Goal: Task Accomplishment & Management: Use online tool/utility

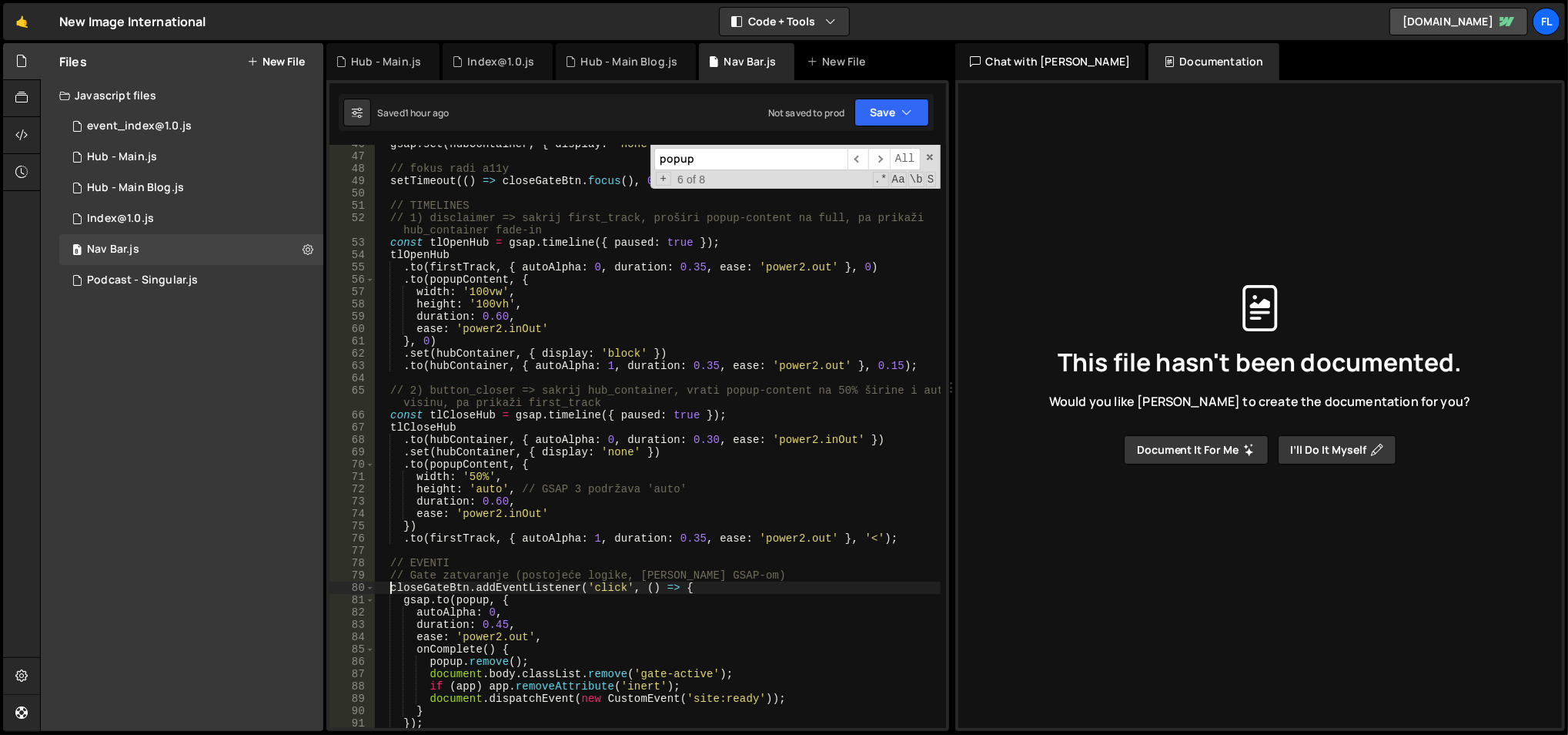
scroll to position [585, 0]
click at [580, 266] on div "gsap . set ( hubContainer , { display : 'none' , autoAlpha : 0 }) ; // fokus ra…" at bounding box center [657, 443] width 567 height 609
click at [563, 299] on div "gsap . set ( hubContainer , { display : 'none' , autoAlpha : 0 }) ; // fokus ra…" at bounding box center [657, 443] width 567 height 609
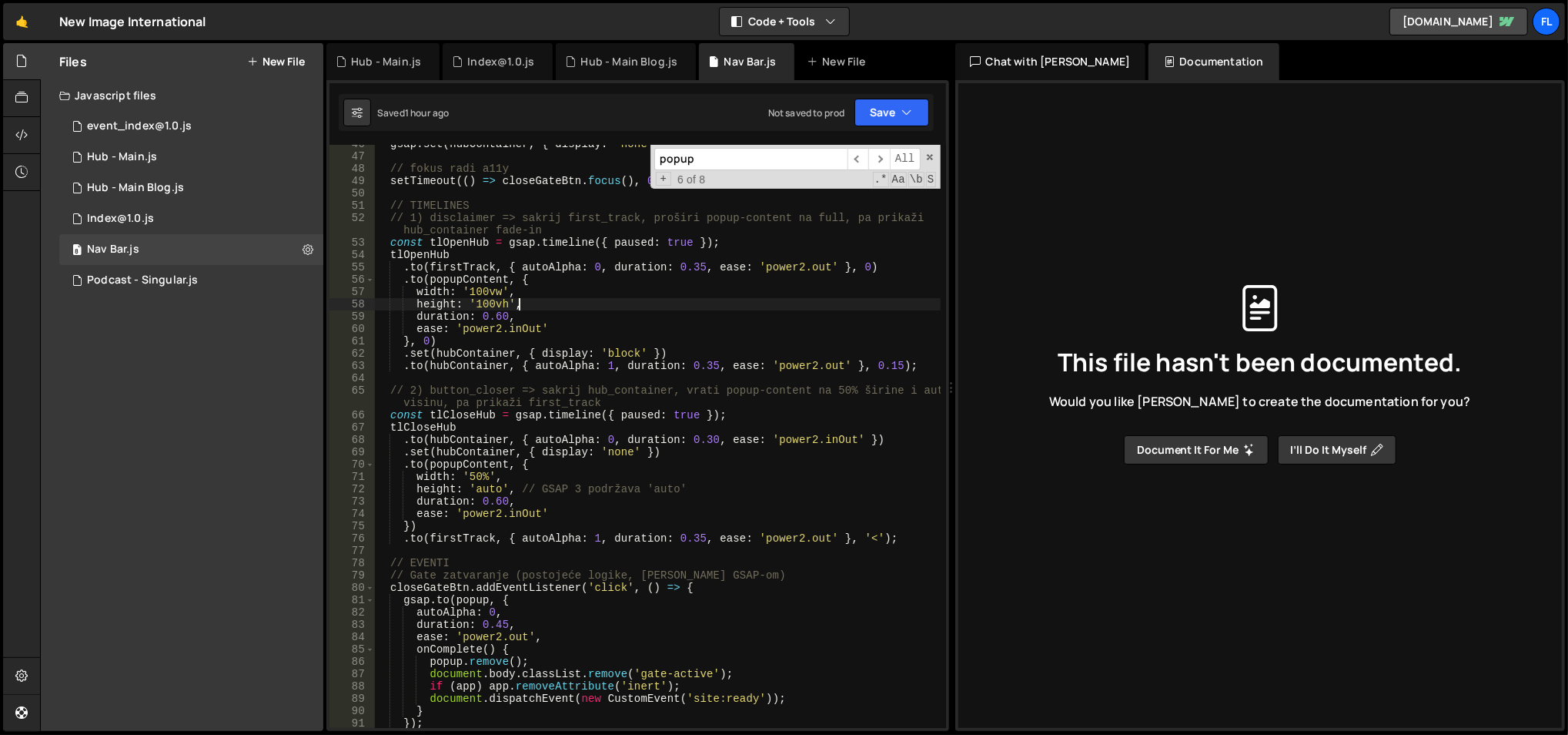
scroll to position [0, 8]
click at [563, 299] on div "gsap . set ( hubContainer , { display : 'none' , autoAlpha : 0 }) ; // fokus ra…" at bounding box center [657, 443] width 567 height 609
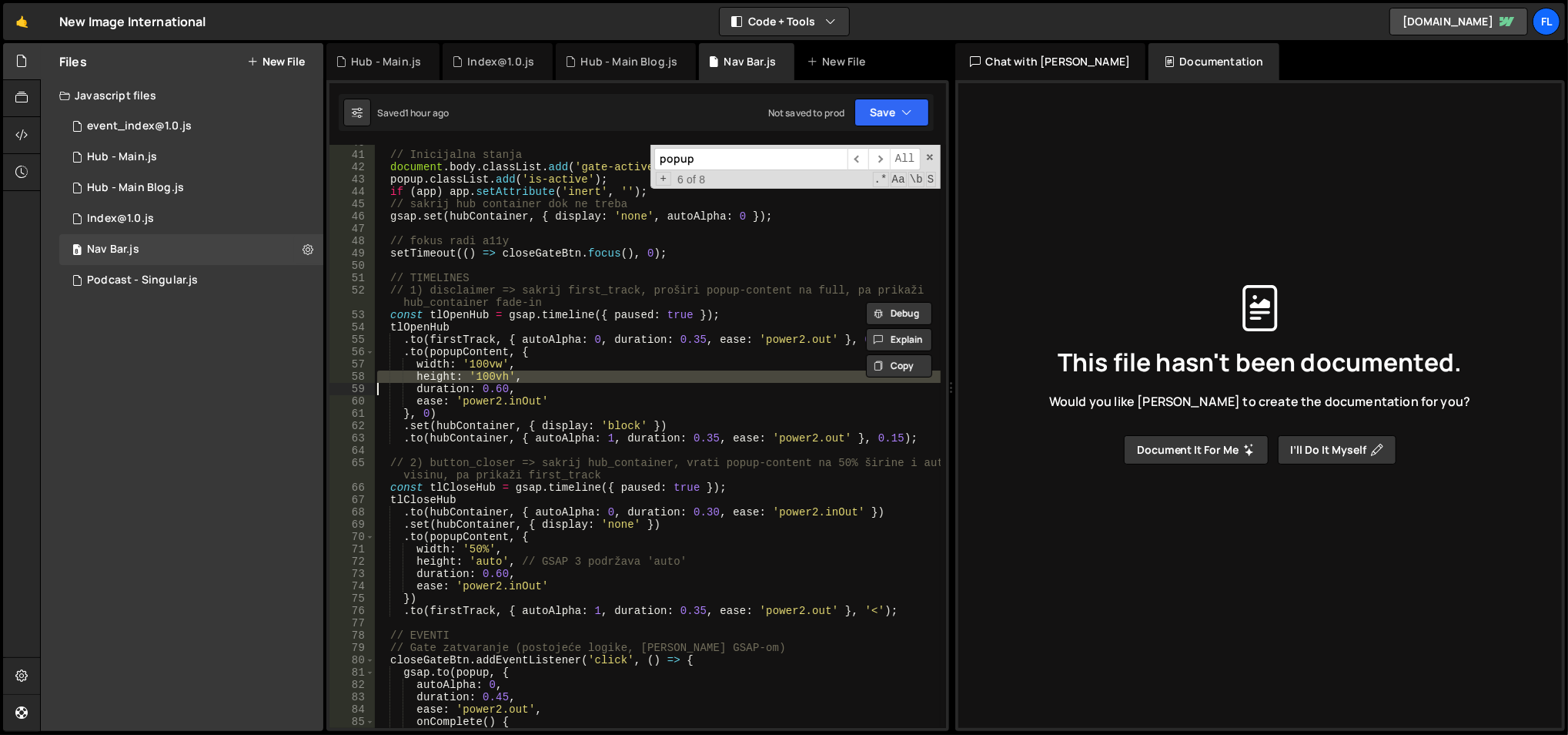
scroll to position [512, 0]
click at [563, 299] on div "// Inicijalna stanja document . body . classList . add ( 'gate-active' ) ; popu…" at bounding box center [657, 443] width 567 height 609
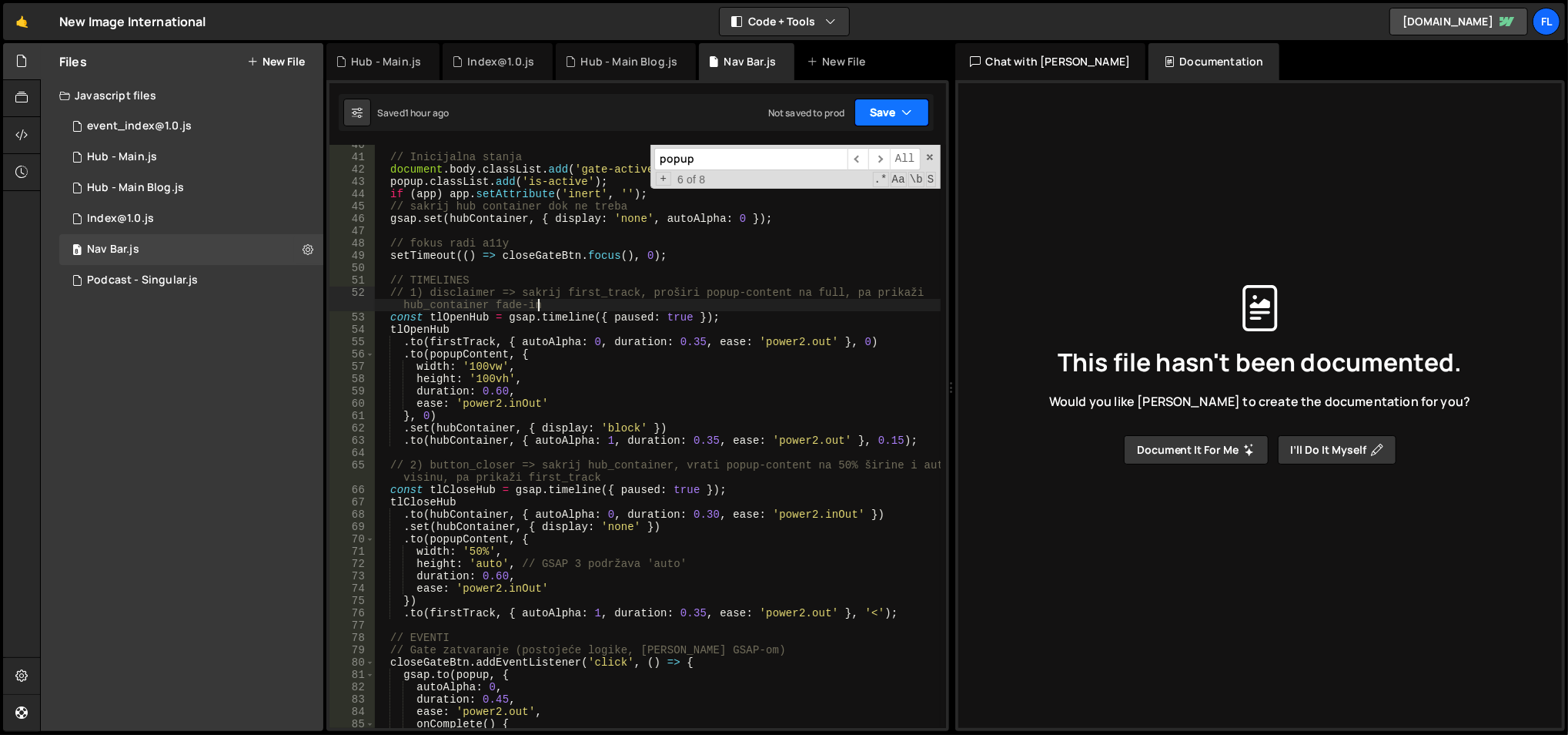
click at [905, 105] on icon "button" at bounding box center [907, 112] width 11 height 15
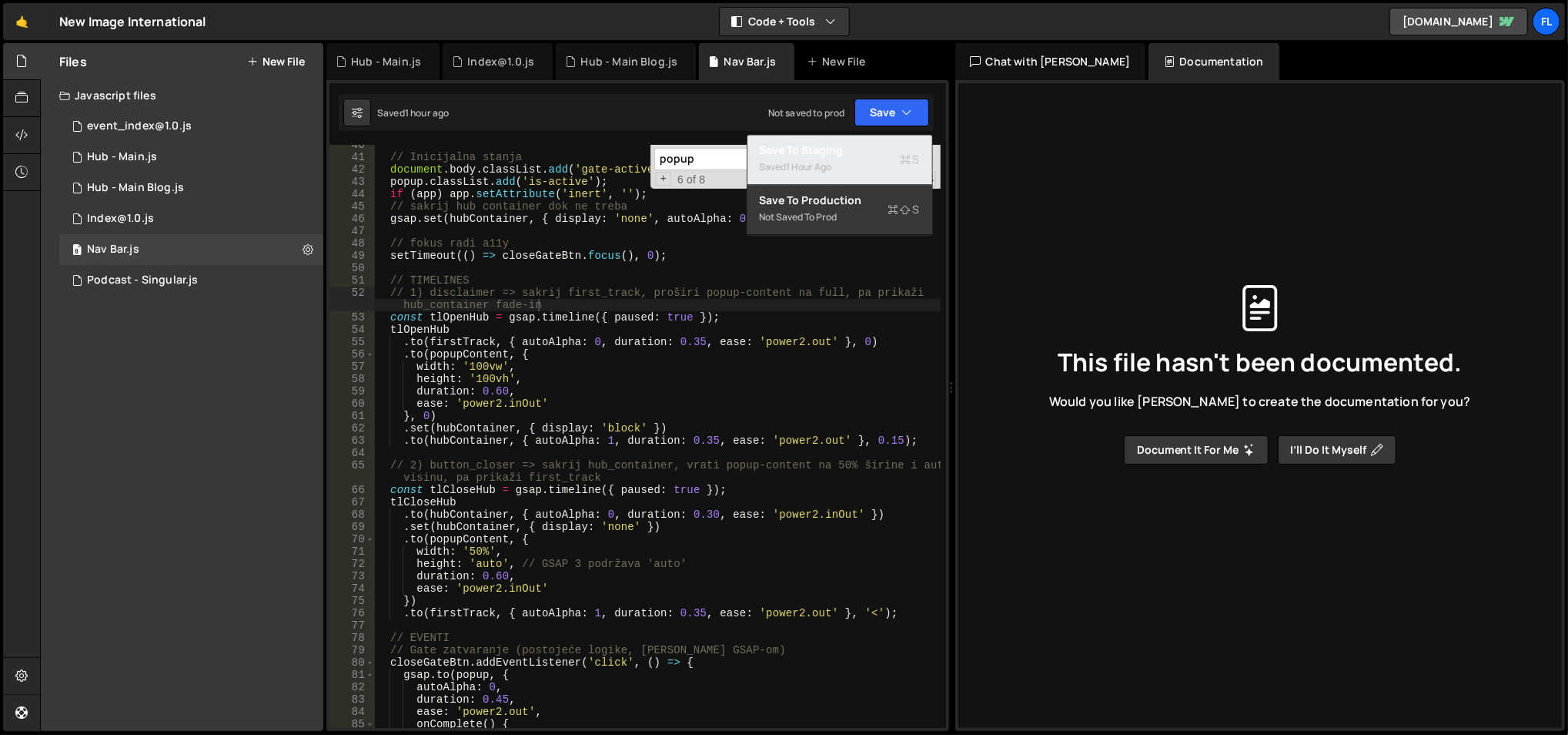
click at [848, 145] on div "Save to Staging S" at bounding box center [840, 150] width 160 height 15
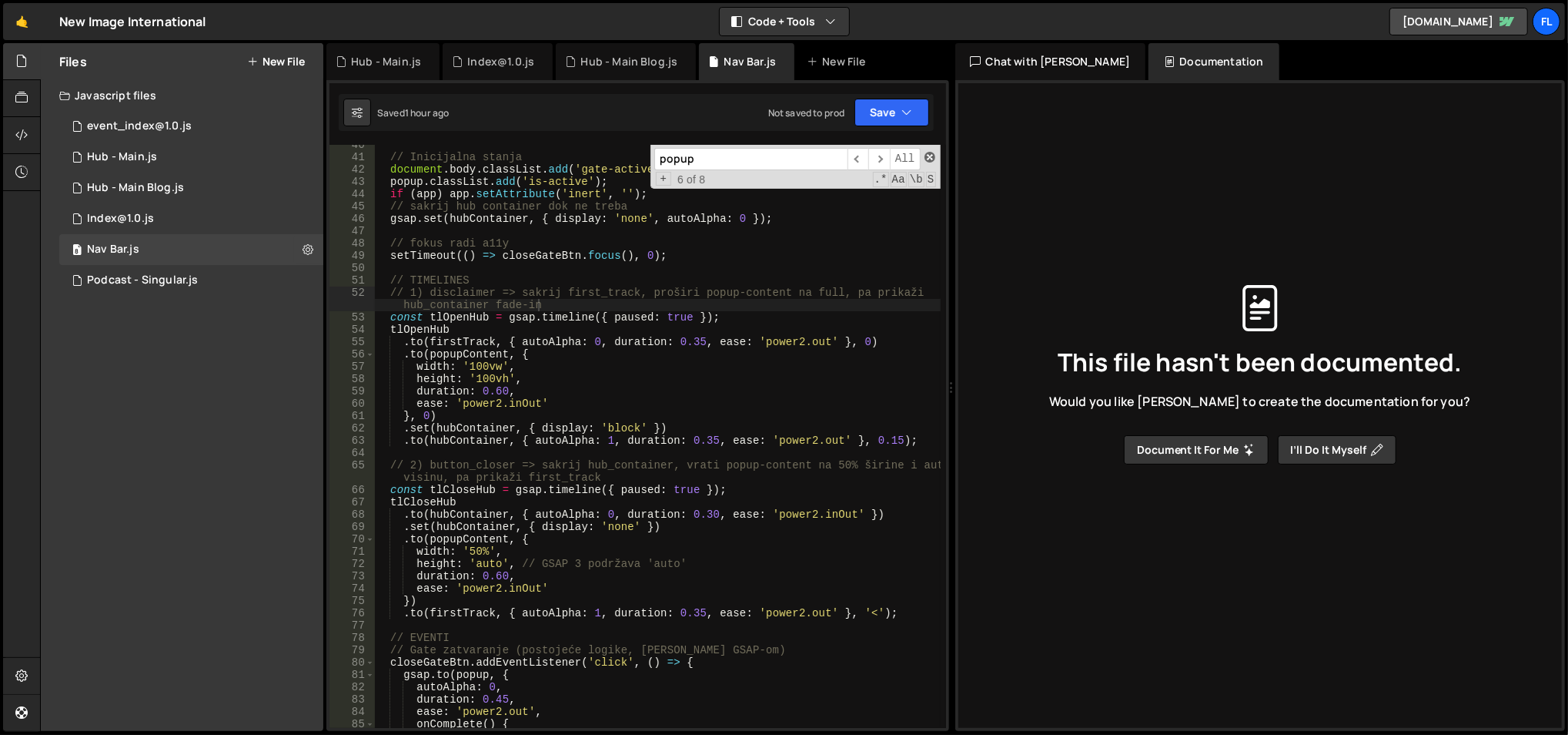
click at [929, 153] on span at bounding box center [929, 157] width 11 height 11
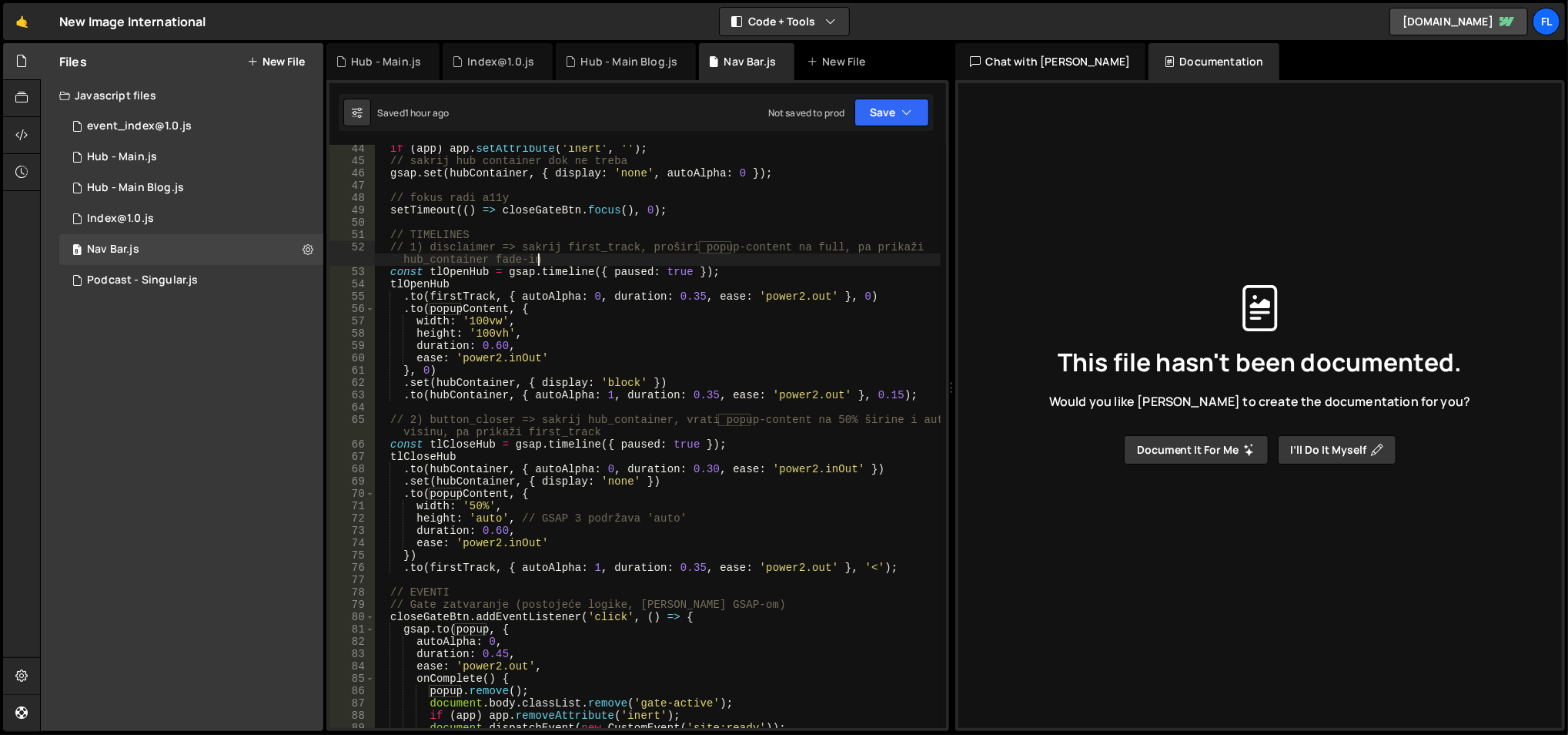
scroll to position [556, 0]
click at [647, 325] on div "if ( app ) app . setAttribute ( 'inert' , '' ) ; // sakrij hub container dok ne…" at bounding box center [657, 447] width 567 height 609
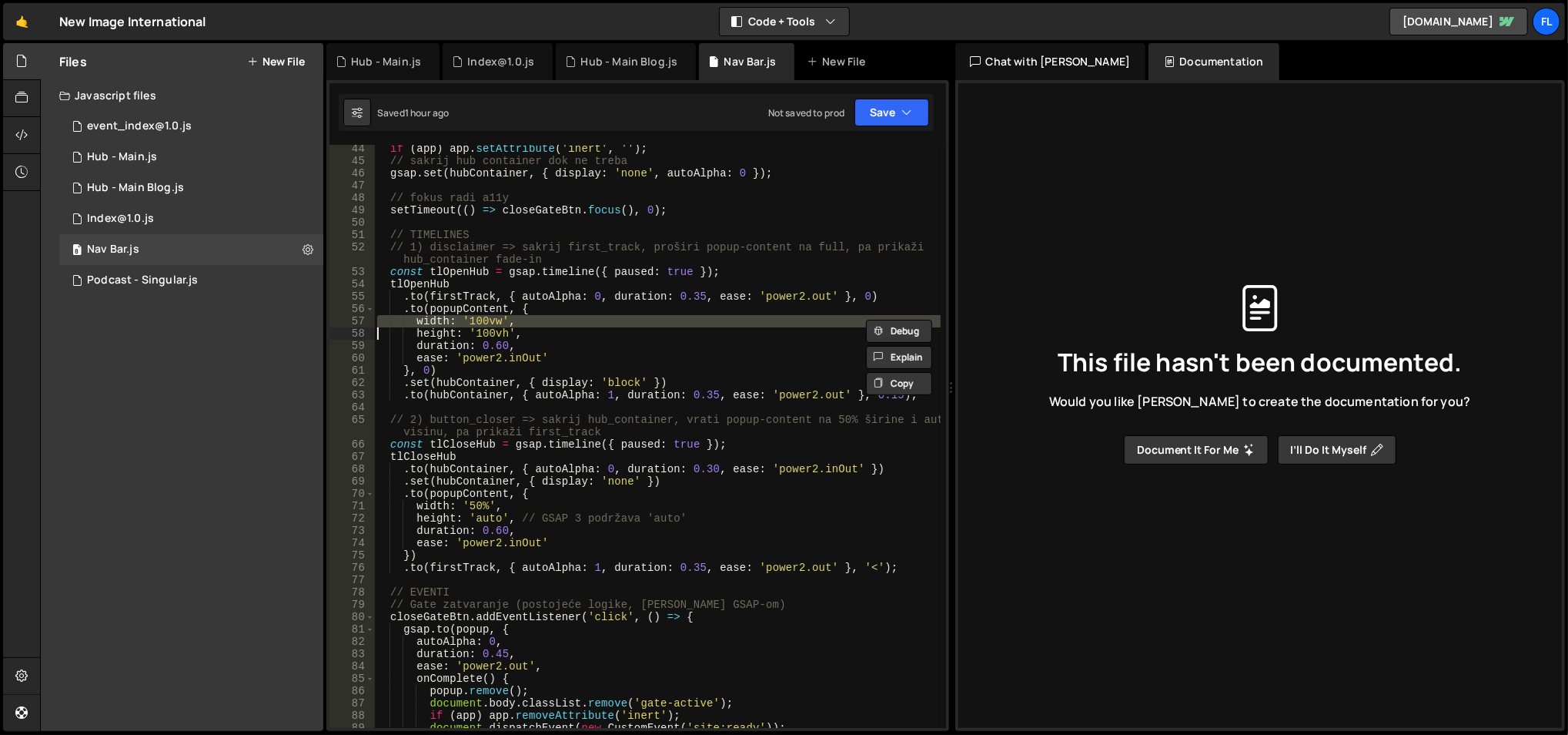
click at [647, 325] on div "if ( app ) app . setAttribute ( 'inert' , '' ) ; // sakrij hub container dok ne…" at bounding box center [657, 437] width 566 height 583
type textarea "width: '100vw',"
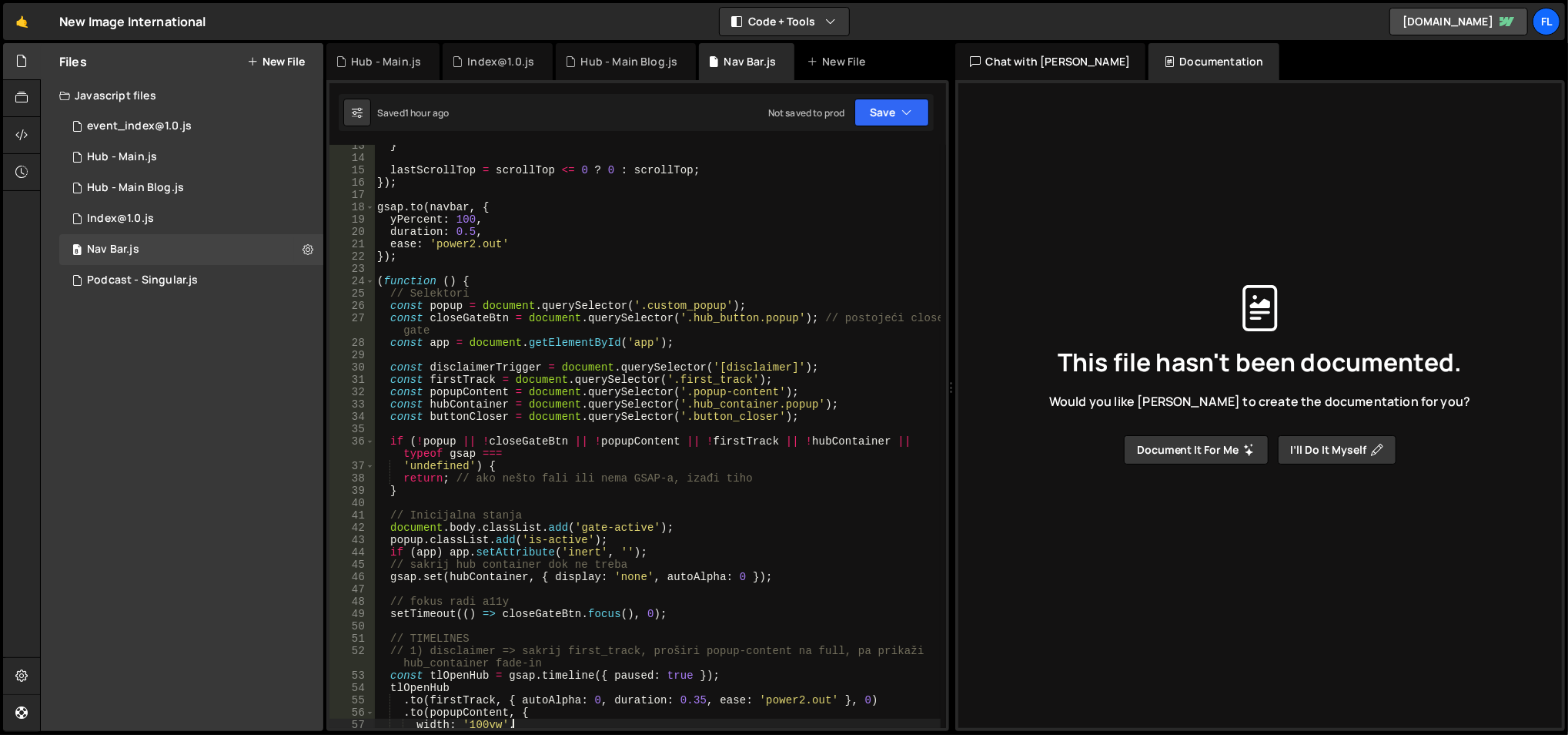
scroll to position [0, 0]
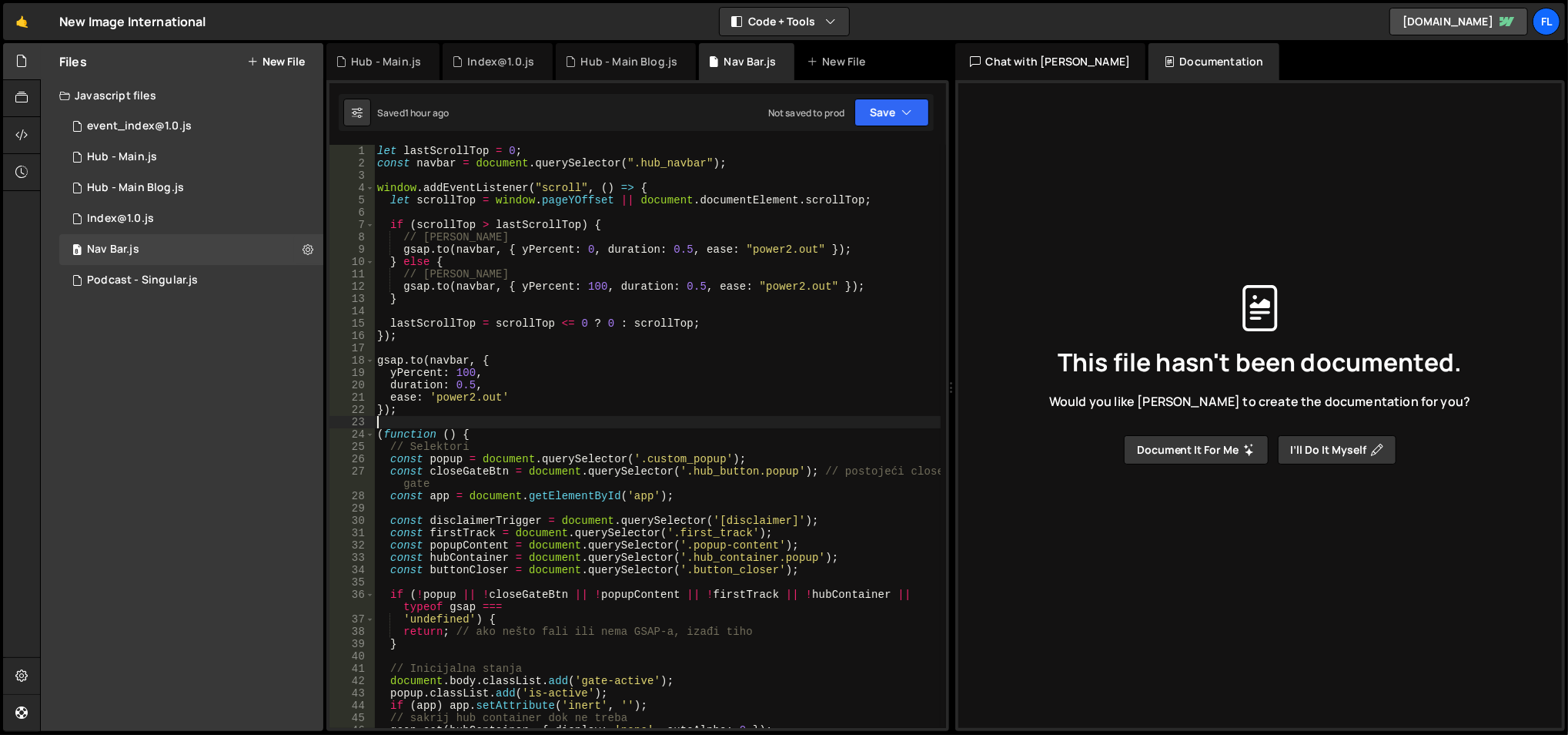
click at [679, 423] on div "let lastScrollTop = 0 ; const navbar = document . querySelector ( ".hub_navbar"…" at bounding box center [657, 449] width 567 height 609
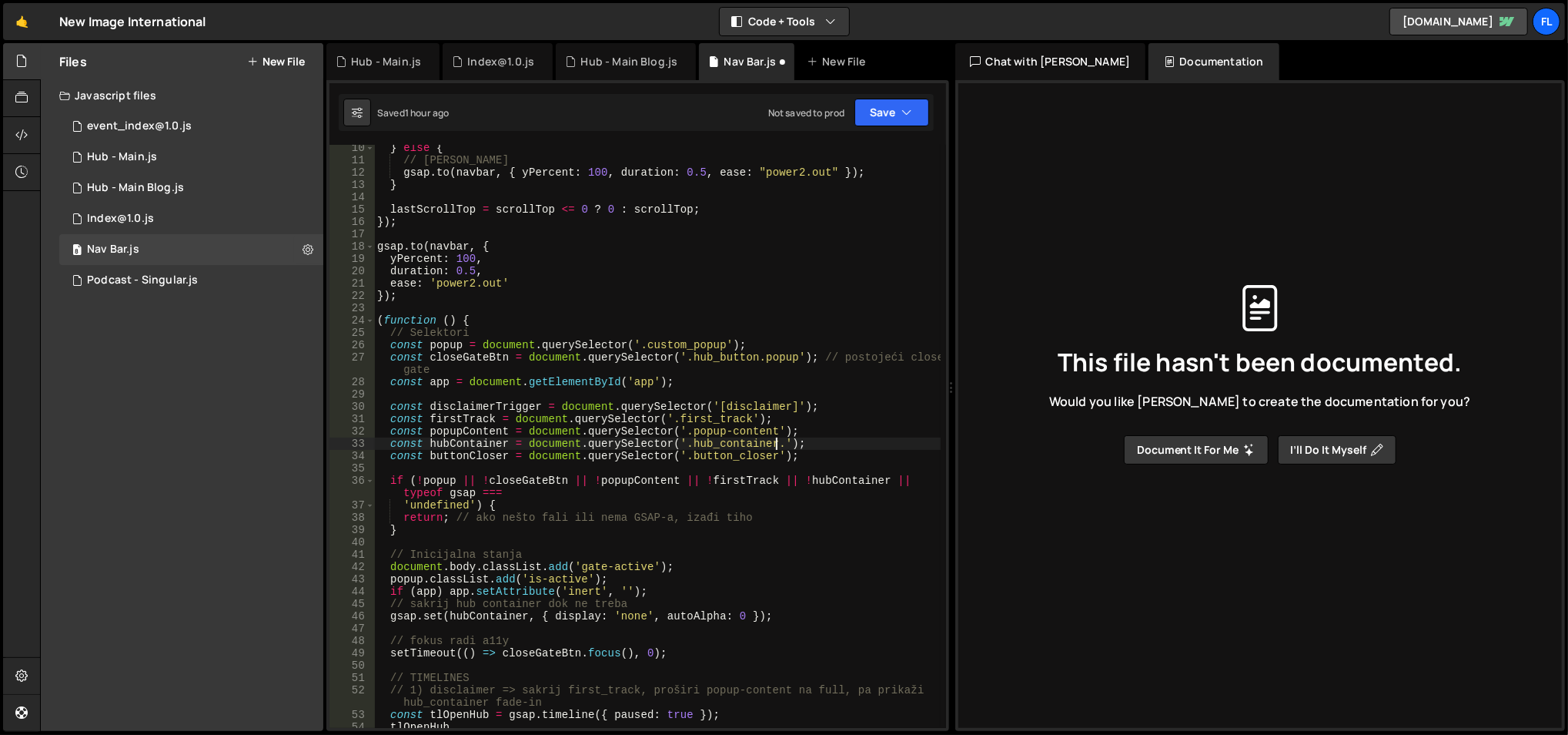
scroll to position [114, 0]
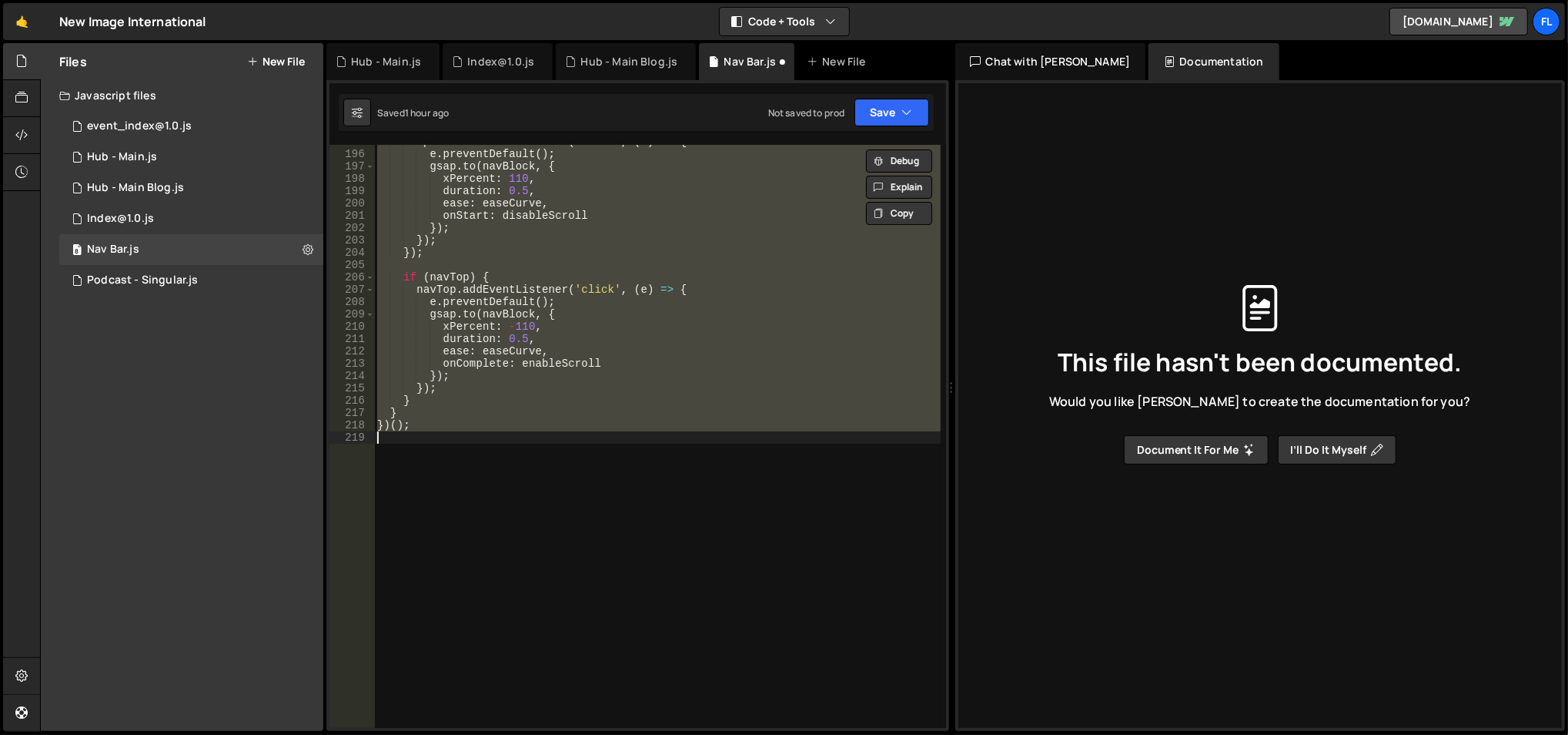
type textarea "<!-- <script src="[URL][DOMAIN_NAME]"></script> --> <script>"
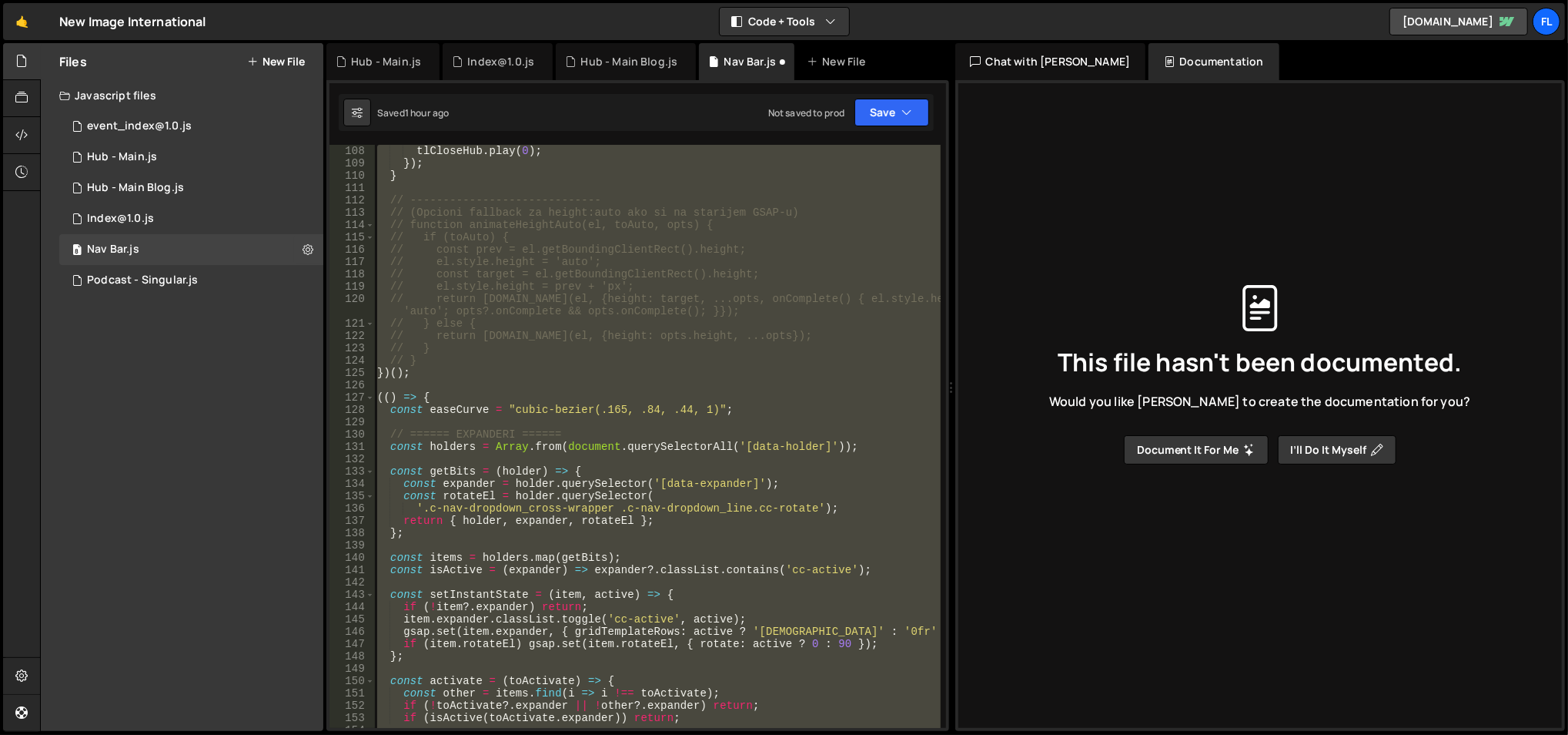
scroll to position [1366, 0]
click at [735, 442] on div "tlOpenHub . pause ( 0 ) ; tlCloseHub . play ( 0 ) ; }) ; } // -----------------…" at bounding box center [657, 437] width 566 height 583
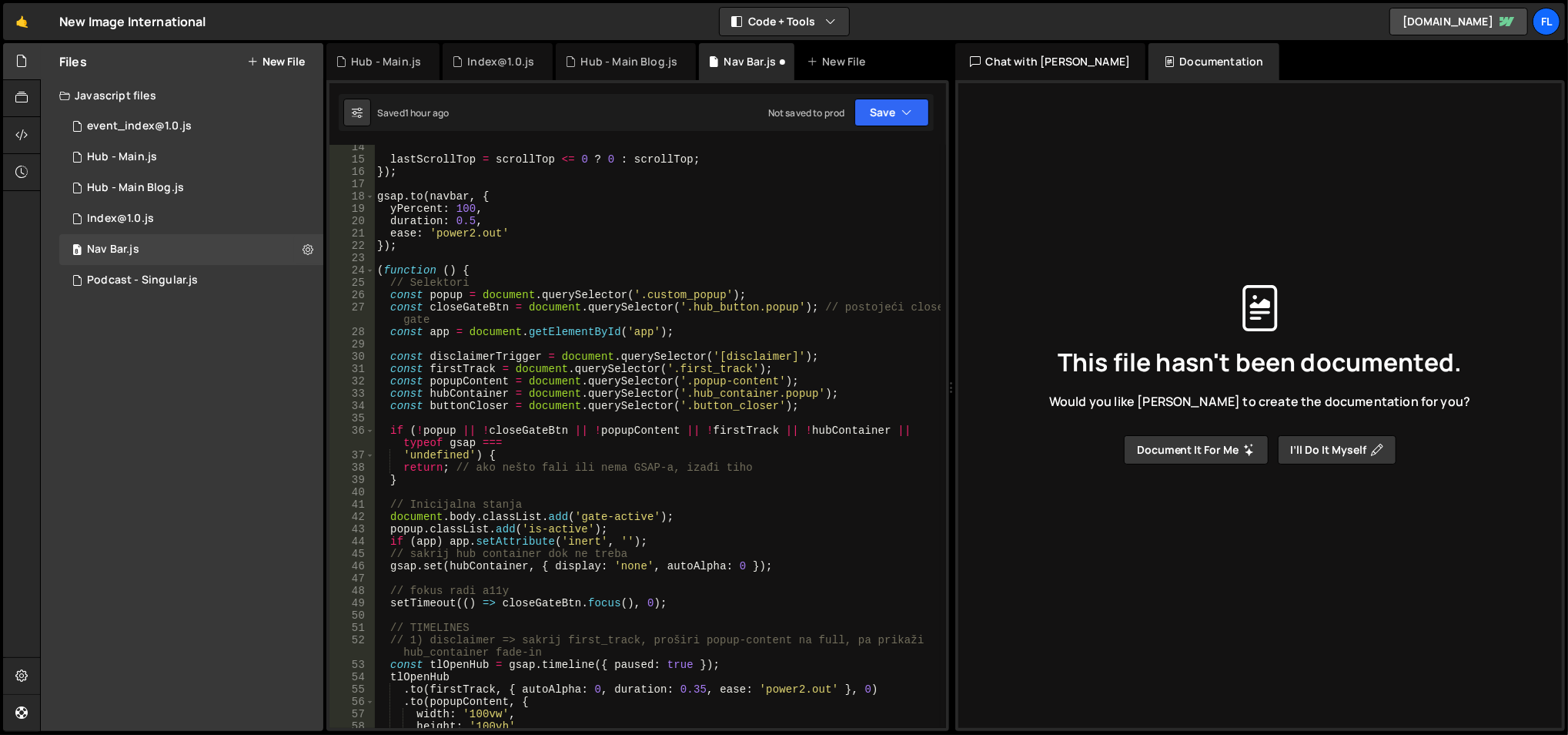
scroll to position [128, 0]
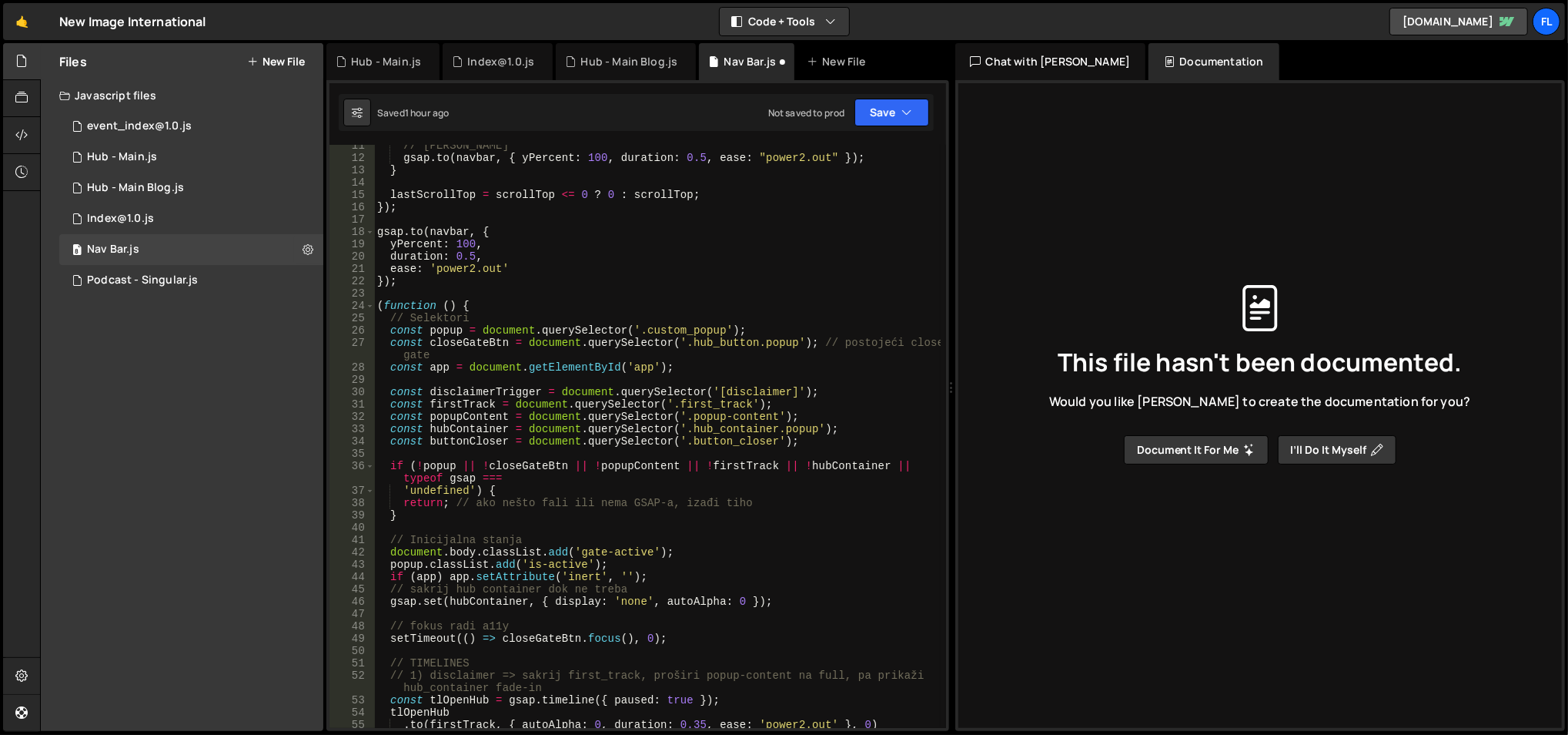
click at [719, 389] on div "// [PERSON_NAME] gsap . to ( navbar , { yPercent : 100 , duration : 0.5 , ease …" at bounding box center [657, 443] width 567 height 609
type textarea "const disclaimerTrigger = document.querySelector('[disclaimer]');"
click at [700, 378] on div "// [PERSON_NAME] gsap . to ( navbar , { yPercent : 100 , duration : 0.5 , ease …" at bounding box center [657, 443] width 567 height 609
click at [745, 306] on div "// [PERSON_NAME] gsap . to ( navbar , { yPercent : 100 , duration : 0.5 , ease …" at bounding box center [657, 443] width 567 height 609
click at [678, 338] on div "// [PERSON_NAME] gsap . to ( navbar , { yPercent : 100 , duration : 0.5 , ease …" at bounding box center [657, 443] width 567 height 609
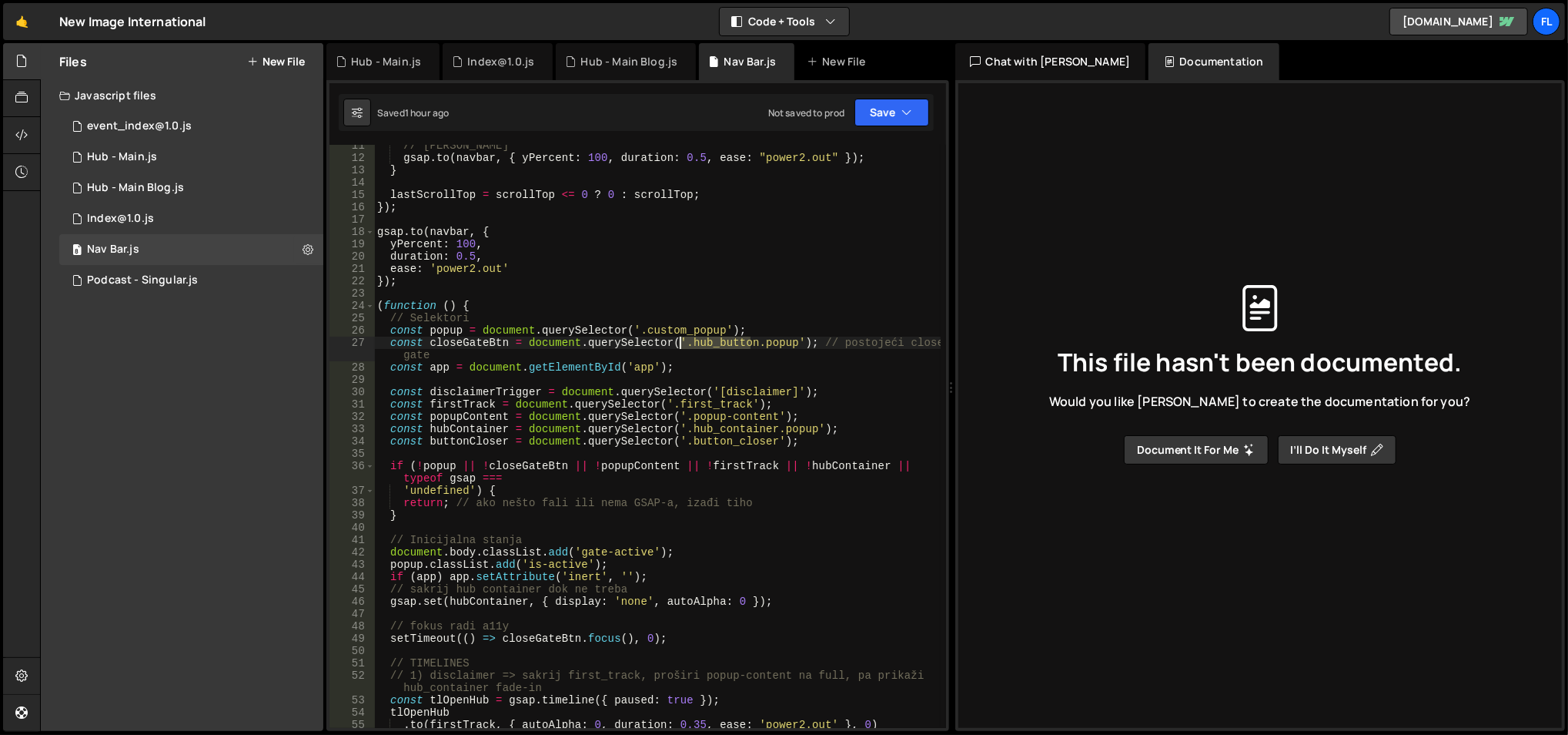
drag, startPoint x: 753, startPoint y: 342, endPoint x: 682, endPoint y: 343, distance: 71.0
click at [682, 343] on div "// [PERSON_NAME] gsap . to ( navbar , { yPercent : 100 , duration : 0.5 , ease …" at bounding box center [657, 443] width 567 height 609
paste textarea "button_nav_top"
type textarea "const closeGateBtn = document.querySelector('.hub_button.popup'); // postojeći …"
click at [684, 378] on div "// [PERSON_NAME] gsap . to ( navbar , { yPercent : 100 , duration : 0.5 , ease …" at bounding box center [657, 443] width 567 height 609
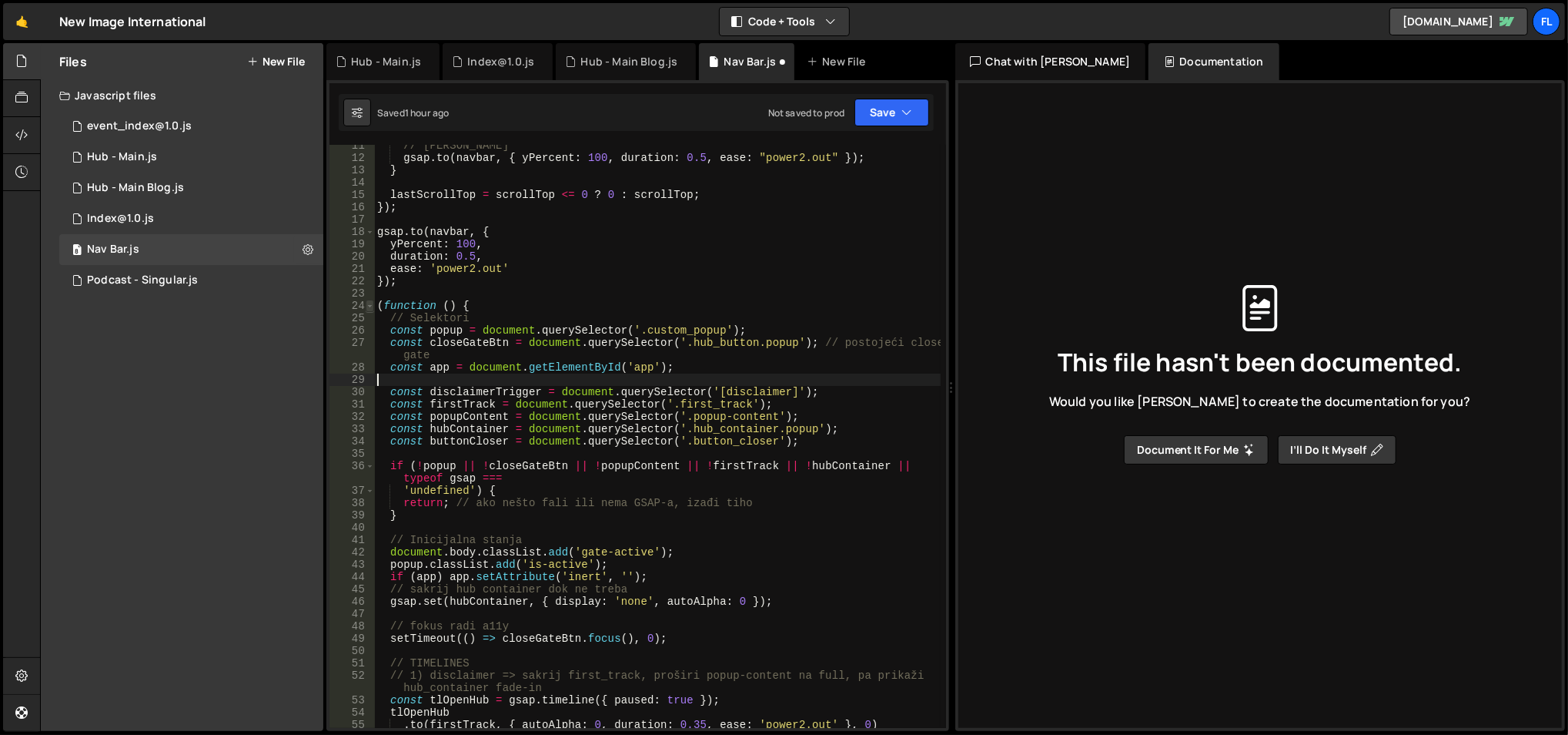
click at [370, 304] on span at bounding box center [370, 305] width 8 height 13
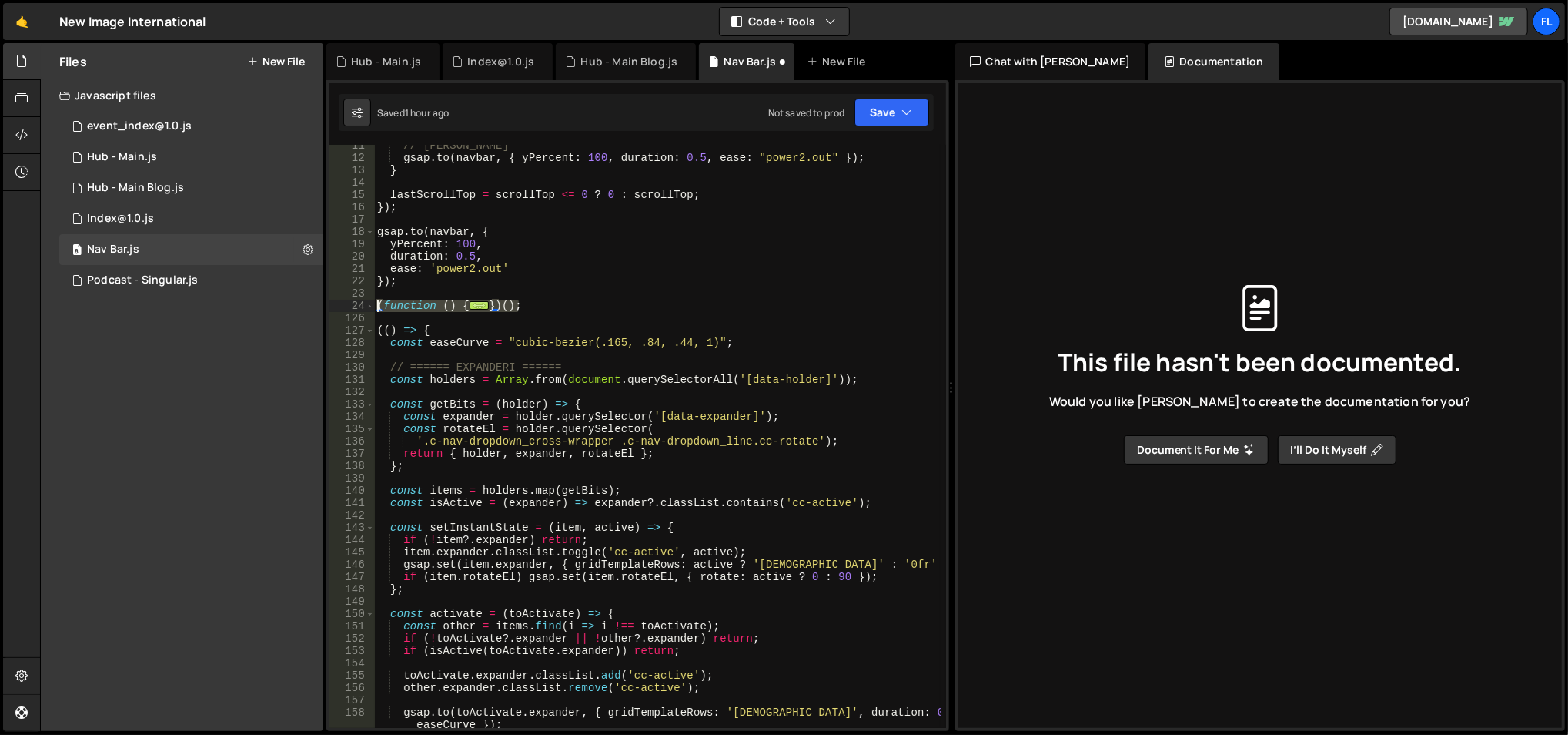
drag, startPoint x: 522, startPoint y: 303, endPoint x: 376, endPoint y: 309, distance: 146.1
click at [376, 309] on div "// [PERSON_NAME] gsap . to ( navbar , { yPercent : 100 , duration : 0.5 , ease …" at bounding box center [657, 449] width 567 height 621
type textarea "(function () { // Selektori"
paste textarea
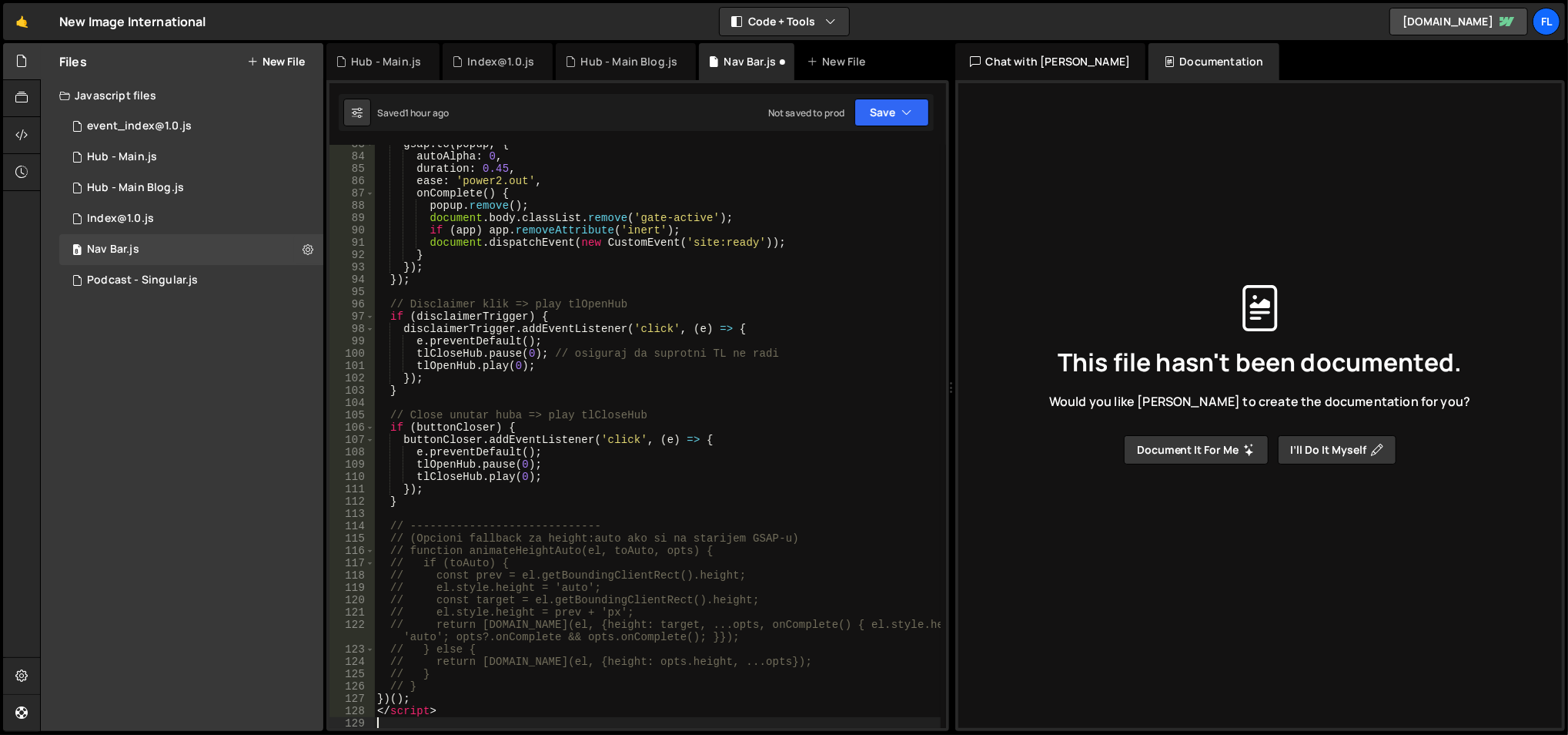
scroll to position [1066, 0]
click at [417, 709] on div "gsap . to ( popup , { autoAlpha : 0 , duration : 0.45 , ease : 'power2.out' , o…" at bounding box center [657, 443] width 567 height 609
type textarea "</script>"
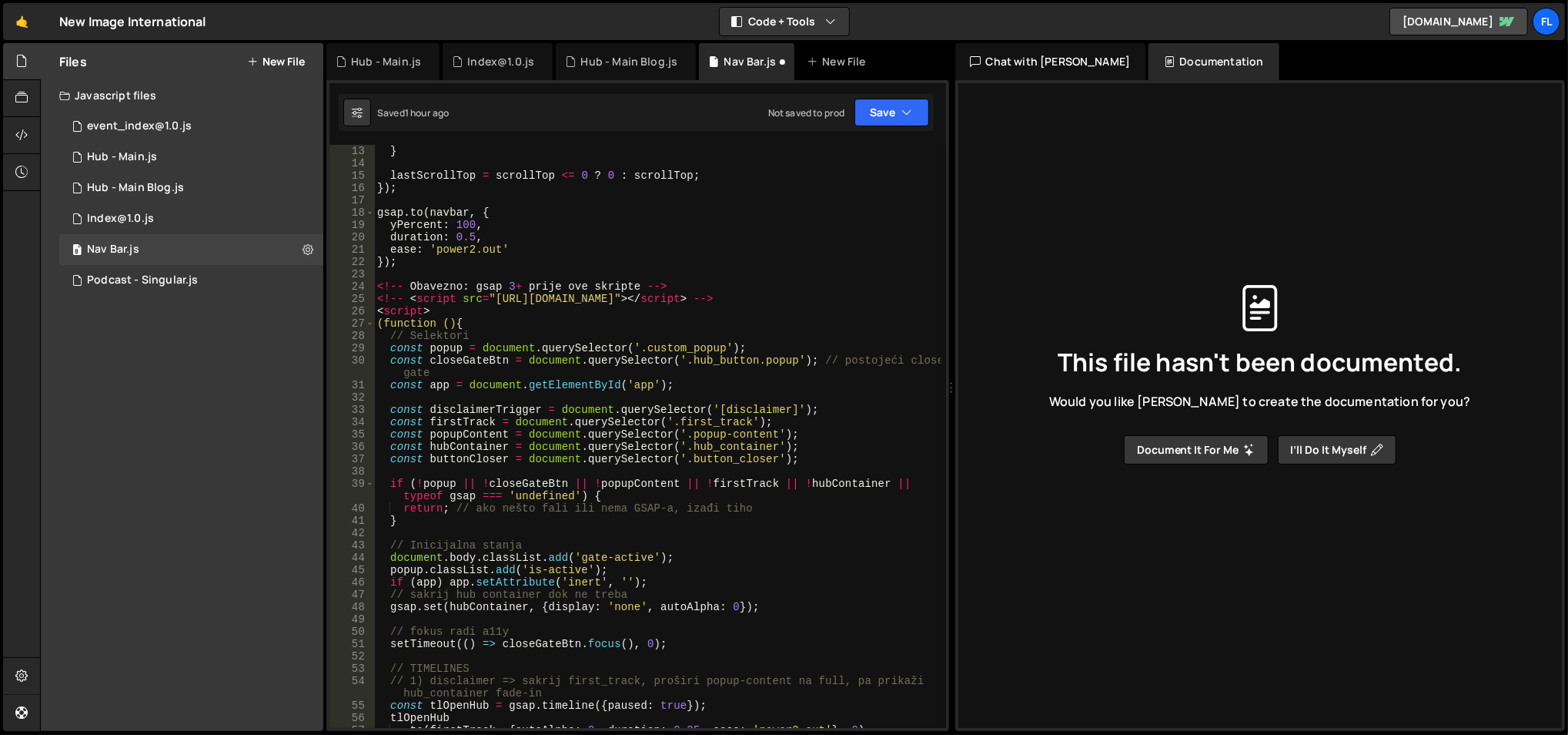
scroll to position [148, 0]
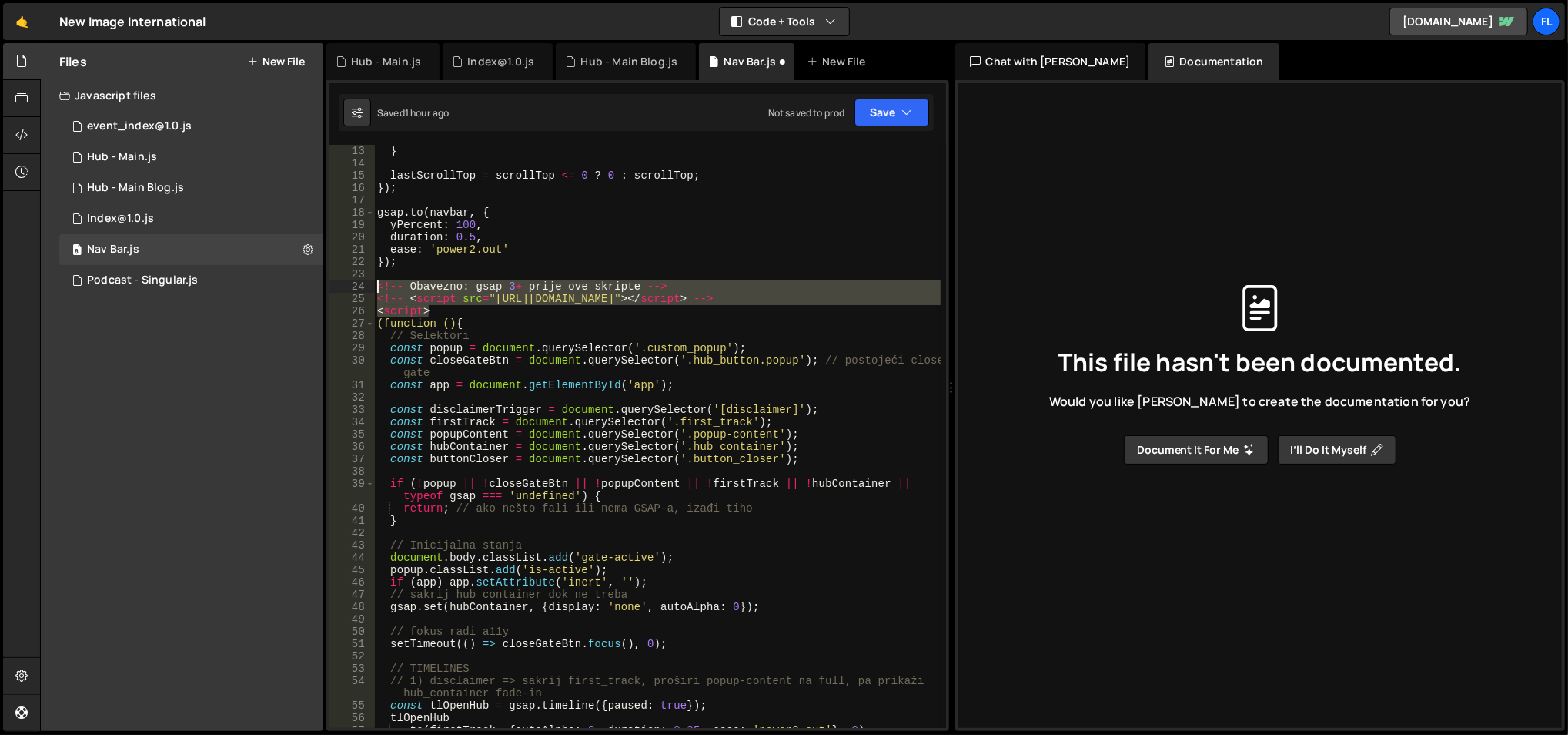
drag, startPoint x: 474, startPoint y: 308, endPoint x: 377, endPoint y: 290, distance: 98.7
click at [377, 290] on div "} lastScrollTop = scrollTop <= 0 ? 0 : scrollTop ; }) ; gsap . to ( navbar , { …" at bounding box center [657, 449] width 567 height 609
type textarea "<!-- Obavezno: gsap 3+ prije ove skripte --> <!-- <script src="[URL][DOMAIN_NAM…"
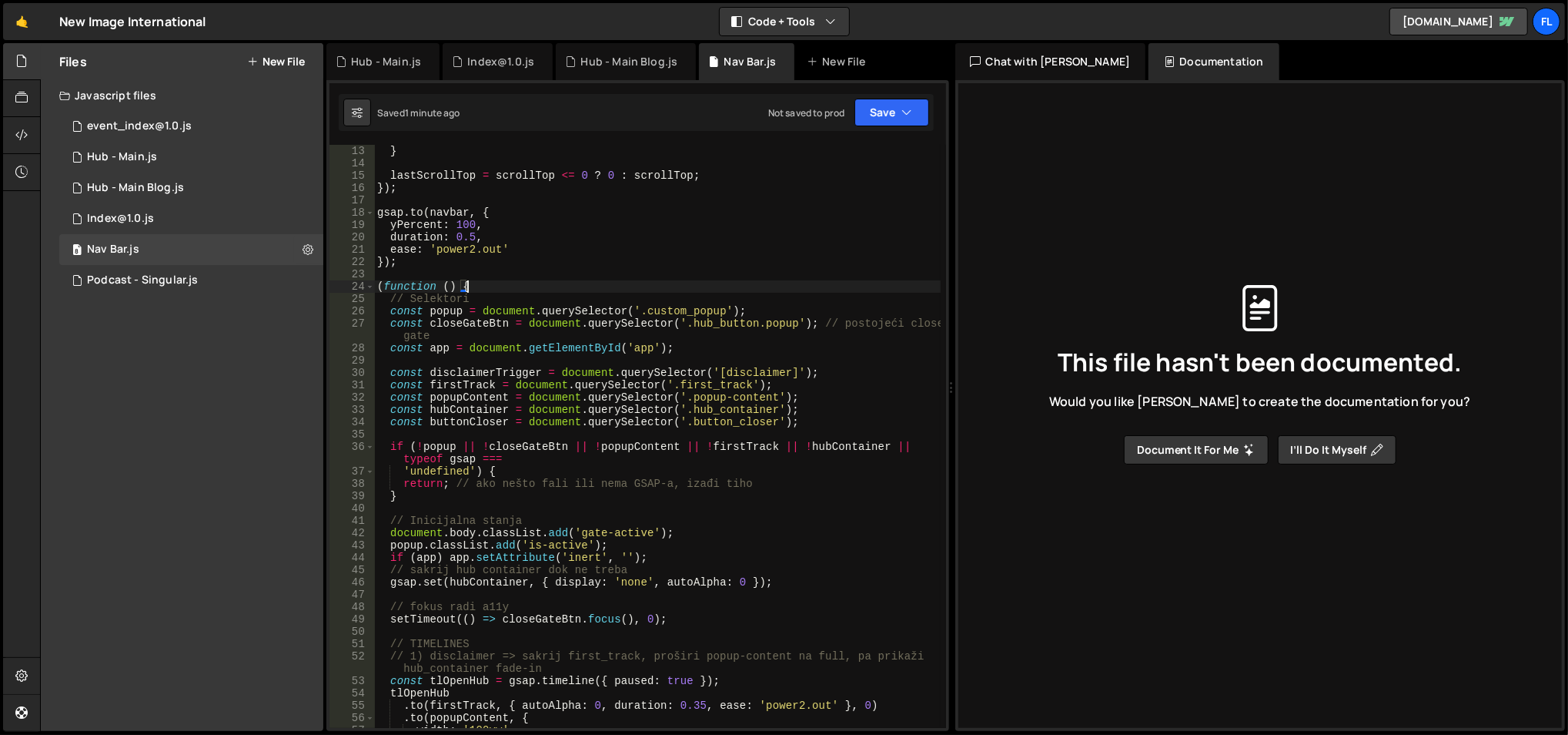
click at [656, 285] on div "} lastScrollTop = scrollTop <= 0 ? 0 : scrollTop ; }) ; gsap . to ( navbar , { …" at bounding box center [657, 449] width 567 height 609
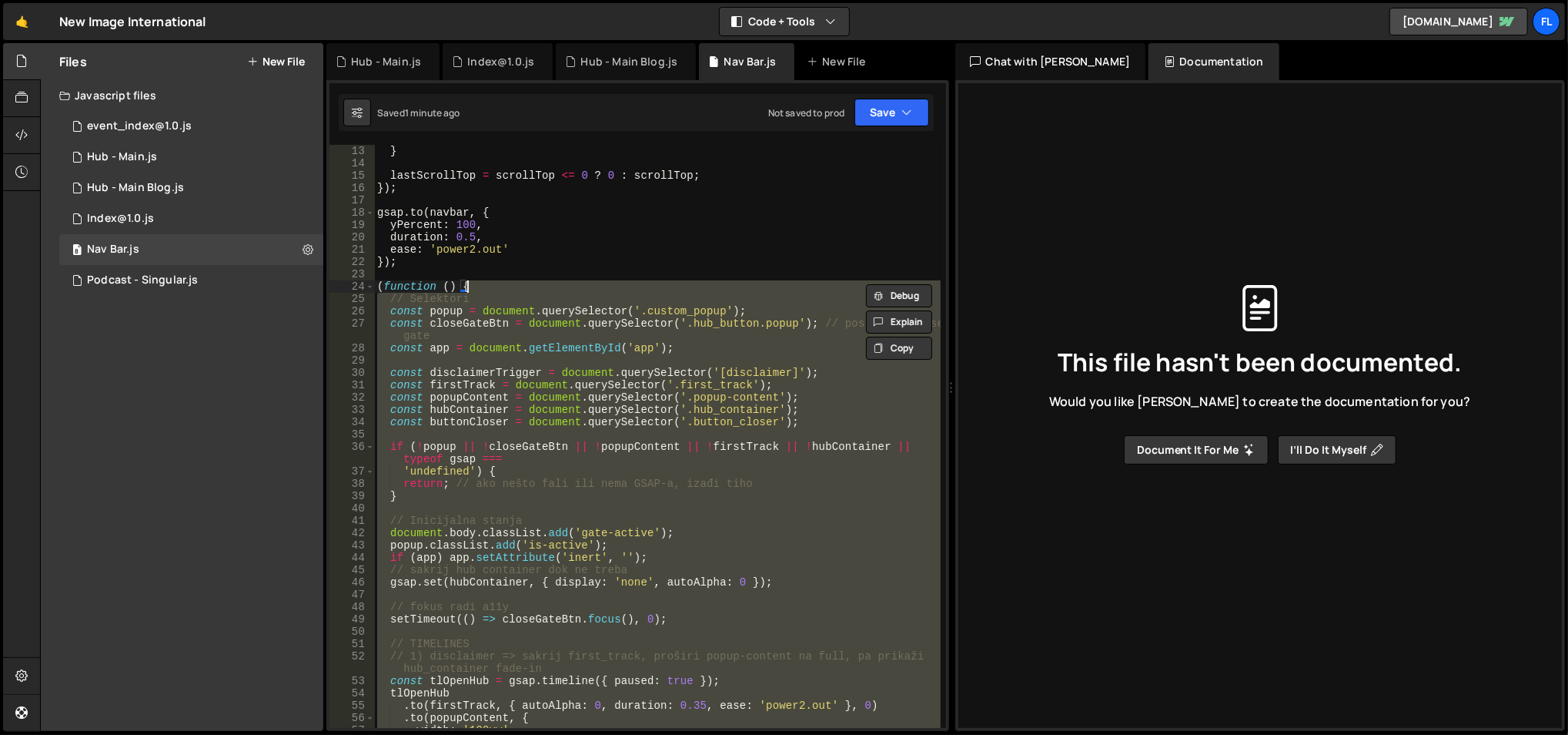
click at [656, 285] on div "} lastScrollTop = scrollTop <= 0 ? 0 : scrollTop ; }) ; gsap . to ( navbar , { …" at bounding box center [657, 449] width 567 height 609
click at [643, 297] on div "} lastScrollTop = scrollTop <= 0 ? 0 : scrollTop ; }) ; gsap . to ( navbar , { …" at bounding box center [657, 437] width 566 height 583
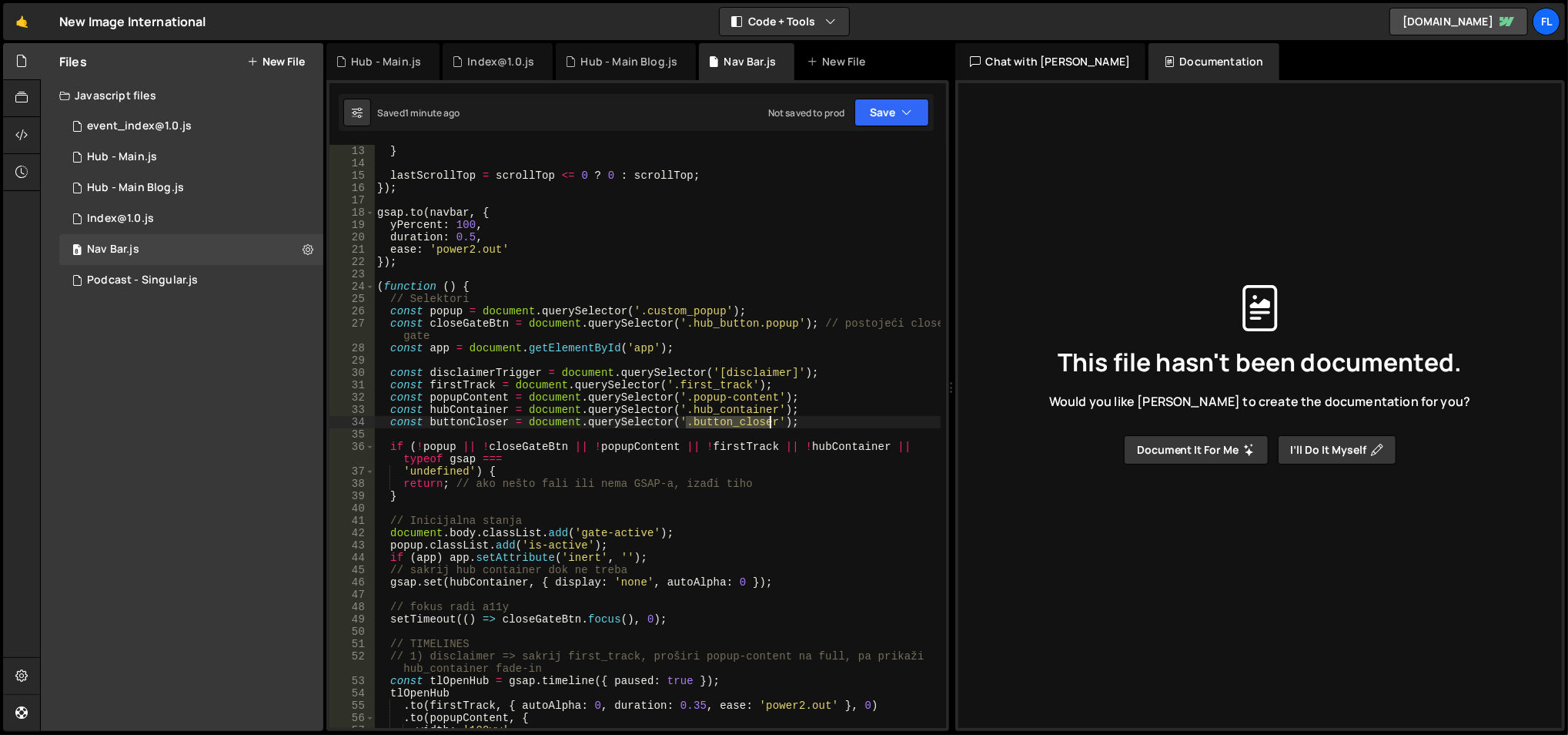
drag, startPoint x: 685, startPoint y: 423, endPoint x: 769, endPoint y: 422, distance: 84.0
click at [769, 422] on div "} lastScrollTop = scrollTop <= 0 ? 0 : scrollTop ; }) ; gsap . to ( navbar , { …" at bounding box center [657, 449] width 567 height 609
paste textarea "hub_disclaim"
click at [728, 338] on div "} lastScrollTop = scrollTop <= 0 ? 0 : scrollTop ; }) ; gsap . to ( navbar , { …" at bounding box center [657, 449] width 567 height 609
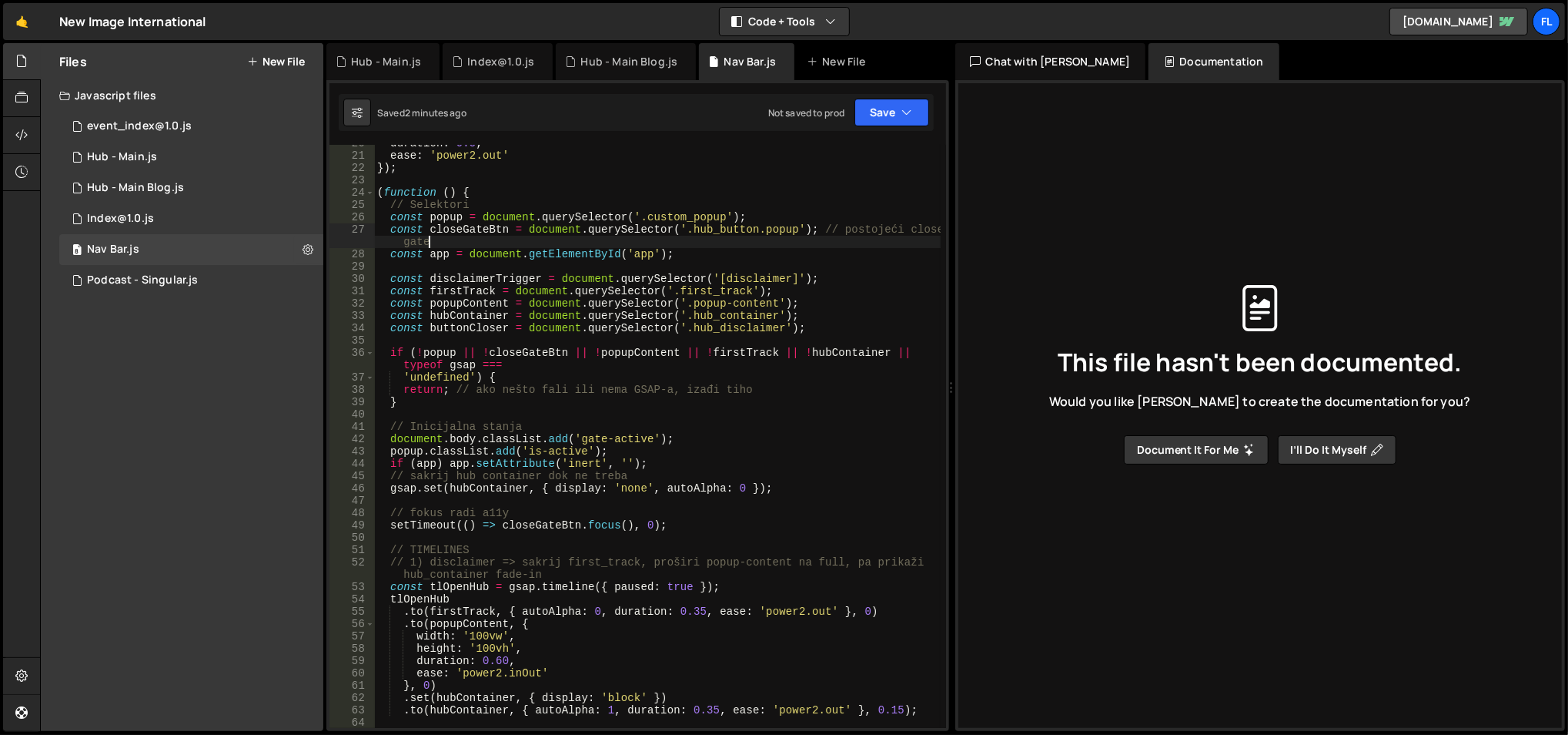
scroll to position [239, 0]
click at [704, 250] on div "duration : 0.5 , ease : 'power2.out' }) ; ( function ( ) { // Selektori const p…" at bounding box center [657, 449] width 567 height 621
click at [451, 312] on div "duration : 0.5 , ease : 'power2.out' }) ; ( function ( ) { // Selektori const p…" at bounding box center [657, 449] width 567 height 621
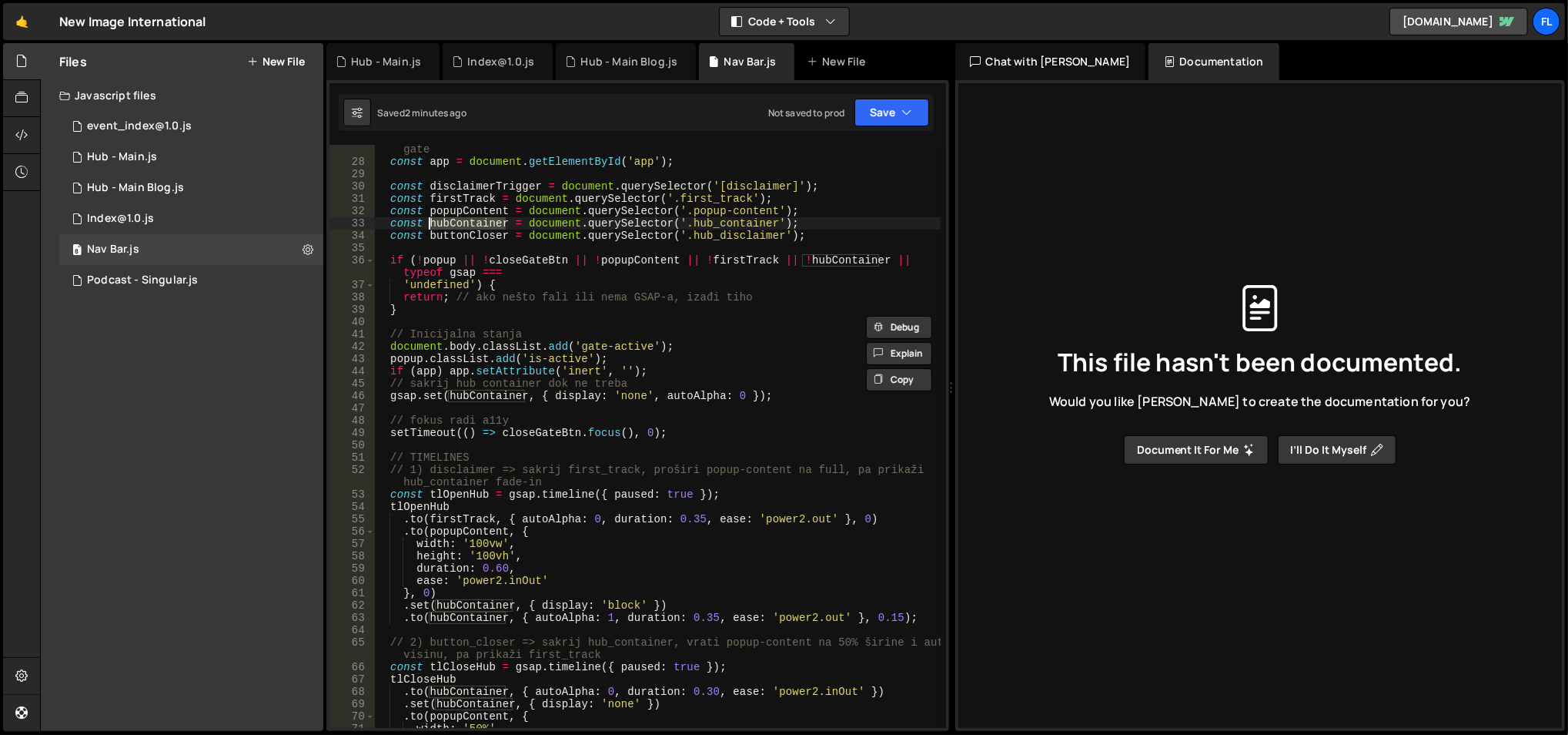
scroll to position [335, 0]
drag, startPoint x: 687, startPoint y: 223, endPoint x: 772, endPoint y: 220, distance: 85.1
click at [772, 220] on div "const closeGateBtn = document . querySelector ( '.hub_button.popup' ) ; // post…" at bounding box center [657, 440] width 567 height 621
paste textarea "popup"
click at [773, 223] on div "const closeGateBtn = document . querySelector ( '.hub_button.popup' ) ; // post…" at bounding box center [657, 440] width 567 height 621
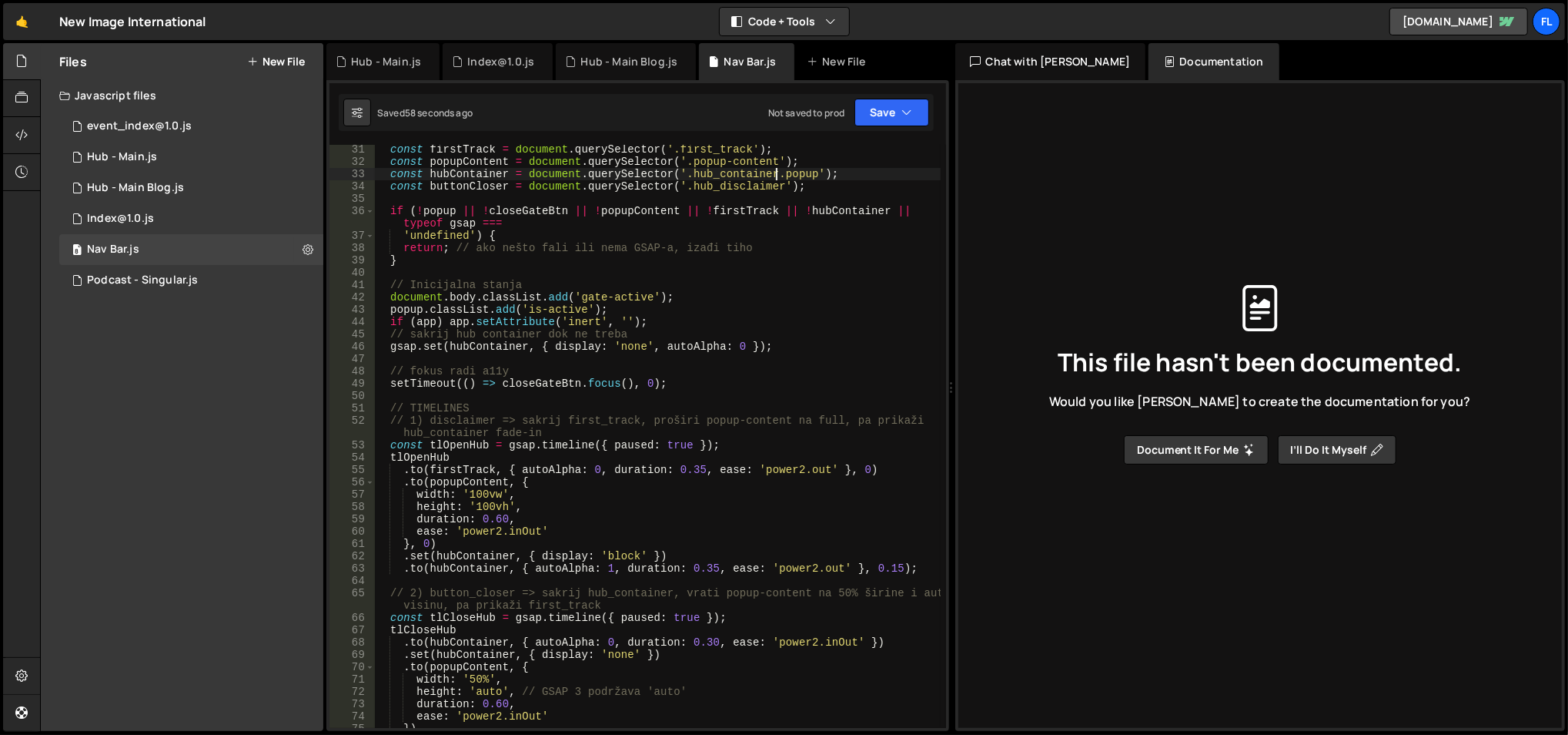
scroll to position [384, 0]
click at [611, 556] on div "const firstTrack = document . querySelector ( '.first_track' ) ; const popupCon…" at bounding box center [657, 448] width 567 height 609
click at [606, 485] on div "const firstTrack = document . querySelector ( '.first_track' ) ; const popupCon…" at bounding box center [657, 448] width 567 height 609
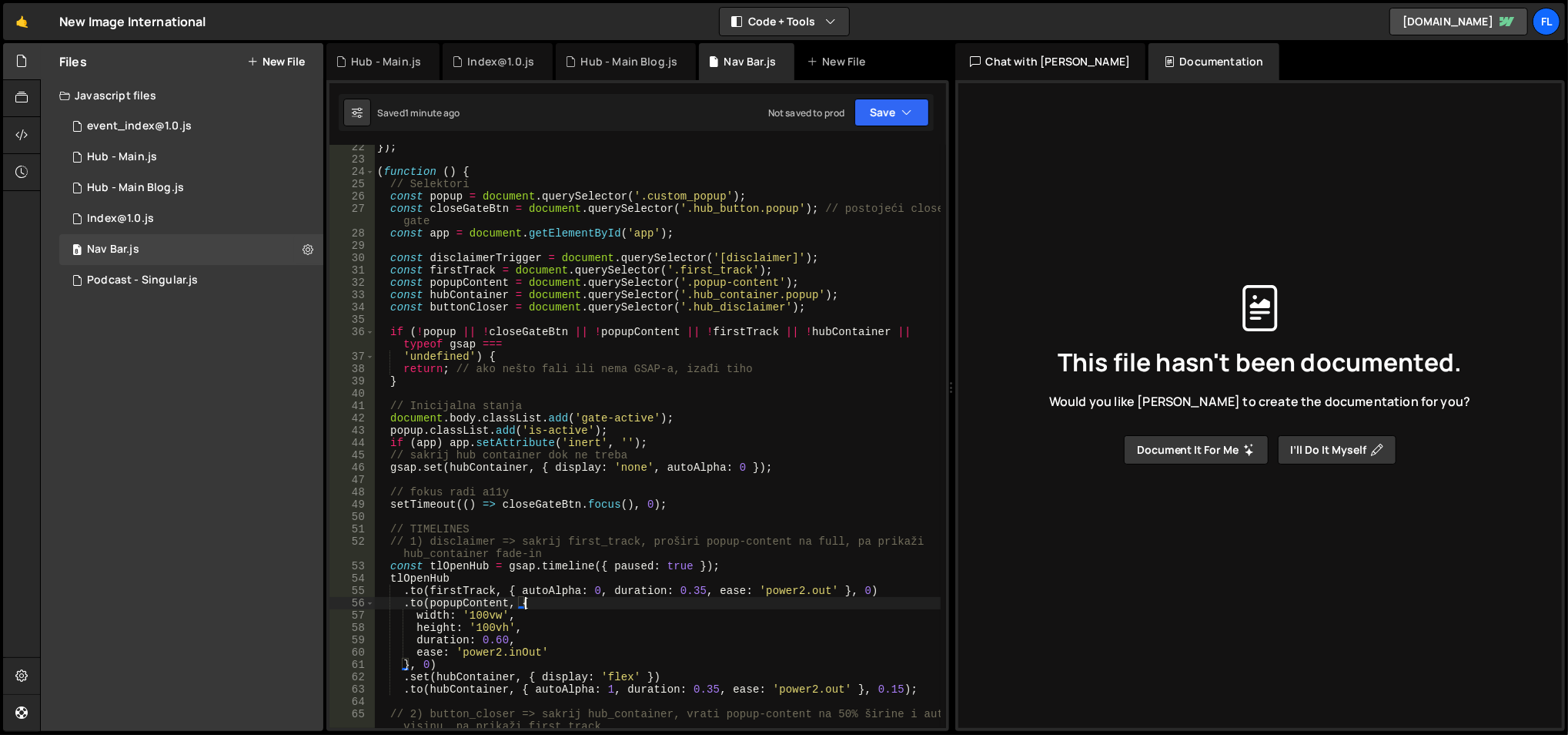
scroll to position [263, 0]
drag, startPoint x: 684, startPoint y: 293, endPoint x: 809, endPoint y: 293, distance: 125.0
click at [809, 293] on div "}) ; ( function ( ) { // Selektori const popup = document . querySelector ( '.c…" at bounding box center [657, 445] width 567 height 609
click at [746, 257] on div "}) ; ( function ( ) { // Selektori const popup = document . querySelector ( '.c…" at bounding box center [657, 445] width 567 height 609
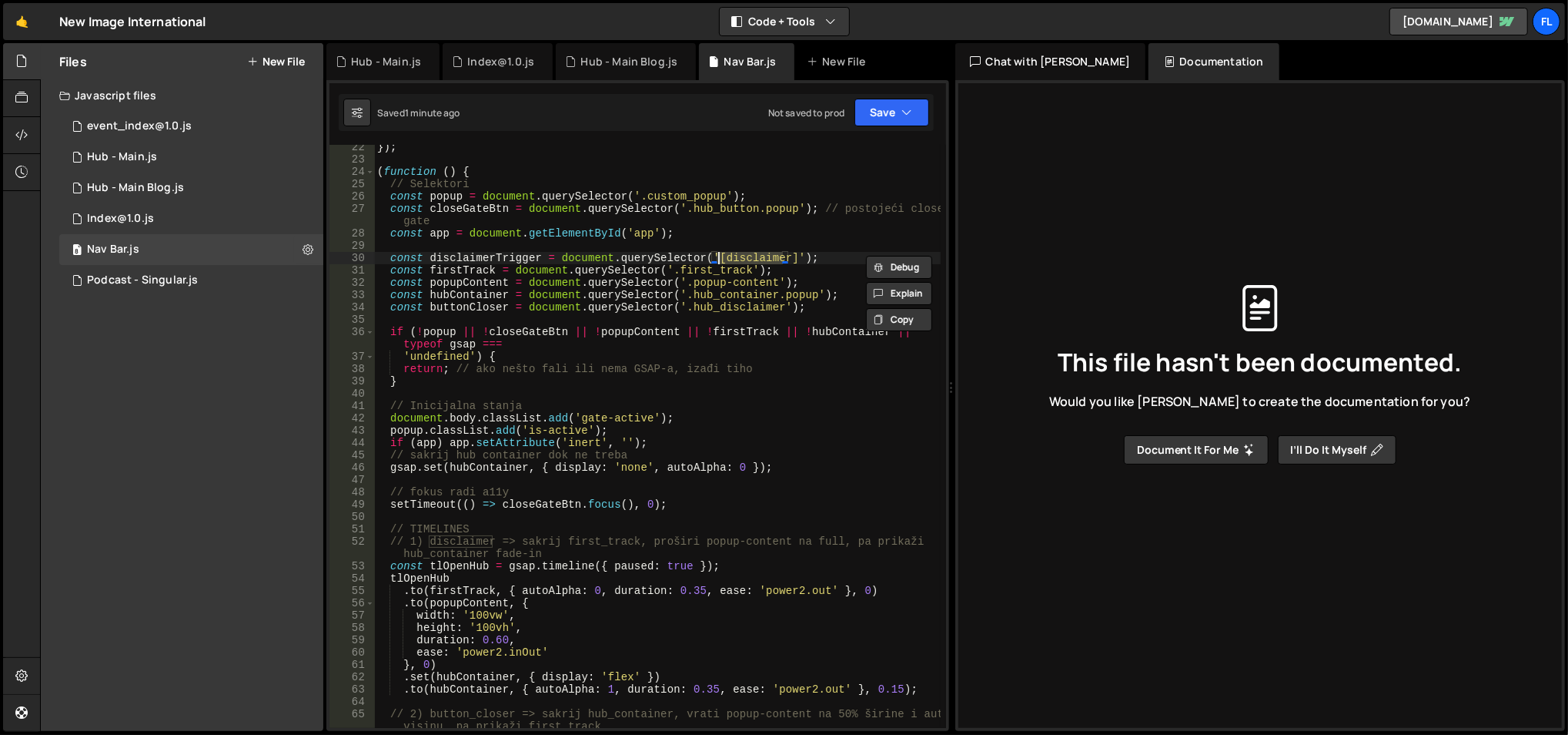
click at [763, 230] on div "}) ; ( function ( ) { // Selektori const popup = document . querySelector ( '.c…" at bounding box center [657, 445] width 567 height 609
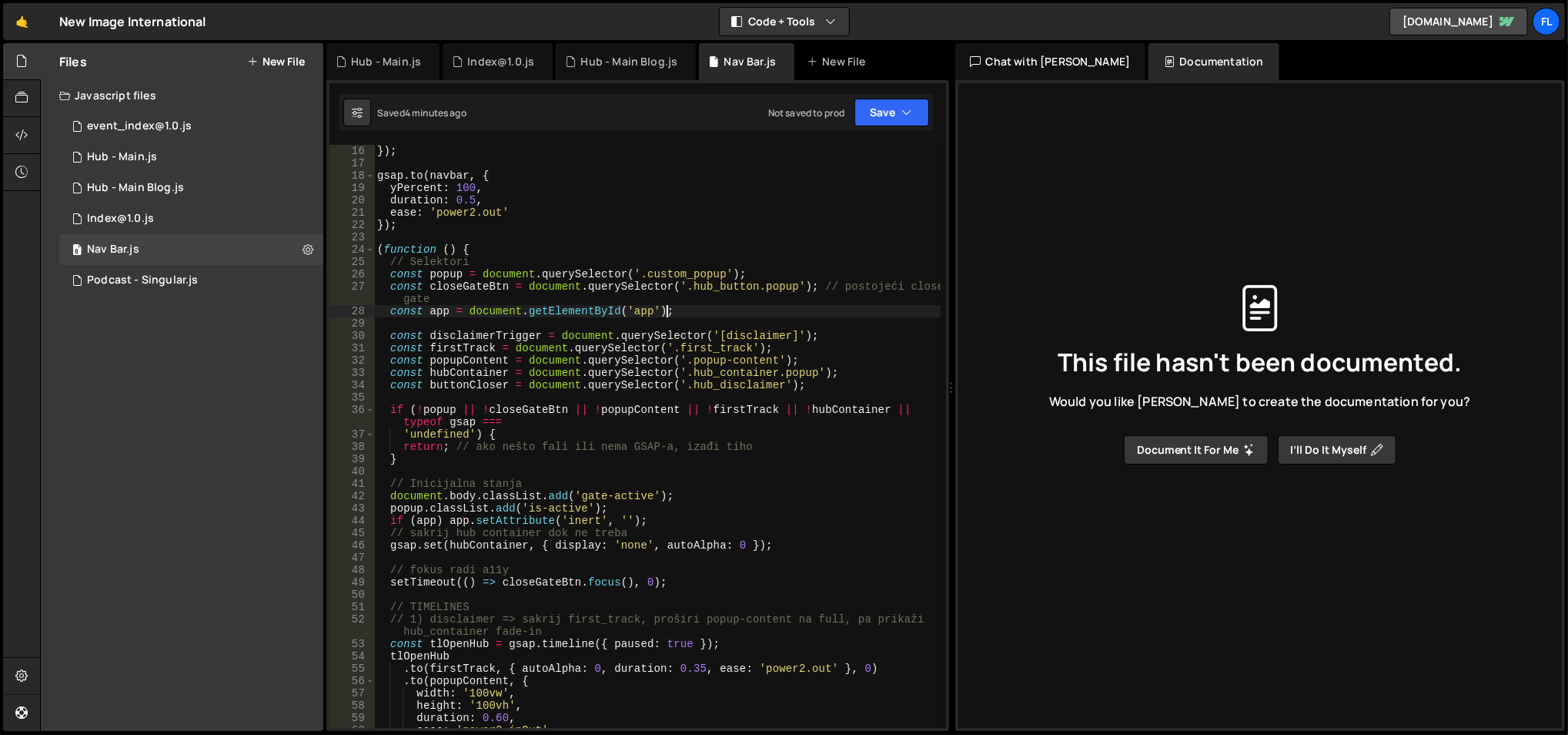
scroll to position [174, 0]
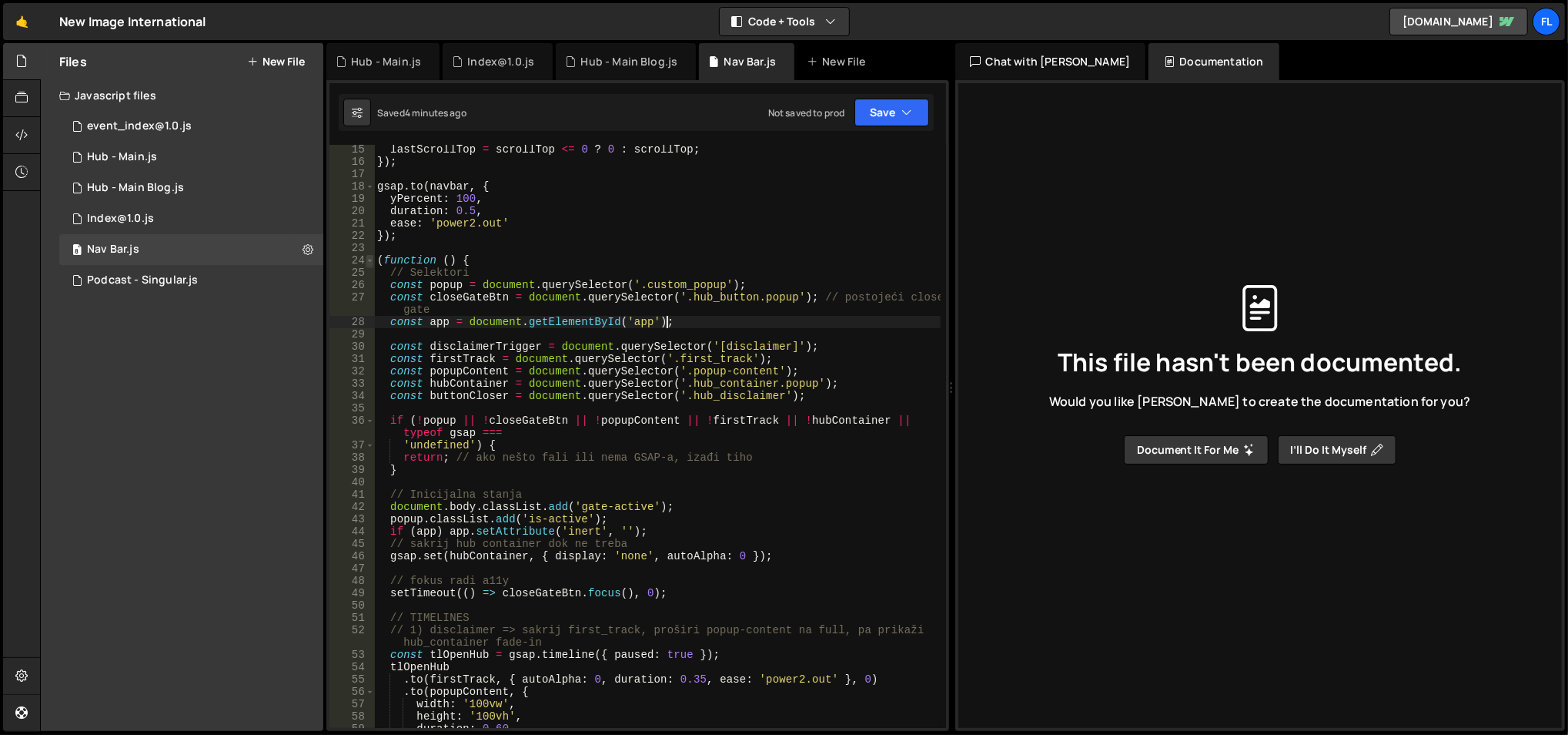
click at [371, 255] on span at bounding box center [370, 260] width 8 height 13
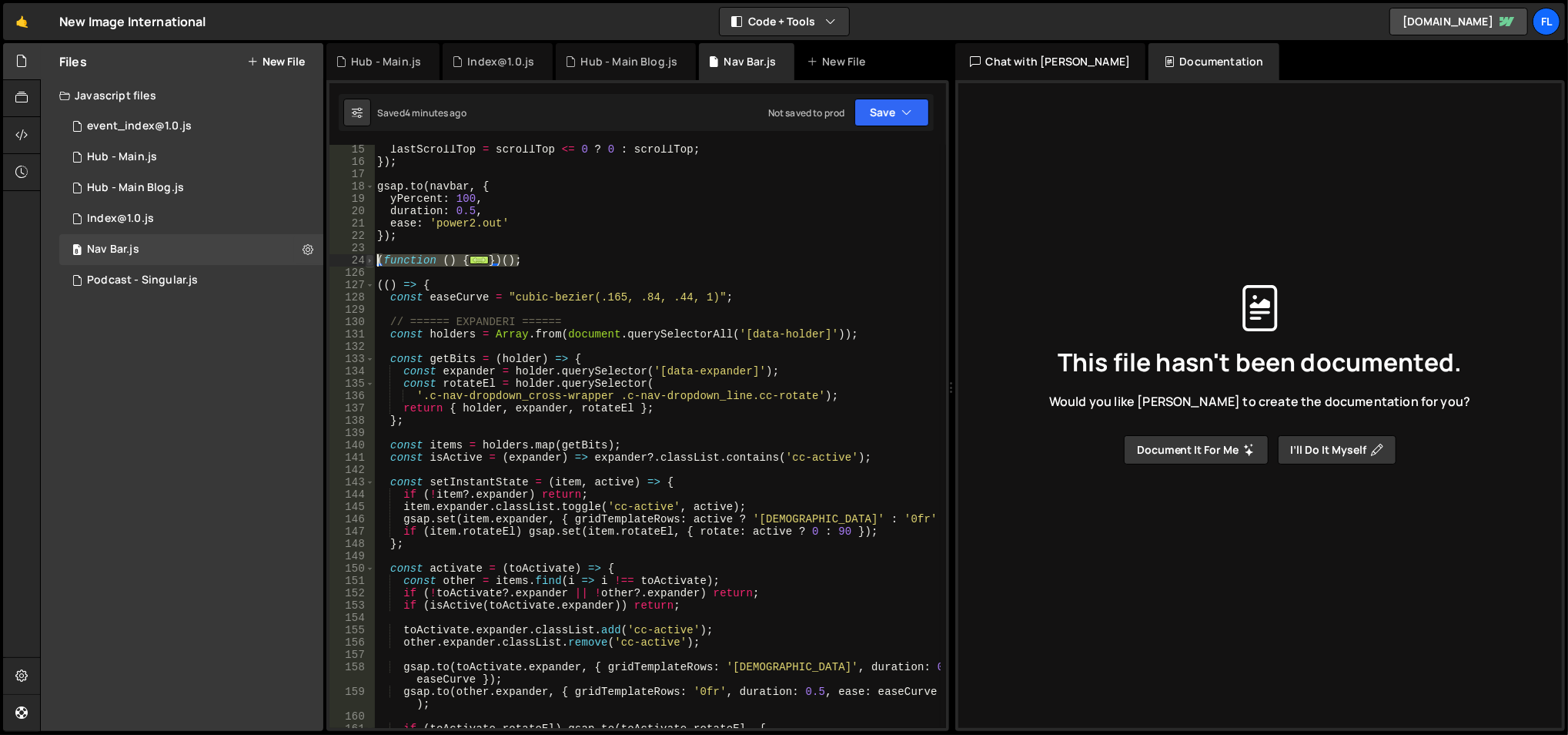
drag, startPoint x: 546, startPoint y: 260, endPoint x: 370, endPoint y: 261, distance: 176.0
click at [370, 261] on div "const app = document.getElementById('app'); 15 16 17 18 19 20 21 22 23 24 126 1…" at bounding box center [638, 437] width 617 height 583
type textarea "(function () { // Selektori"
paste textarea
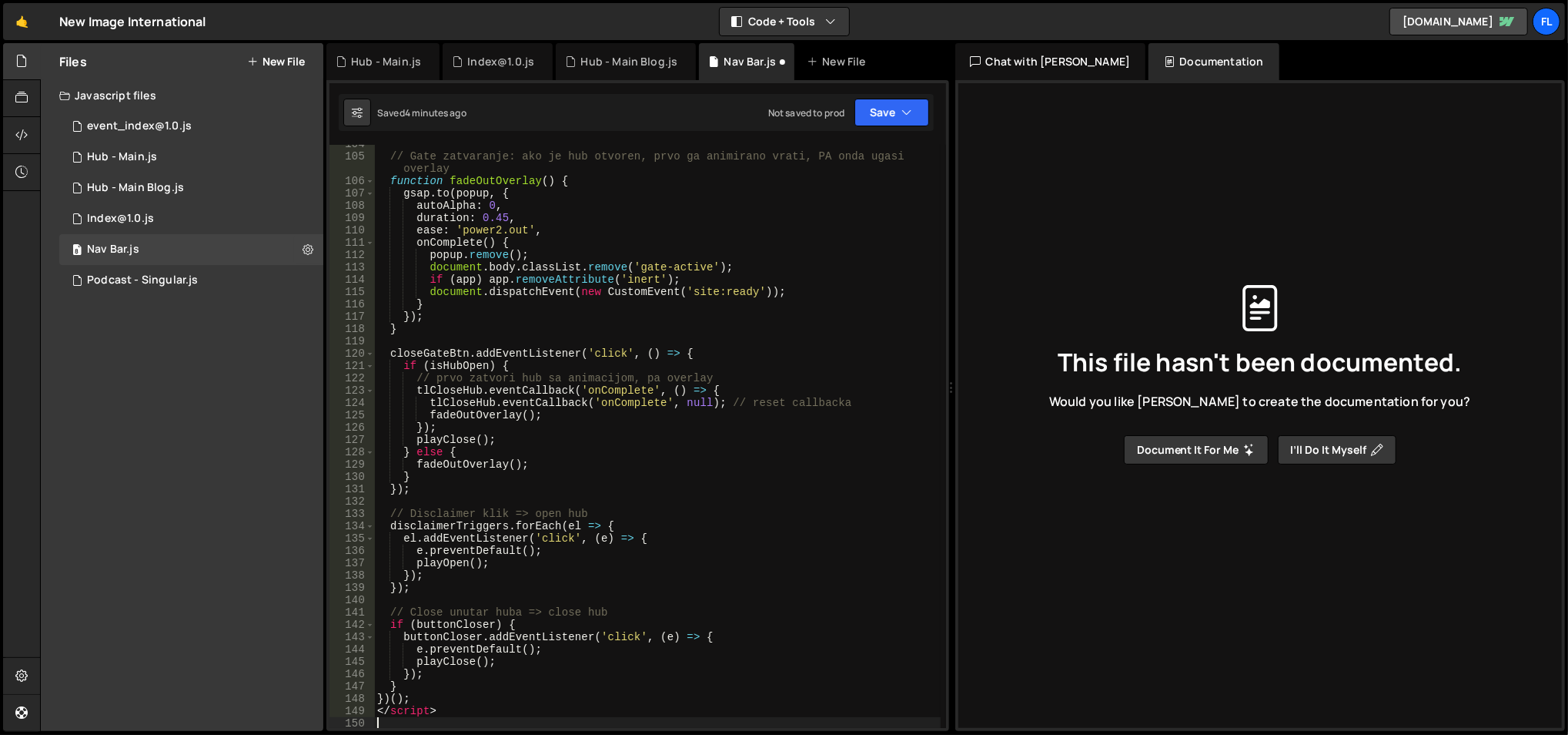
scroll to position [1300, 0]
click at [414, 711] on div "// Gate zatvaranje: ako je hub otvoren, prvo ga animirano vrati, PA onda ugasi …" at bounding box center [657, 443] width 567 height 609
type textarea "</script>"
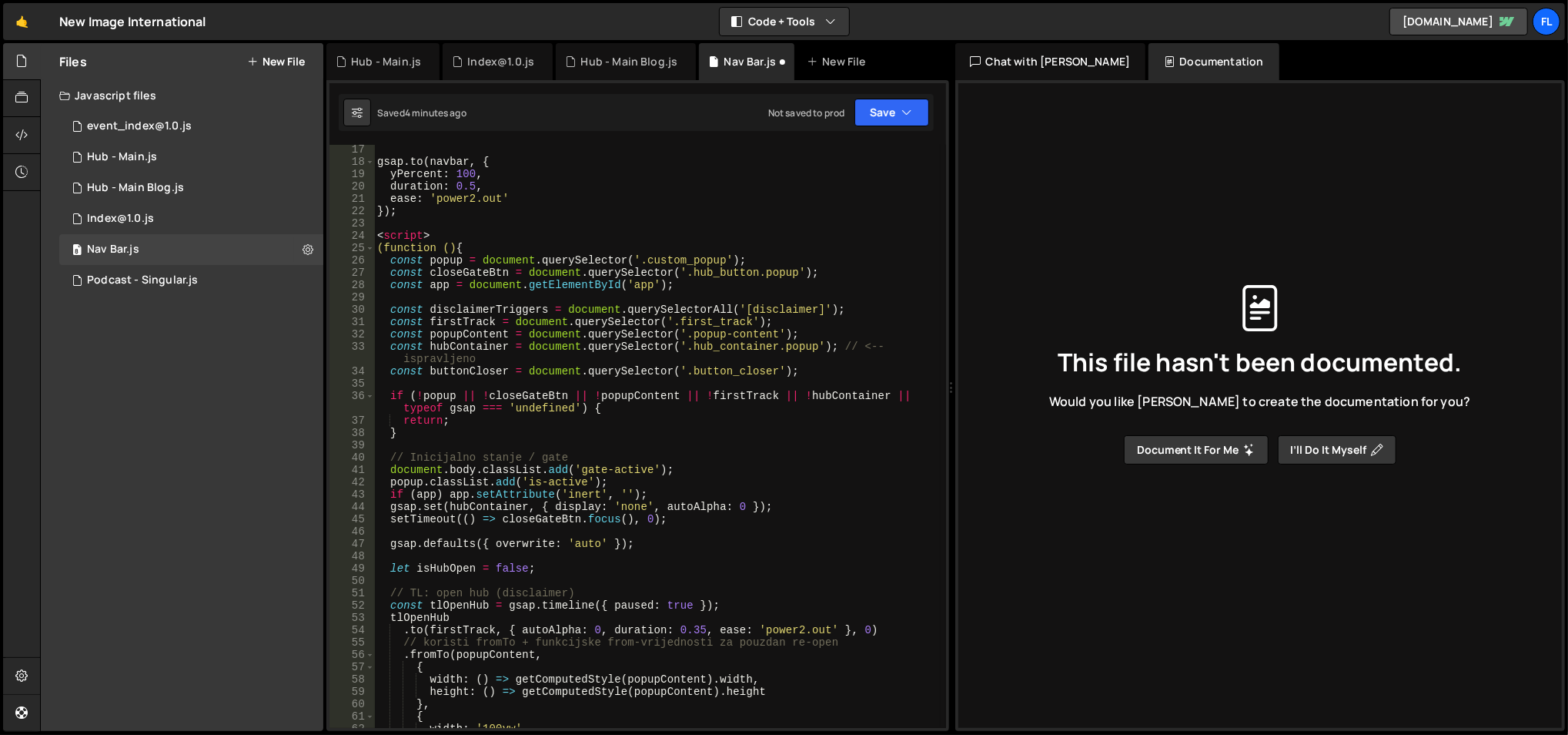
scroll to position [199, 0]
drag, startPoint x: 422, startPoint y: 233, endPoint x: 372, endPoint y: 235, distance: 50.0
click at [372, 235] on div "17 18 19 20 21 22 23 24 25 26 27 28 29 30 31 32 33 34 35 36 37 38 39 40 41 42 4…" at bounding box center [638, 437] width 617 height 583
type textarea "<script>"
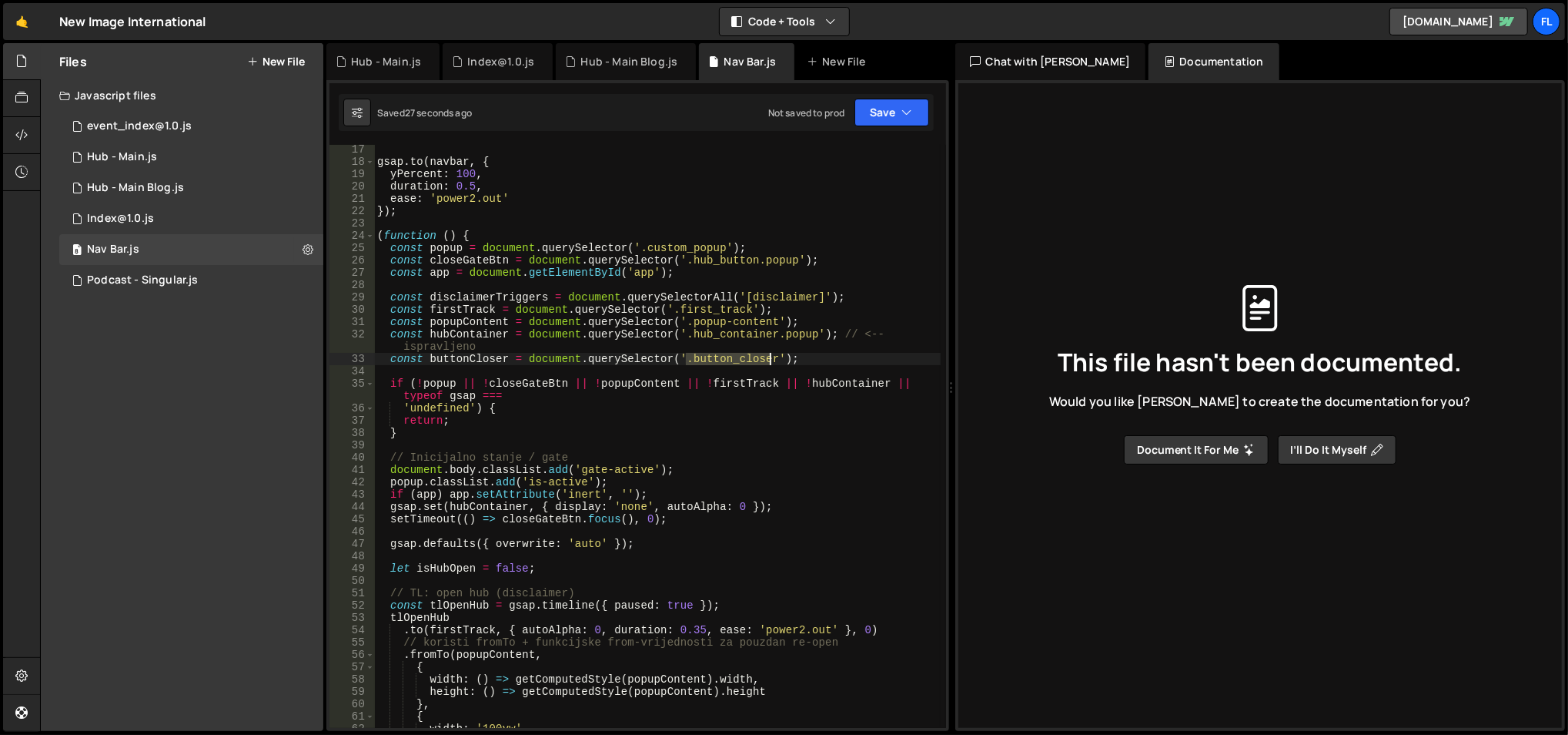
drag, startPoint x: 685, startPoint y: 354, endPoint x: 768, endPoint y: 355, distance: 83.0
click at [768, 355] on div "gsap . to ( navbar , { yPercent : 100 , duration : 0.5 , ease : 'power2.out' })…" at bounding box center [657, 448] width 567 height 609
paste textarea "hub_disclaim"
click at [692, 276] on div "gsap . to ( navbar , { yPercent : 100 , duration : 0.5 , ease : 'power2.out' })…" at bounding box center [657, 448] width 567 height 609
click at [478, 325] on div "gsap . to ( navbar , { yPercent : 100 , duration : 0.5 , ease : 'power2.out' })…" at bounding box center [657, 448] width 567 height 609
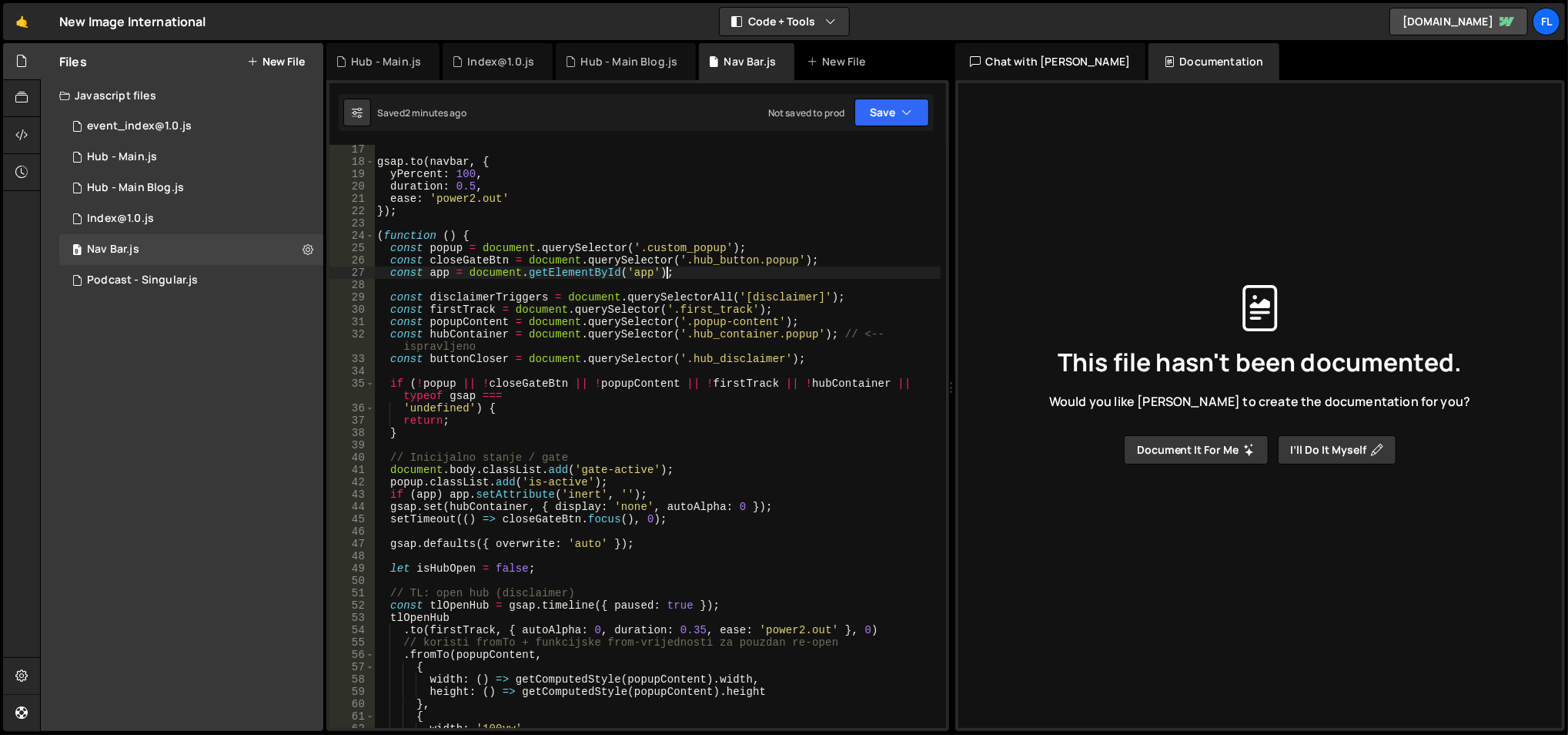
type textarea "const popupContent = document.querySelector('.popup-content');"
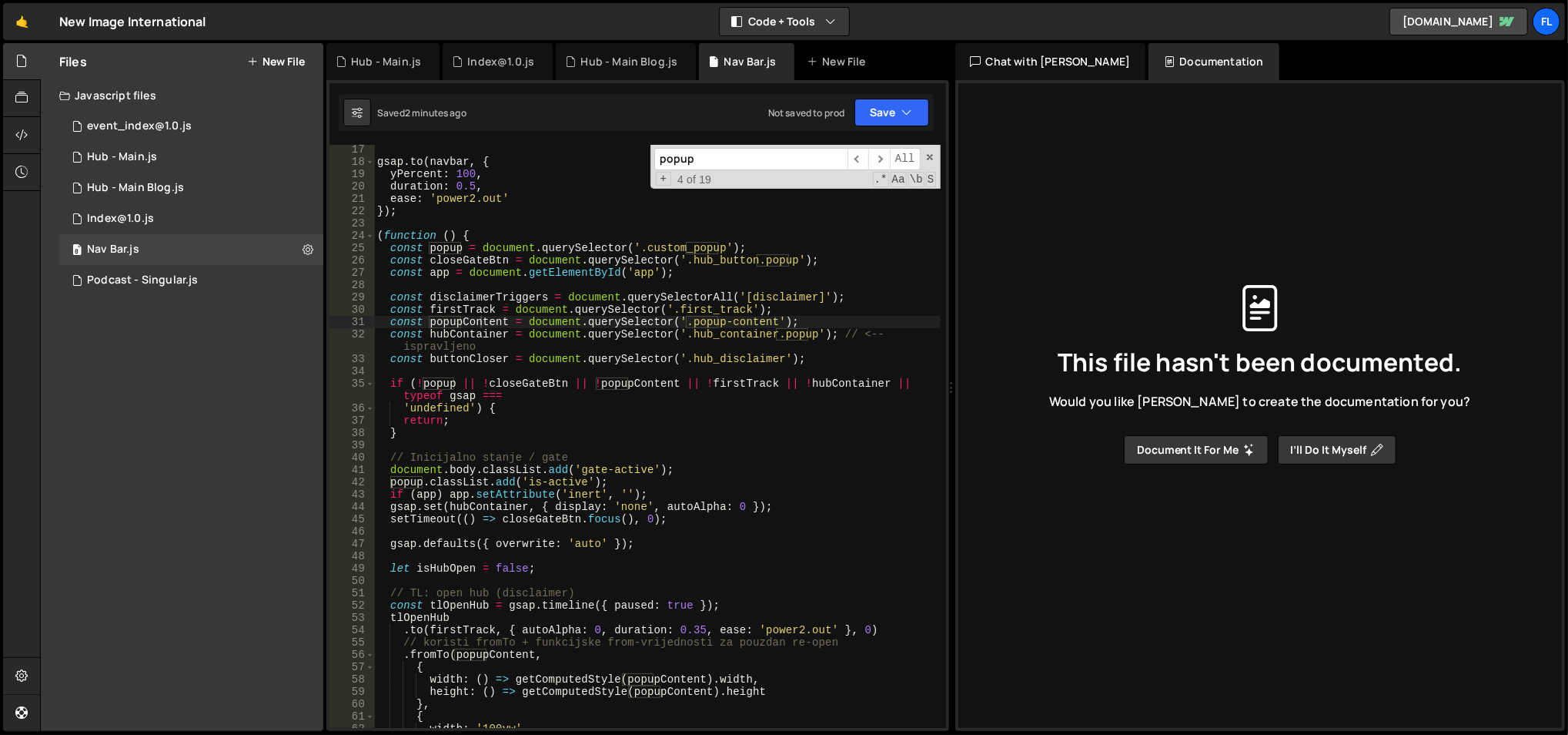
paste input "cycleText"
type input "cycleText"
click at [878, 154] on span "​" at bounding box center [880, 158] width 22 height 22
click at [934, 157] on span at bounding box center [929, 157] width 11 height 11
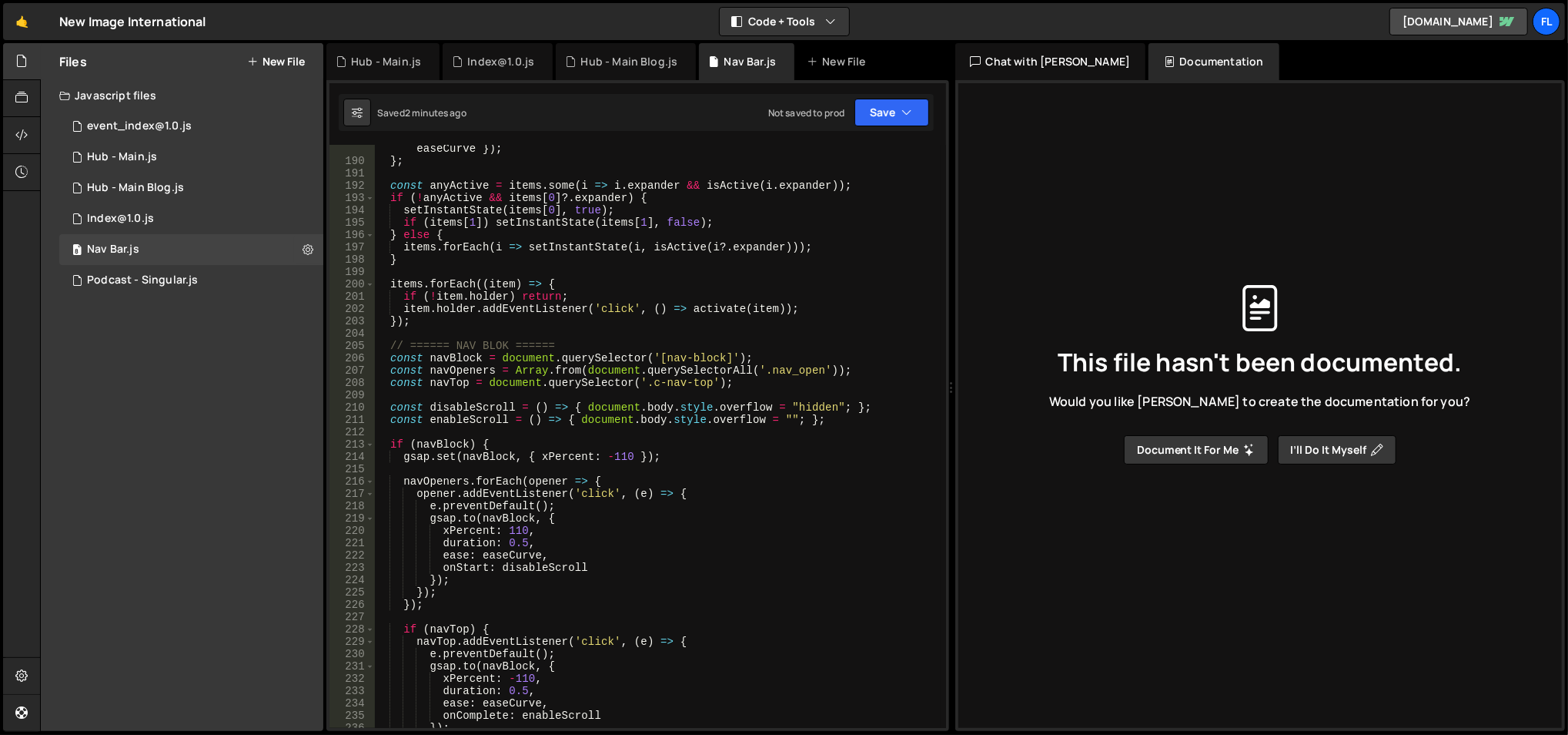
scroll to position [2393, 0]
click at [495, 403] on div "if ( other . rotateEl ) gsap . to ( other . rotateEl , { rotate : 90 , duration…" at bounding box center [657, 440] width 567 height 621
type textarea "const disableScroll = () => { document.body.style.overflow = "hidden"; };"
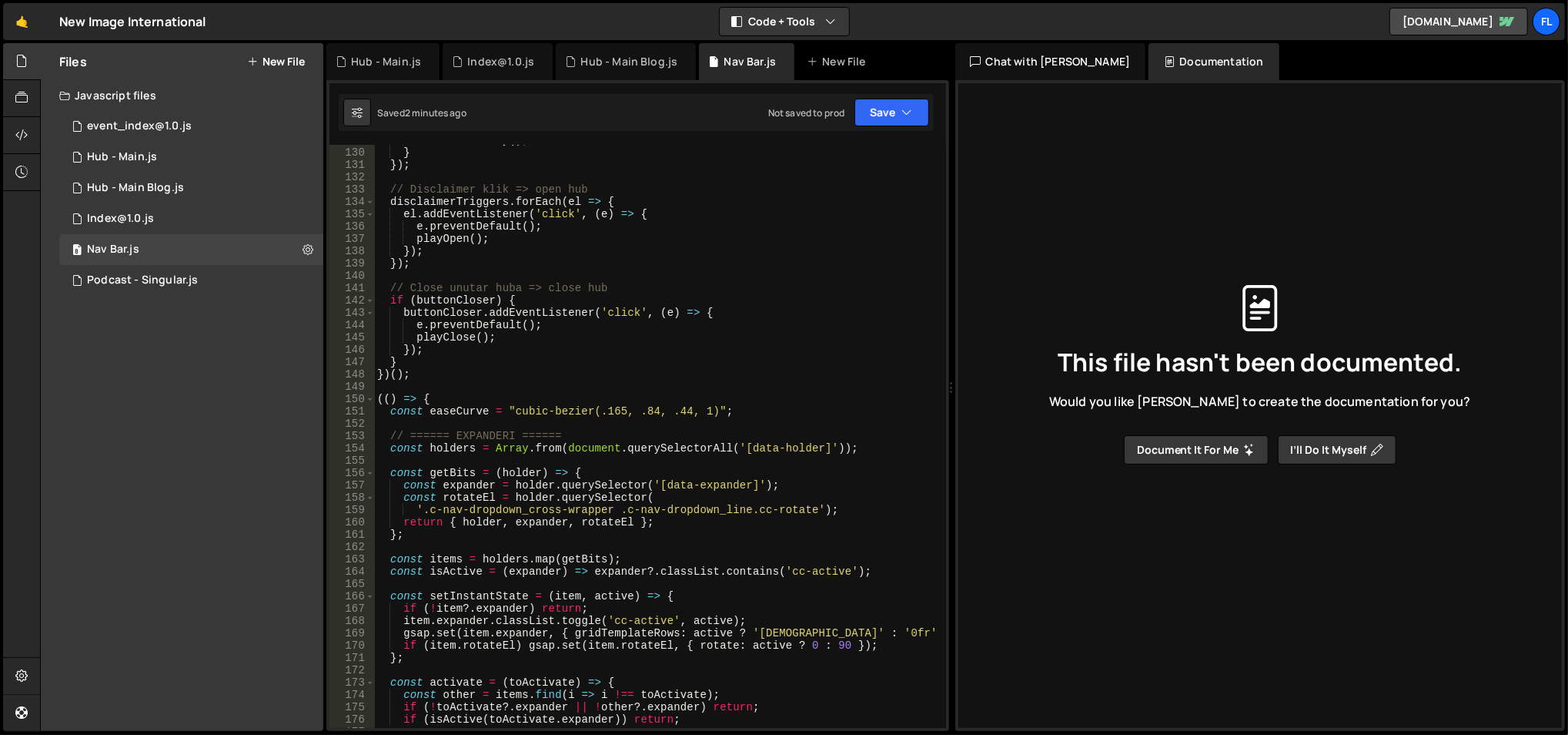
scroll to position [1618, 0]
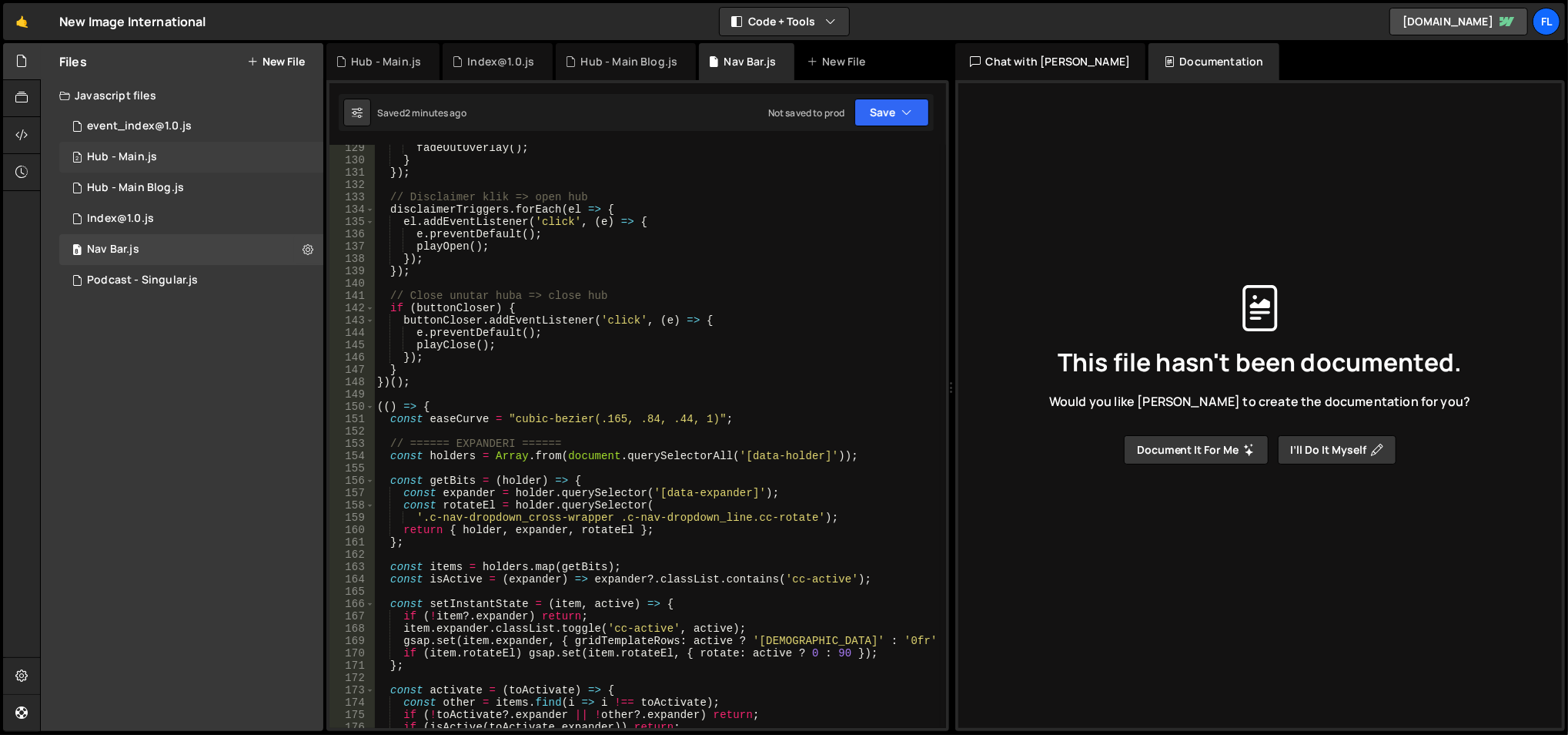
click at [229, 168] on div "2 Hub - Main.js 0" at bounding box center [190, 157] width 264 height 31
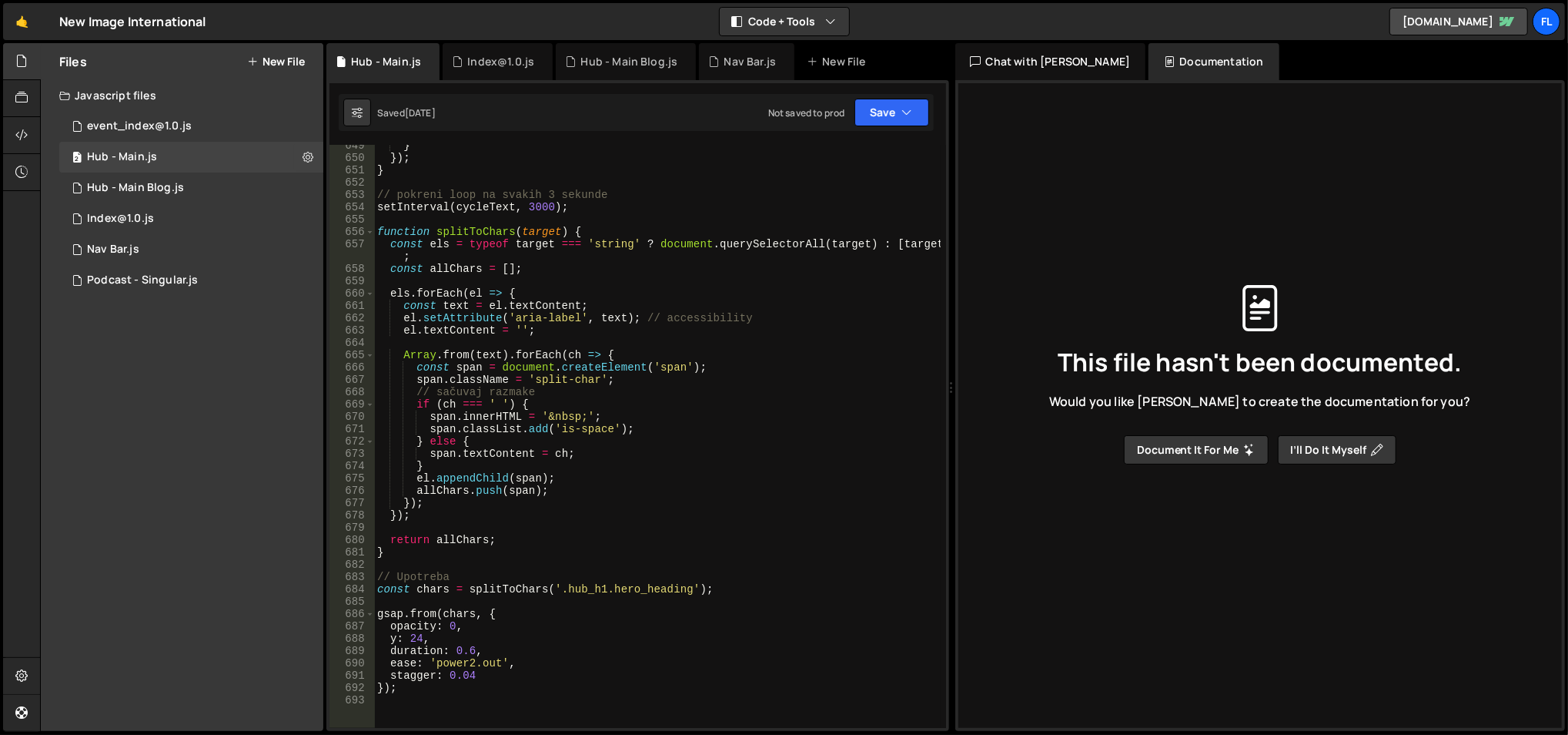
scroll to position [8098, 0]
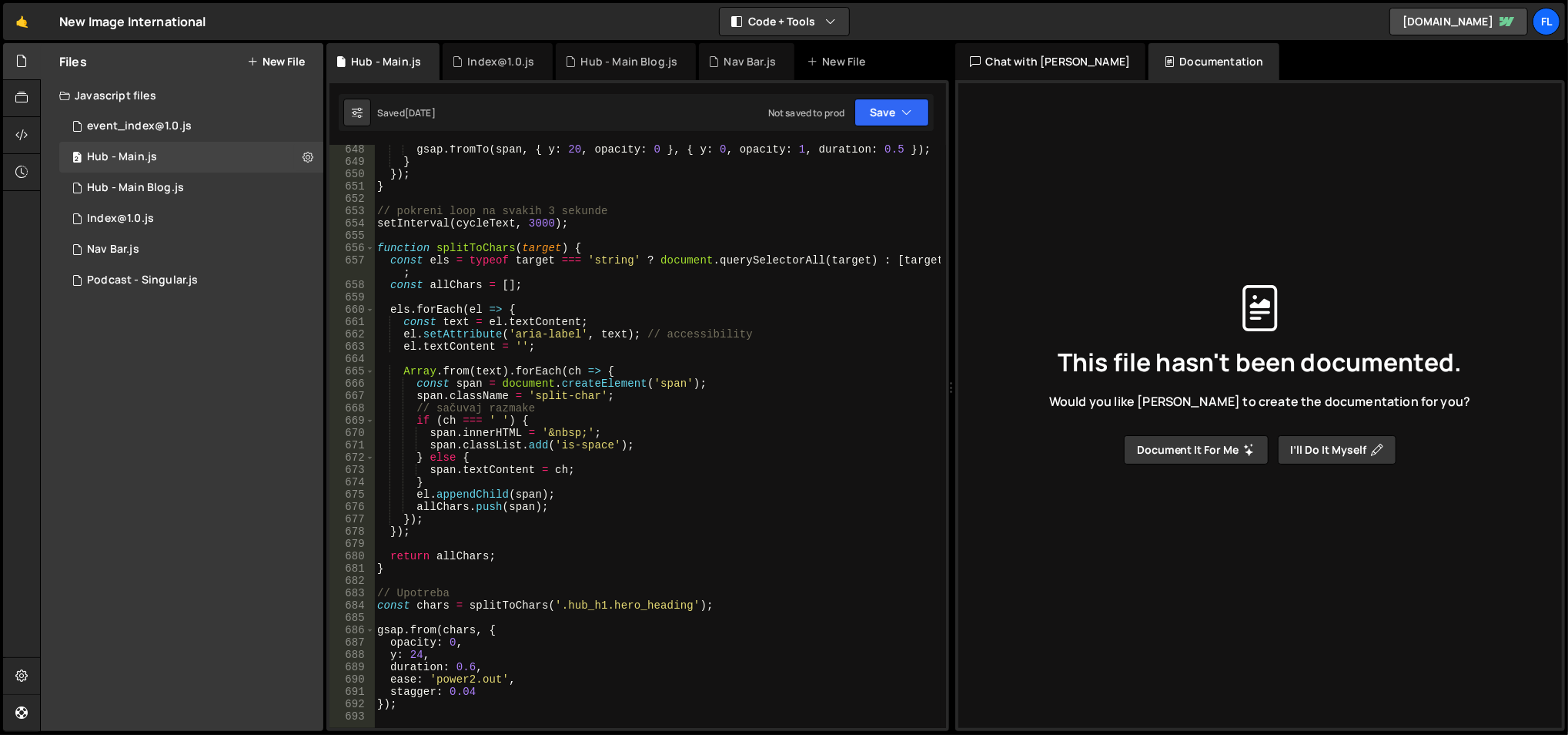
click at [439, 246] on div "gsap . fromTo ( span , { y : 20 , opacity : 0 } , { y : 0 , opacity : 1 , durat…" at bounding box center [657, 448] width 567 height 609
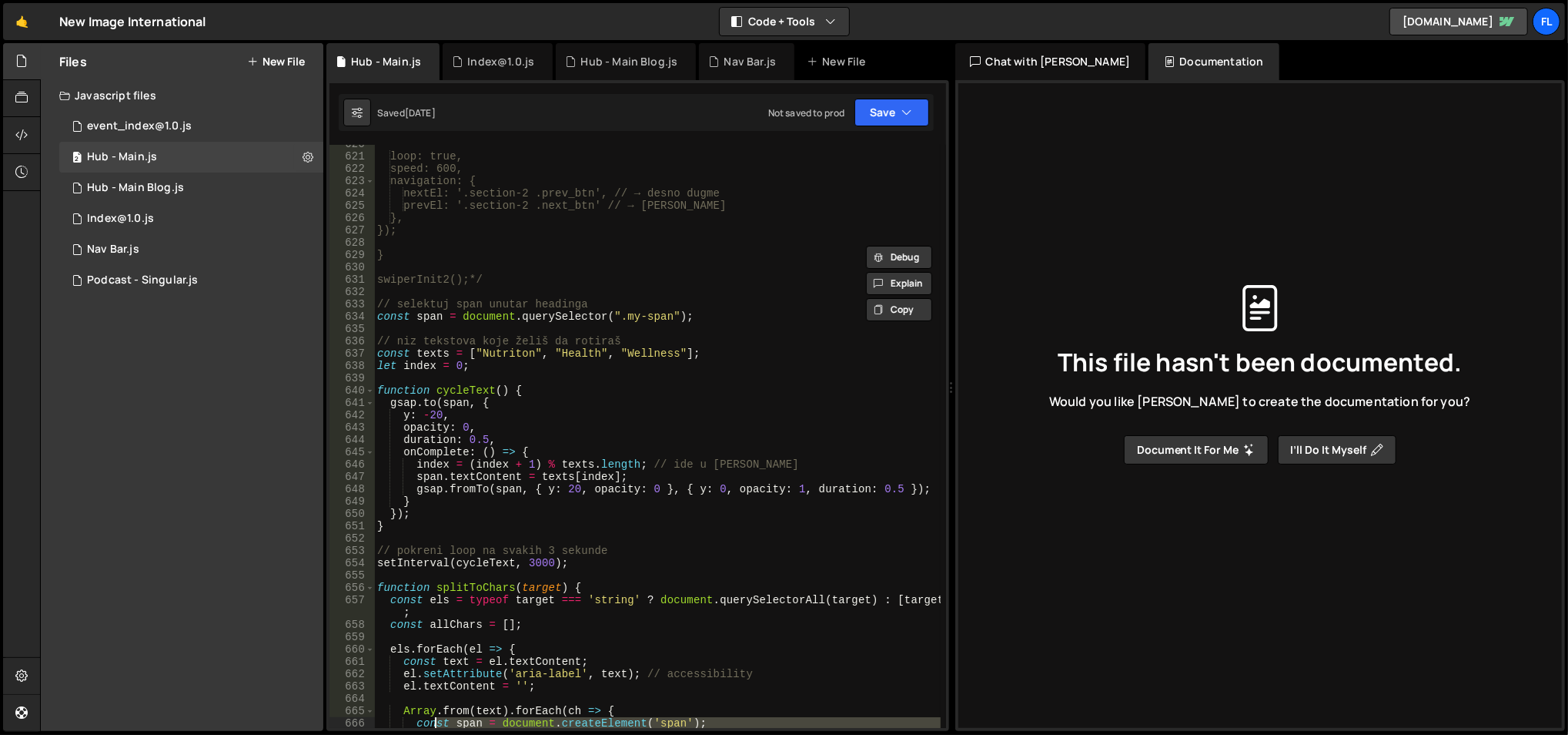
scroll to position [7819, 0]
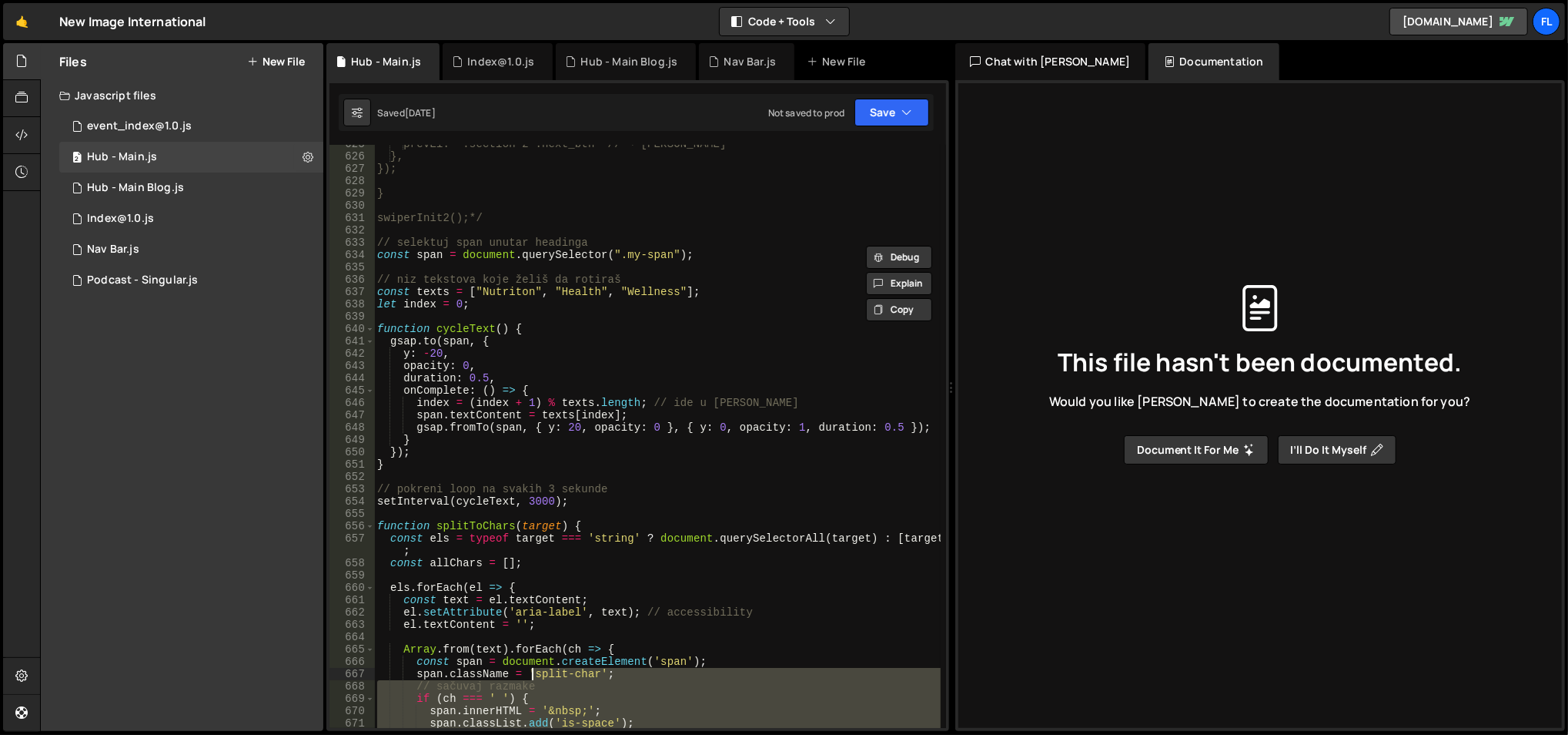
drag, startPoint x: 425, startPoint y: 710, endPoint x: 534, endPoint y: 676, distance: 114.2
click at [534, 676] on div "prevEl: '.section-2 .next_btn' // → levo dugme }, }); } swiperInit2();*/ // sel…" at bounding box center [657, 443] width 567 height 609
click at [534, 678] on div "prevEl: '.section-2 .next_btn' // → levo dugme }, }); } swiperInit2();*/ // sel…" at bounding box center [657, 437] width 566 height 583
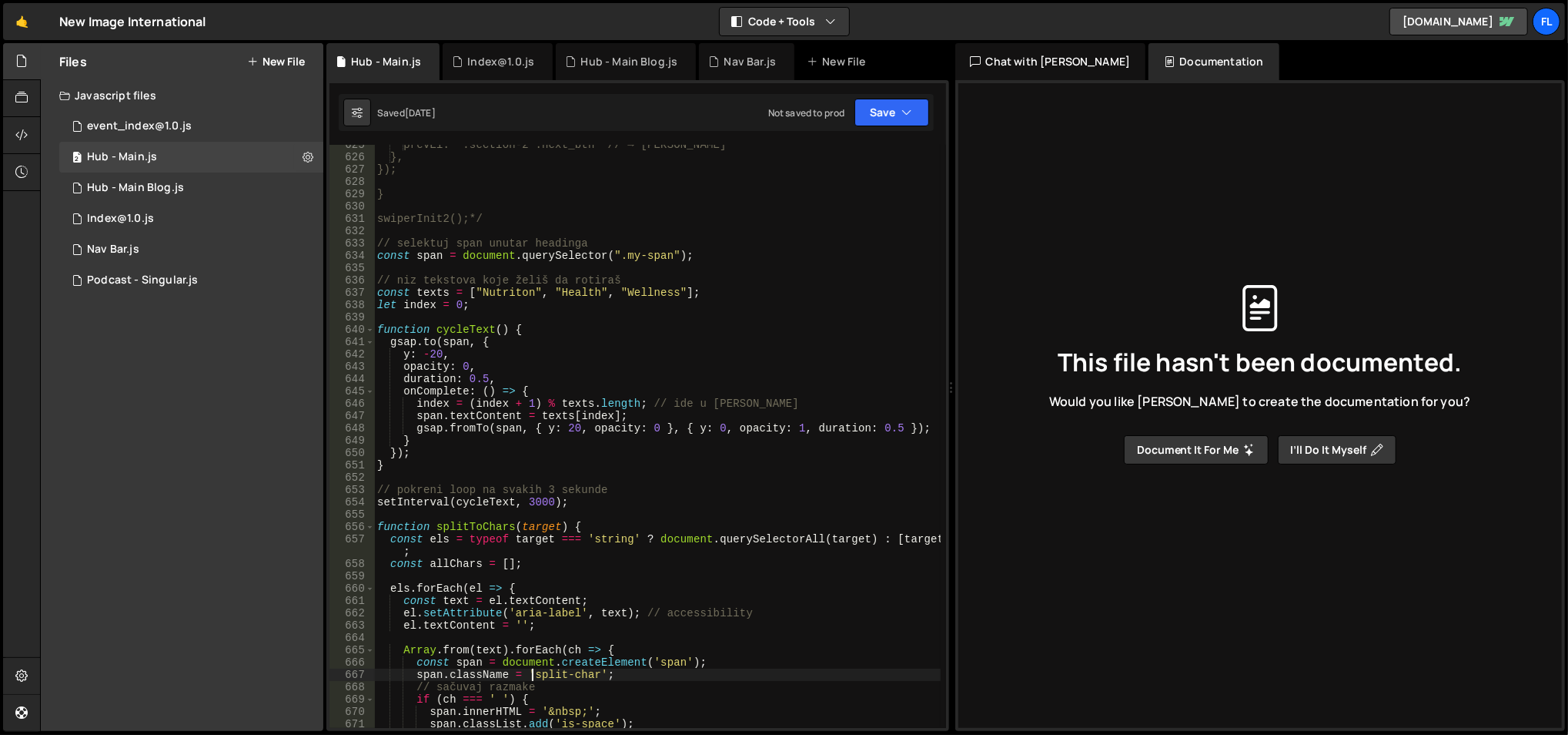
scroll to position [7818, 0]
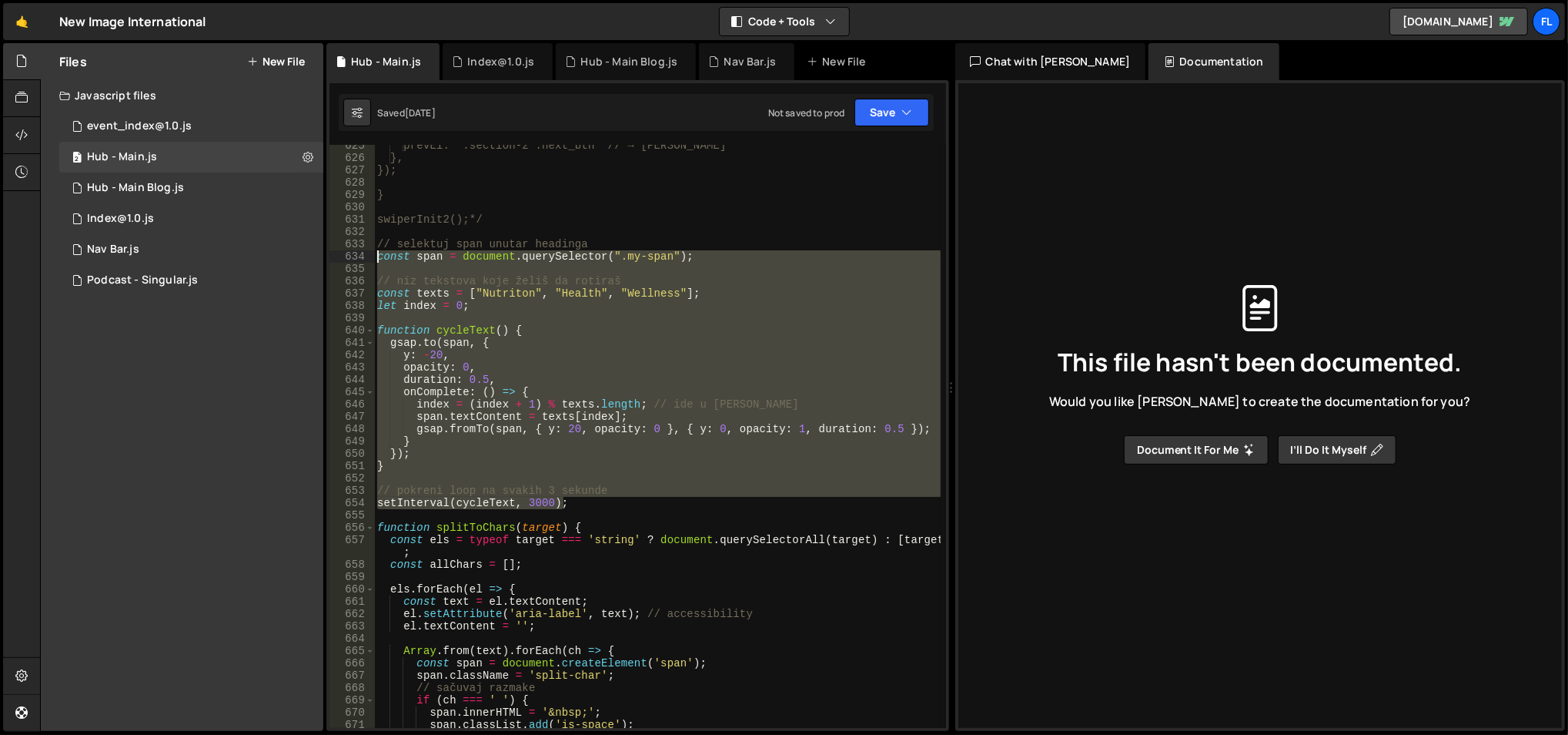
drag, startPoint x: 580, startPoint y: 502, endPoint x: 377, endPoint y: 259, distance: 316.6
click at [377, 259] on div "prevEl: '.section-2 .next_btn' // → levo dugme }, }); } swiperInit2();*/ // sel…" at bounding box center [657, 443] width 567 height 609
type textarea "const span = document.querySelector(".my-span");"
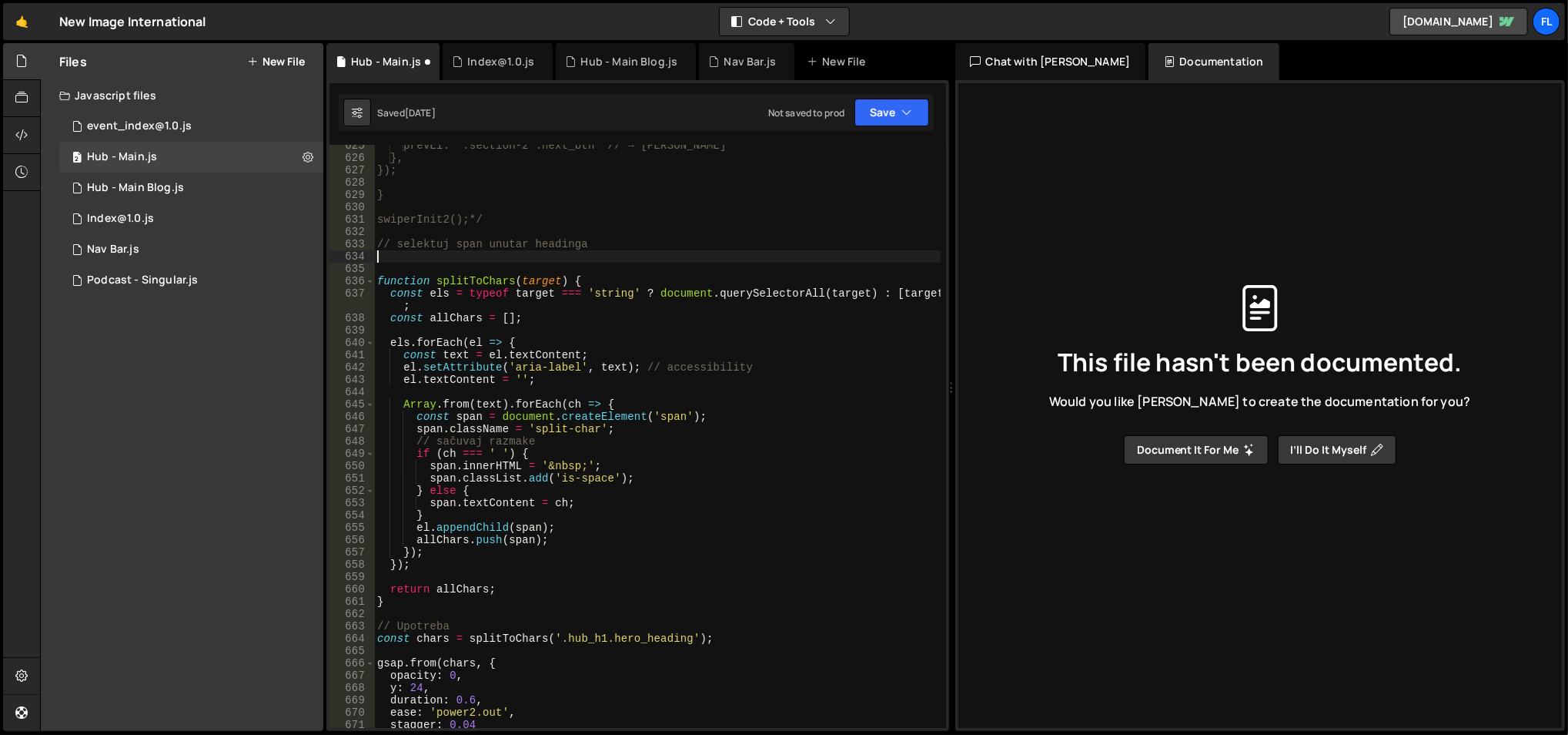
type textarea "// selektuj span unutar headinga"
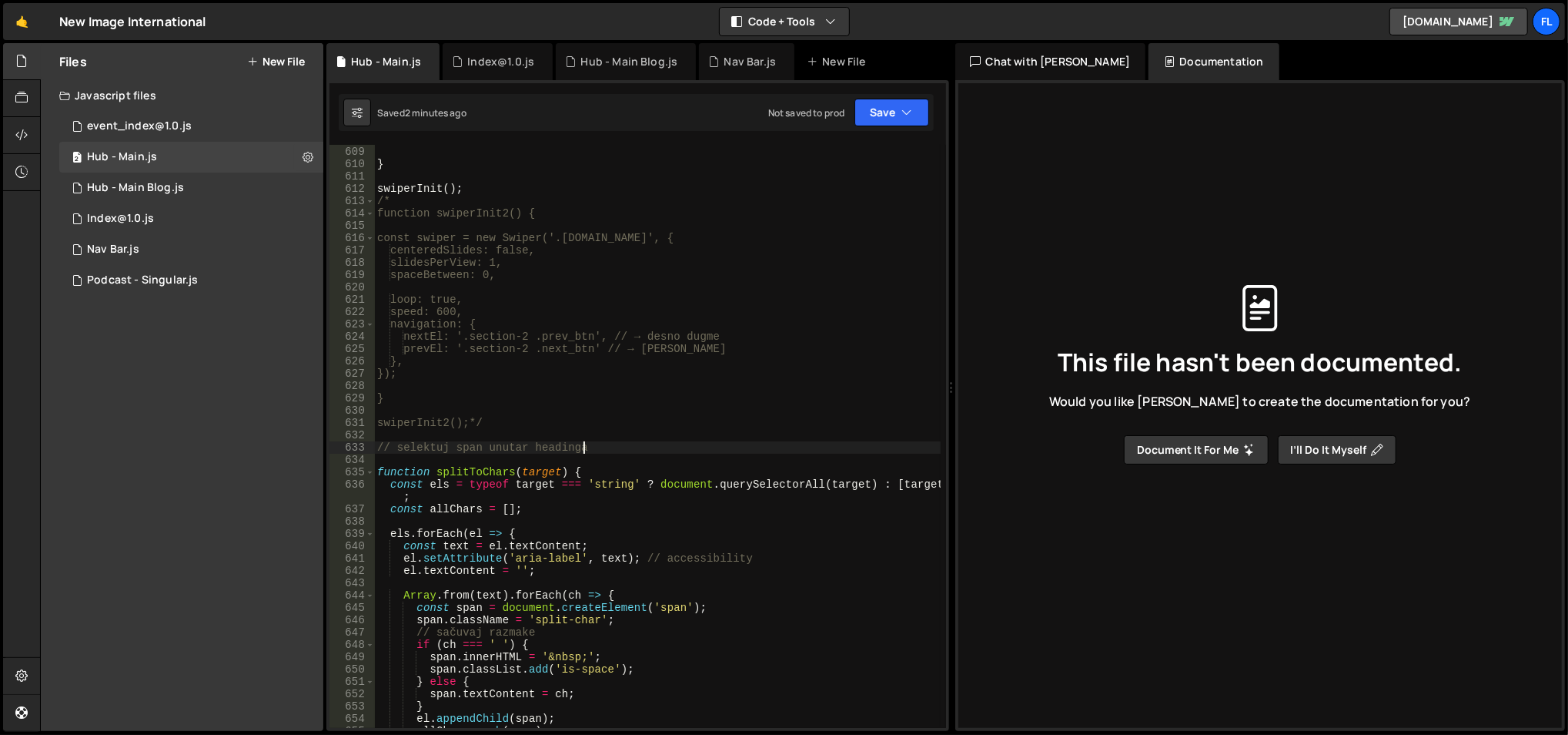
scroll to position [7376, 0]
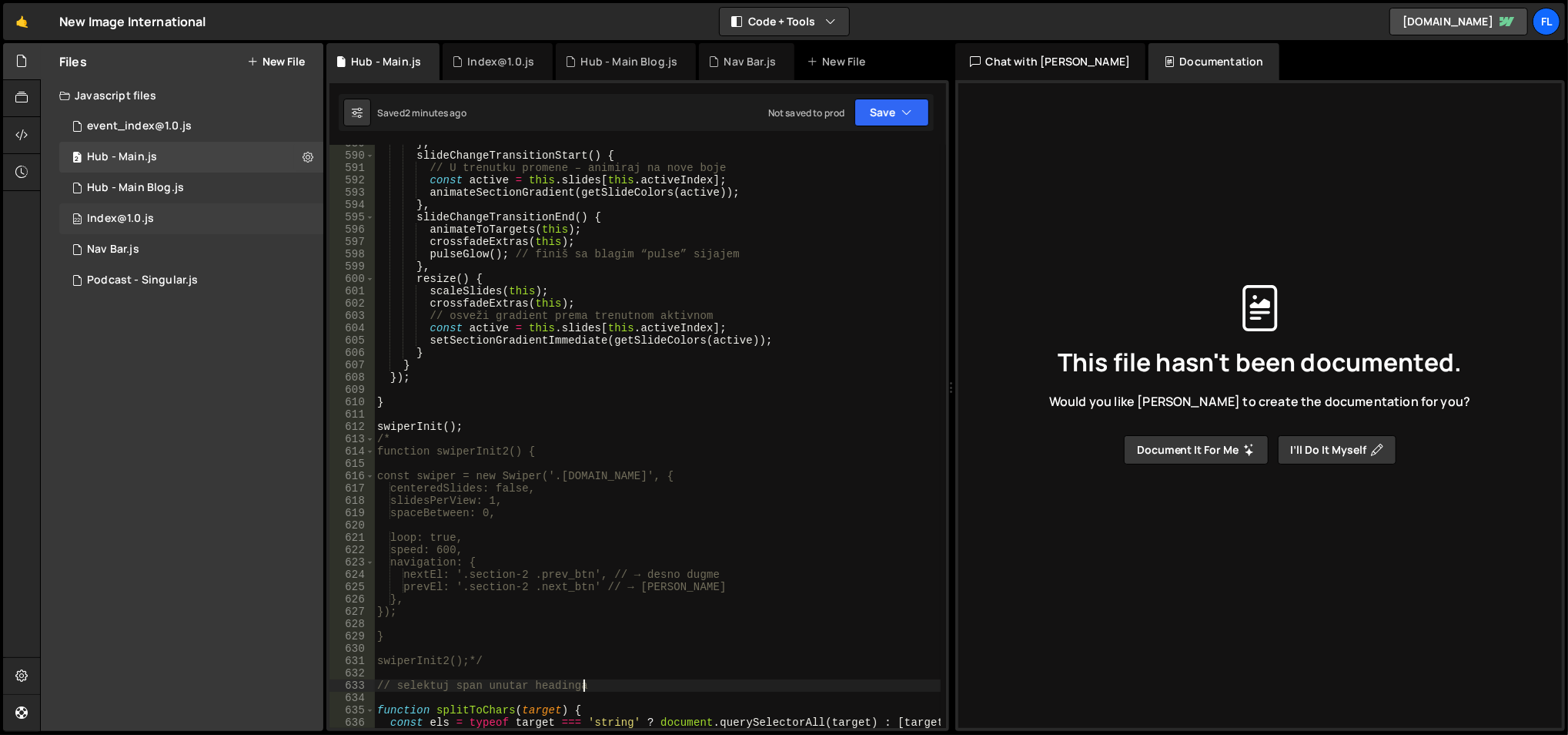
click at [157, 193] on div "Hub - Main Blog.js" at bounding box center [135, 188] width 97 height 13
click at [140, 249] on div "8 Nav Bar.js 0" at bounding box center [190, 249] width 264 height 31
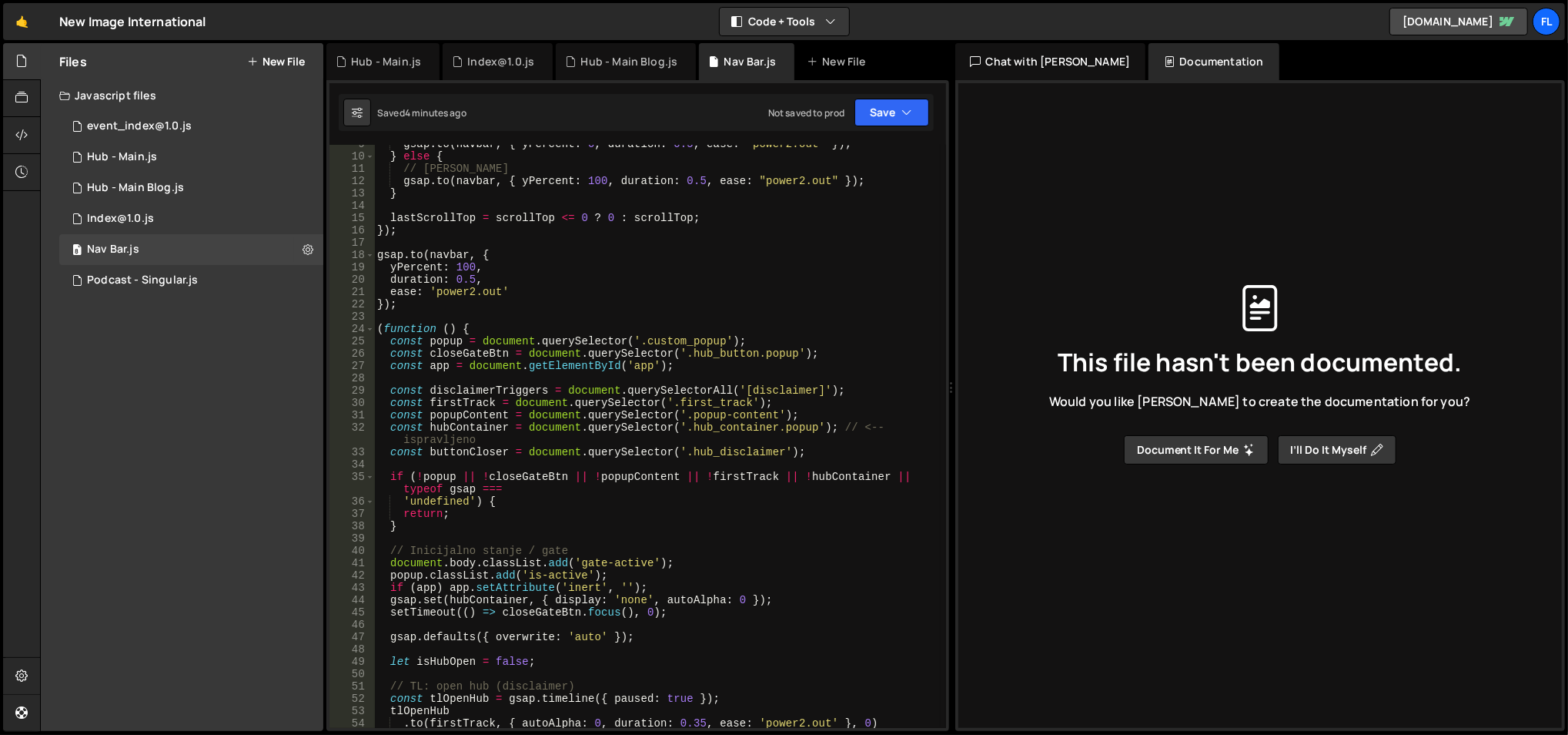
scroll to position [104, 0]
click at [372, 326] on span at bounding box center [370, 330] width 8 height 13
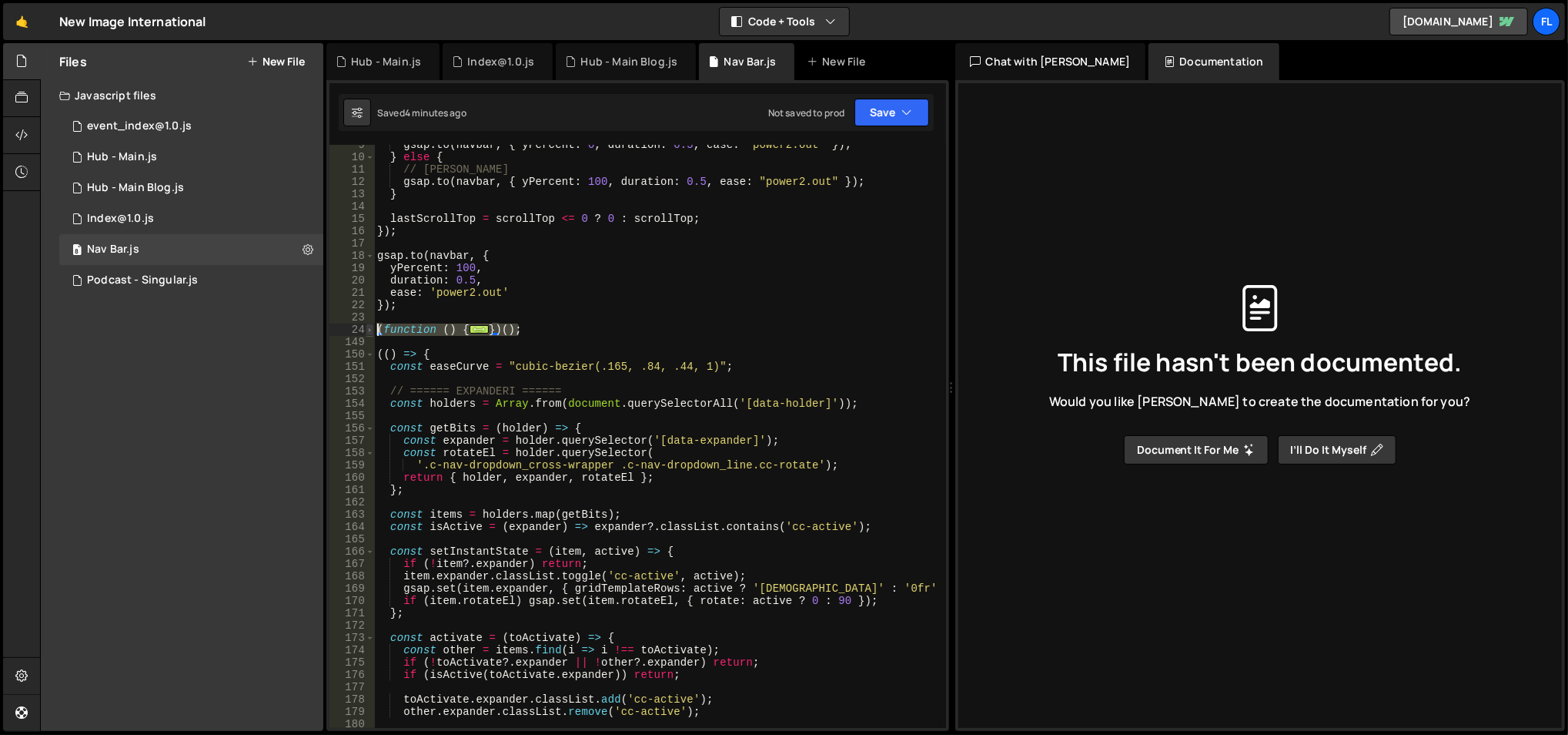
drag, startPoint x: 511, startPoint y: 328, endPoint x: 372, endPoint y: 326, distance: 139.0
click at [372, 326] on div "const disableScroll = () => { document.body.style.overflow = "hidden"; }; 9 10 …" at bounding box center [638, 437] width 617 height 583
type textarea "(function () { const popup = document.querySelector('.custom_popup');"
paste textarea
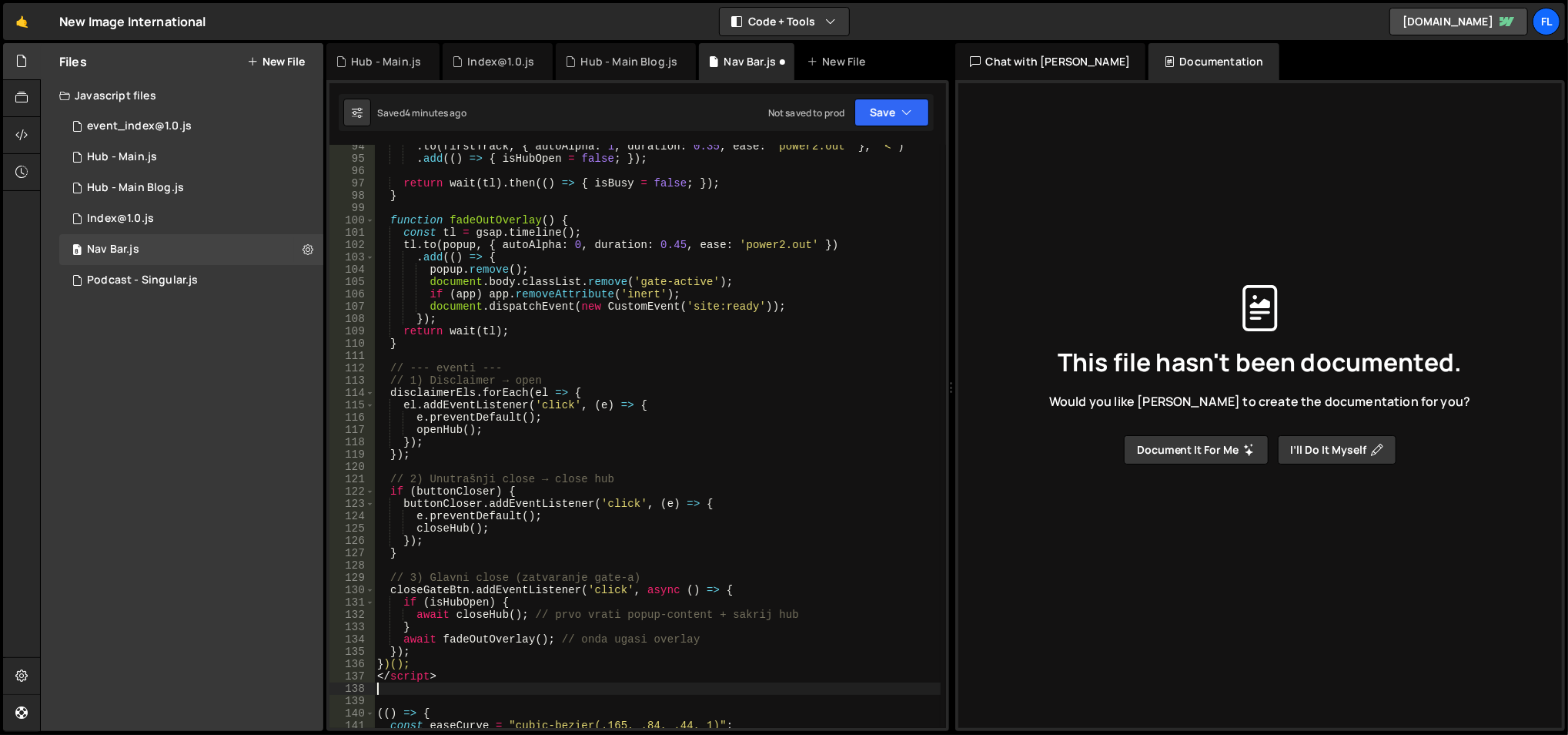
scroll to position [1201, 0]
click at [412, 680] on div ". to ( firstTrack , { autoAlpha : 1 , duration : 0.35 , ease : 'power2.out' } ,…" at bounding box center [657, 443] width 567 height 609
click at [414, 679] on div ". to ( firstTrack , { autoAlpha : 1 , duration : 0.35 , ease : 'power2.out' } ,…" at bounding box center [657, 443] width 567 height 609
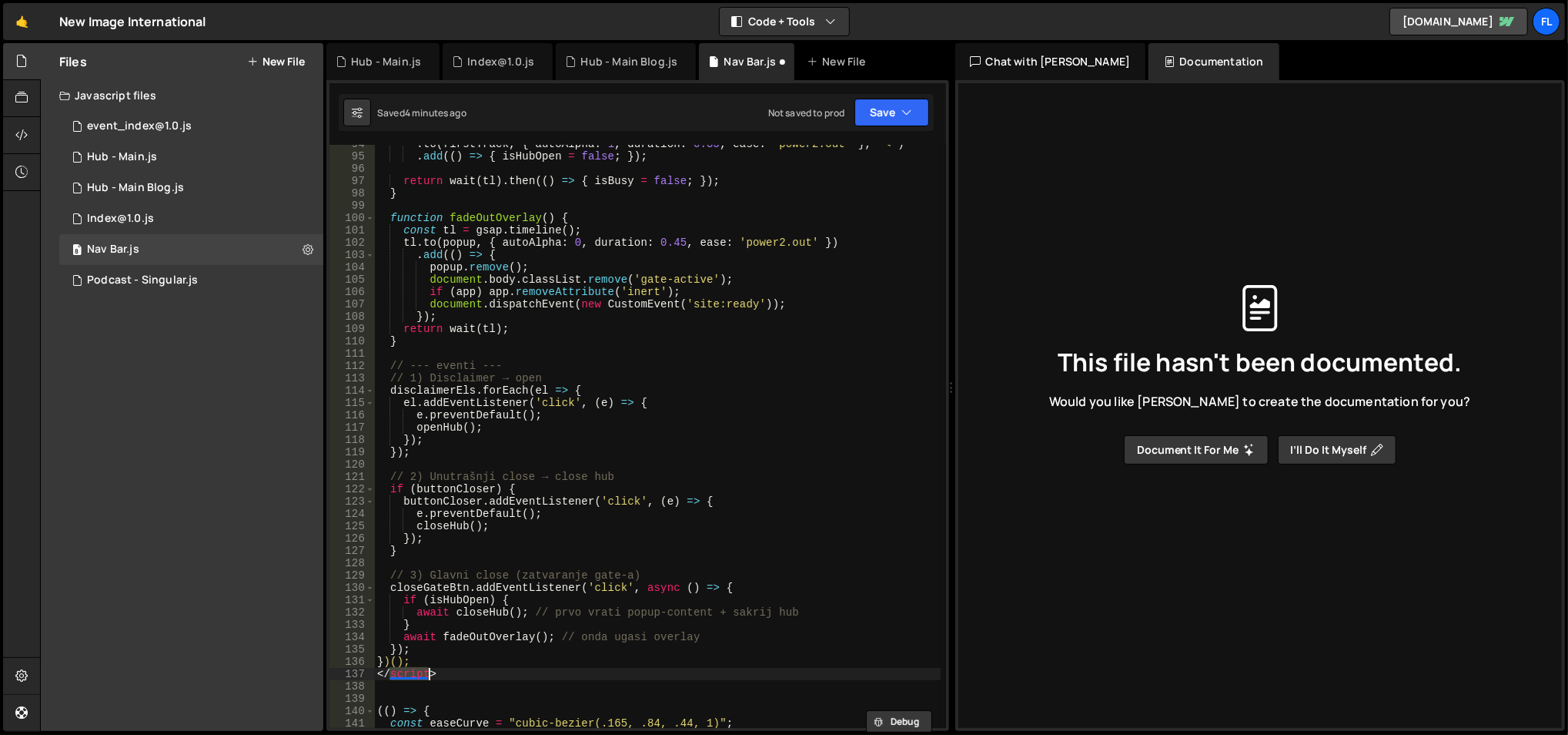
click at [414, 679] on div ". to ( firstTrack , { autoAlpha : 1 , duration : 0.35 , ease : 'power2.out' } ,…" at bounding box center [657, 443] width 567 height 609
type textarea "</script>"
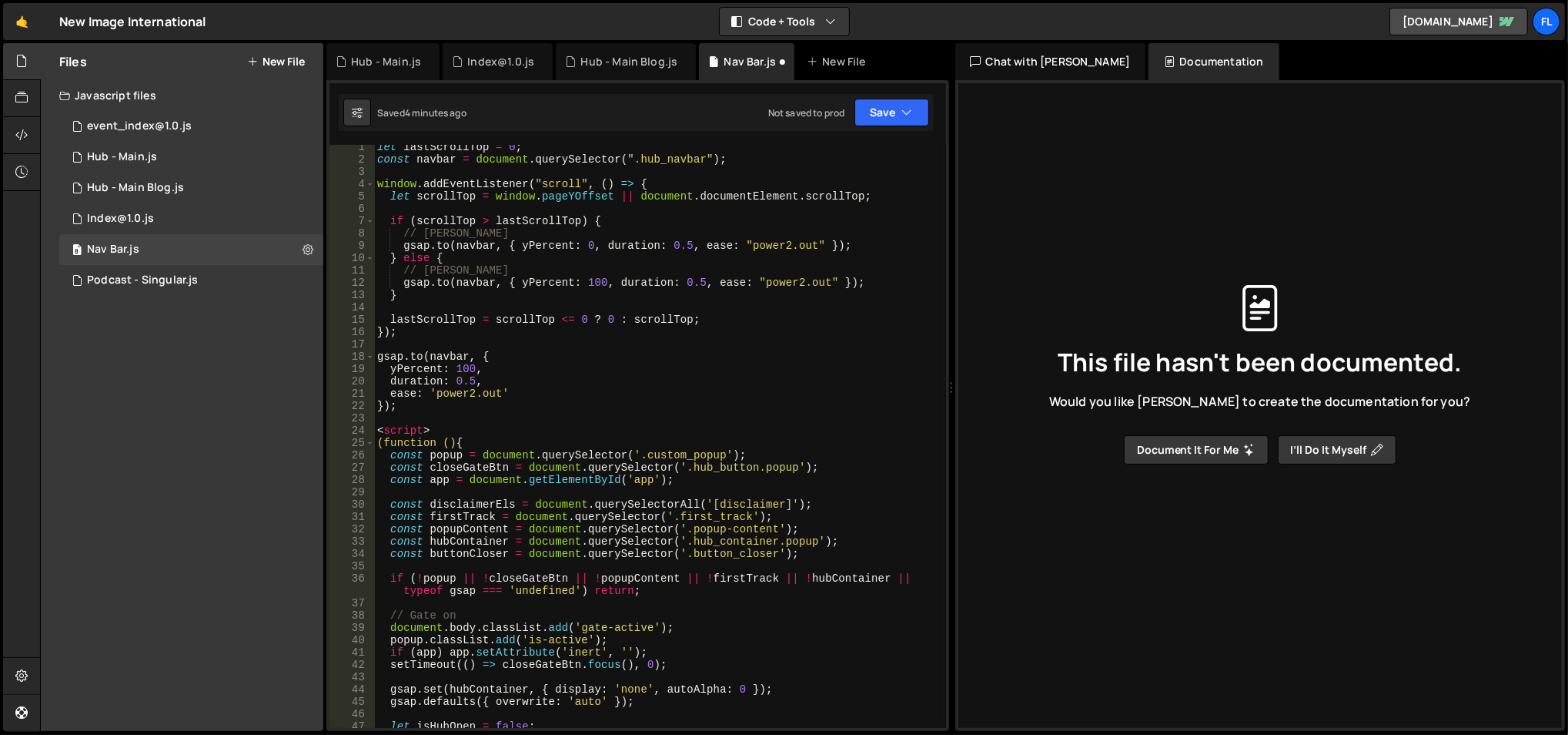
scroll to position [0, 0]
click at [401, 433] on div "let lastScrollTop = 0 ; const navbar = document . querySelector ( ".hub_navbar"…" at bounding box center [657, 449] width 567 height 609
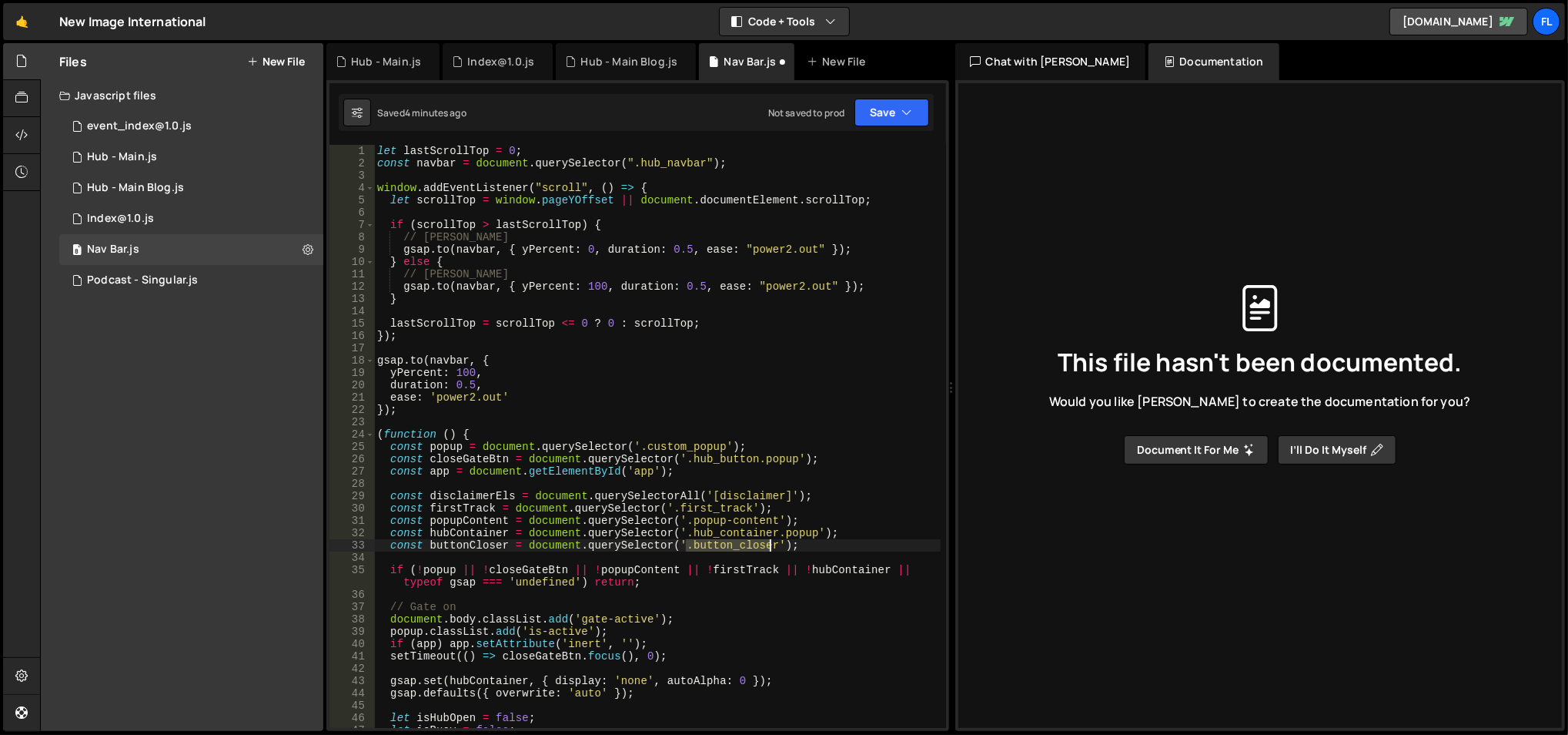
drag, startPoint x: 684, startPoint y: 545, endPoint x: 768, endPoint y: 545, distance: 84.0
click at [768, 545] on div "let lastScrollTop = 0 ; const navbar = document . querySelector ( ".hub_navbar"…" at bounding box center [657, 449] width 567 height 609
click at [730, 491] on div "let lastScrollTop = 0 ; const navbar = document . querySelector ( ".hub_navbar"…" at bounding box center [657, 449] width 567 height 609
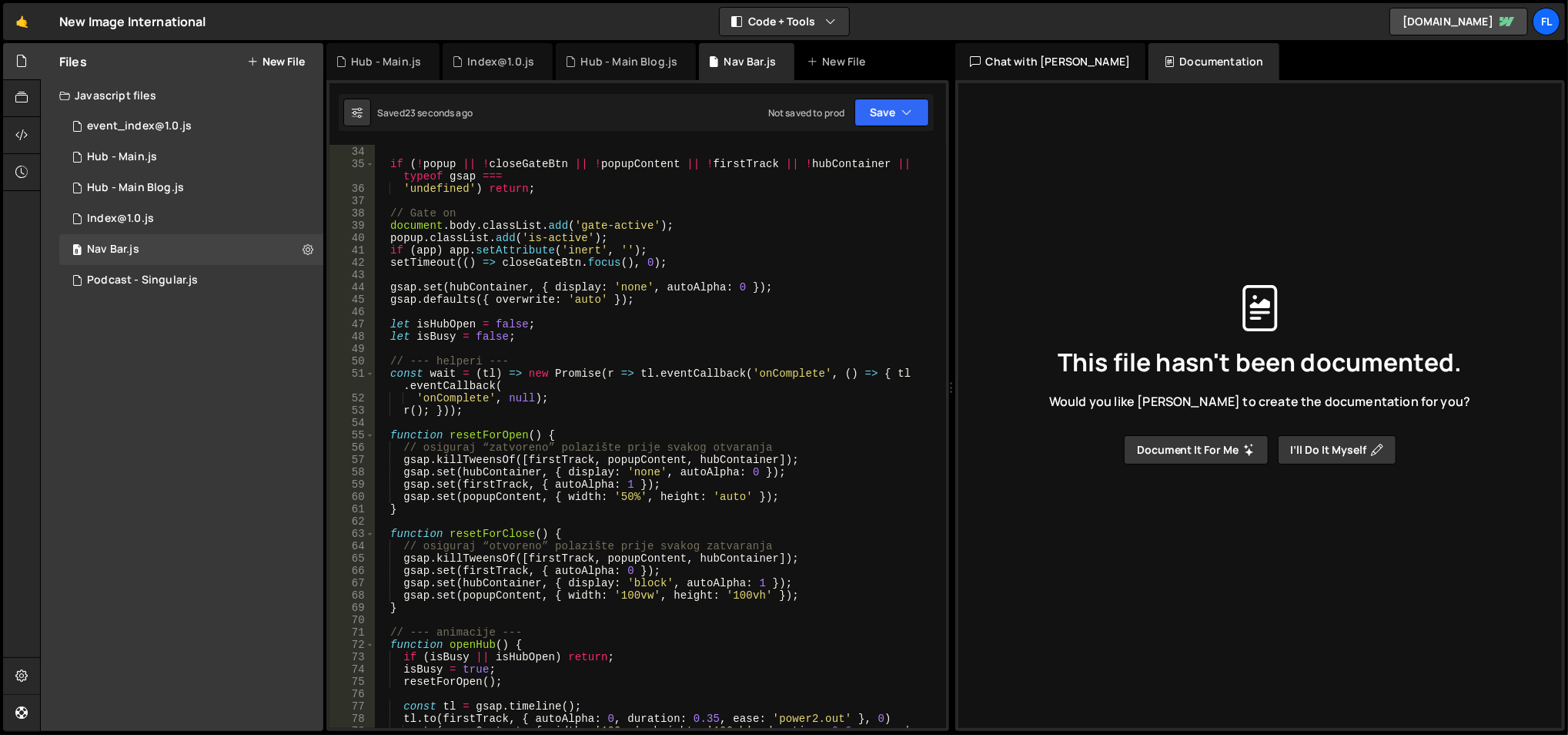
scroll to position [407, 0]
click at [639, 581] on div "if ( ! popup || ! closeGateBtn || ! popupContent || ! firstTrack || ! hubContai…" at bounding box center [657, 454] width 567 height 621
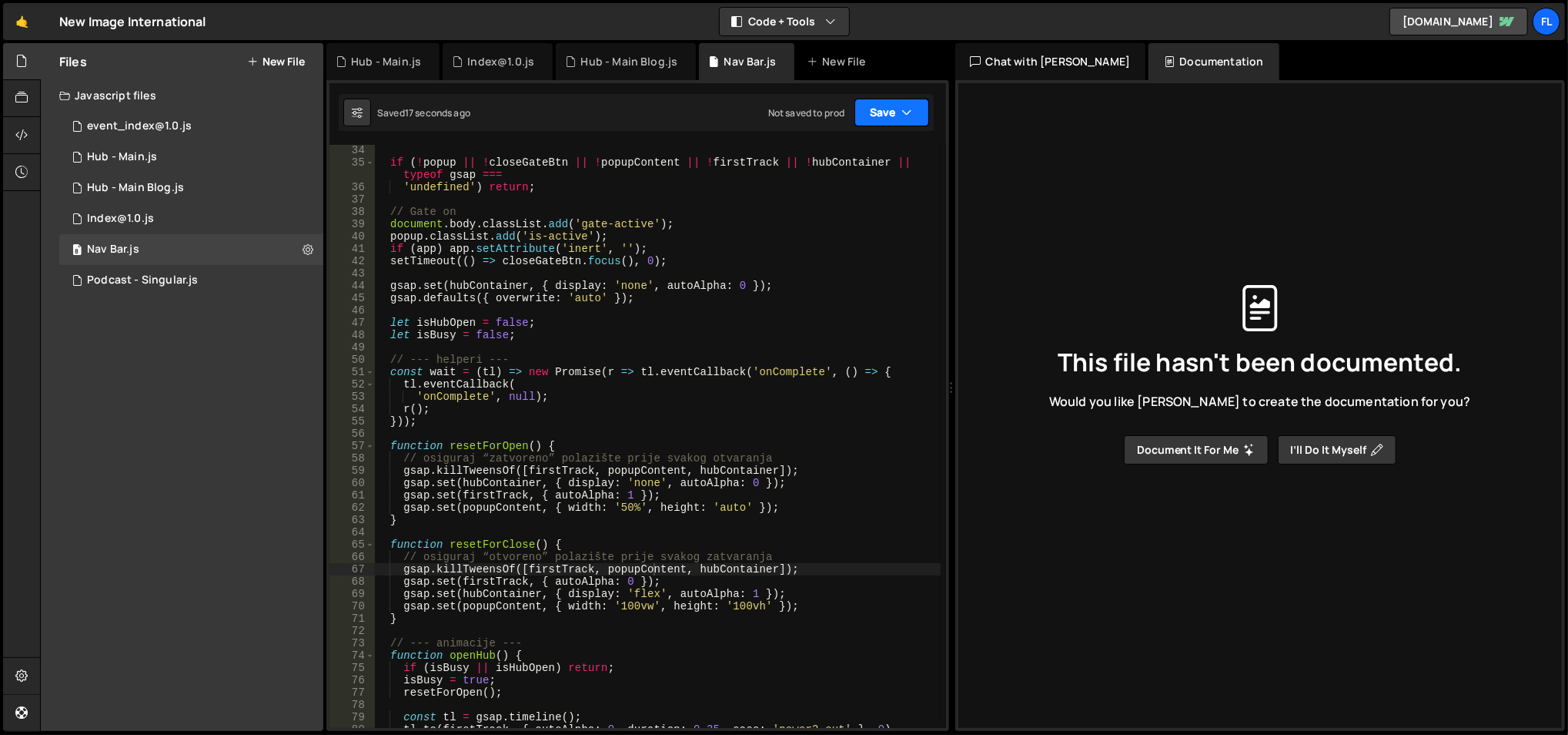
click at [857, 117] on button "Save" at bounding box center [891, 112] width 75 height 28
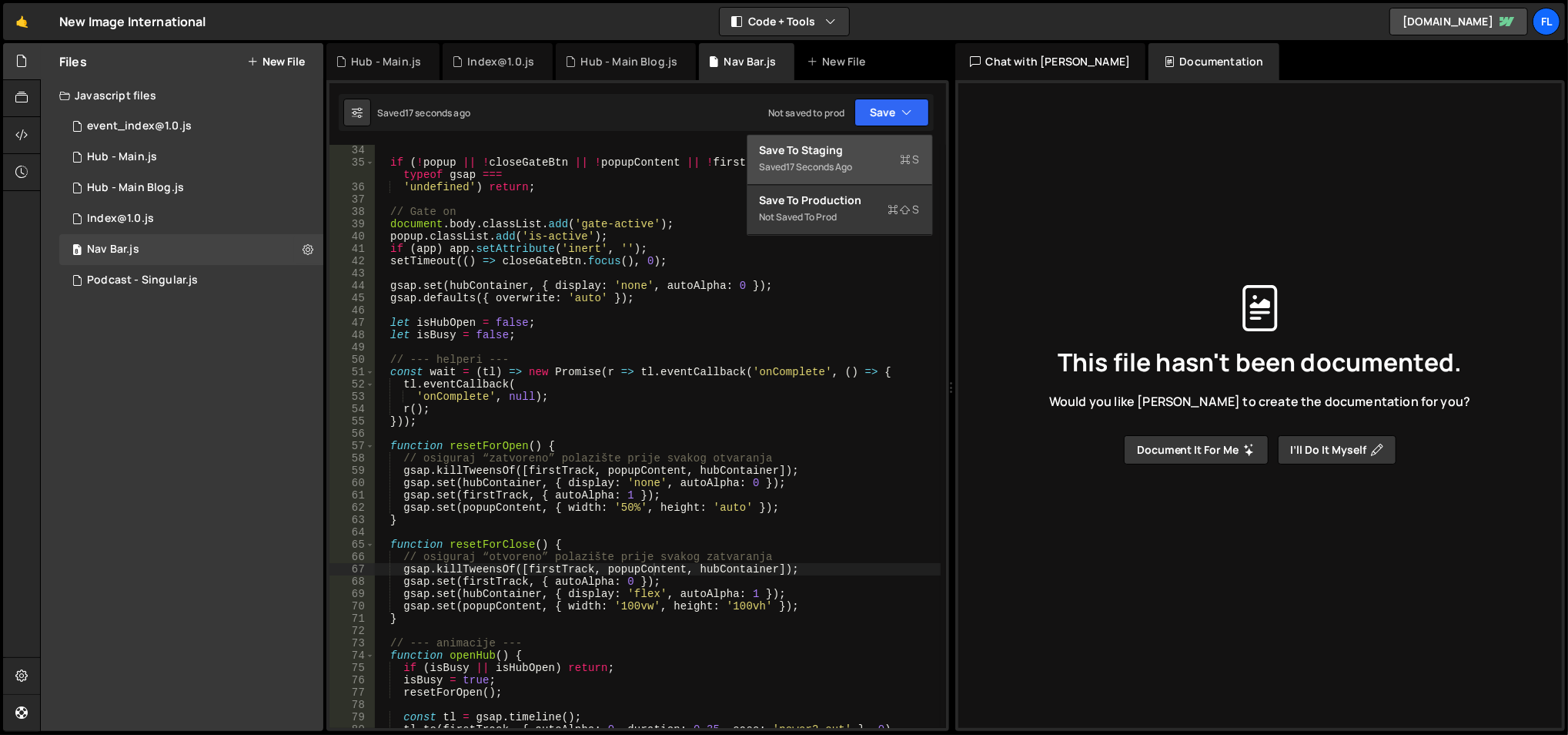
click at [839, 160] on div "17 seconds ago" at bounding box center [820, 167] width 67 height 13
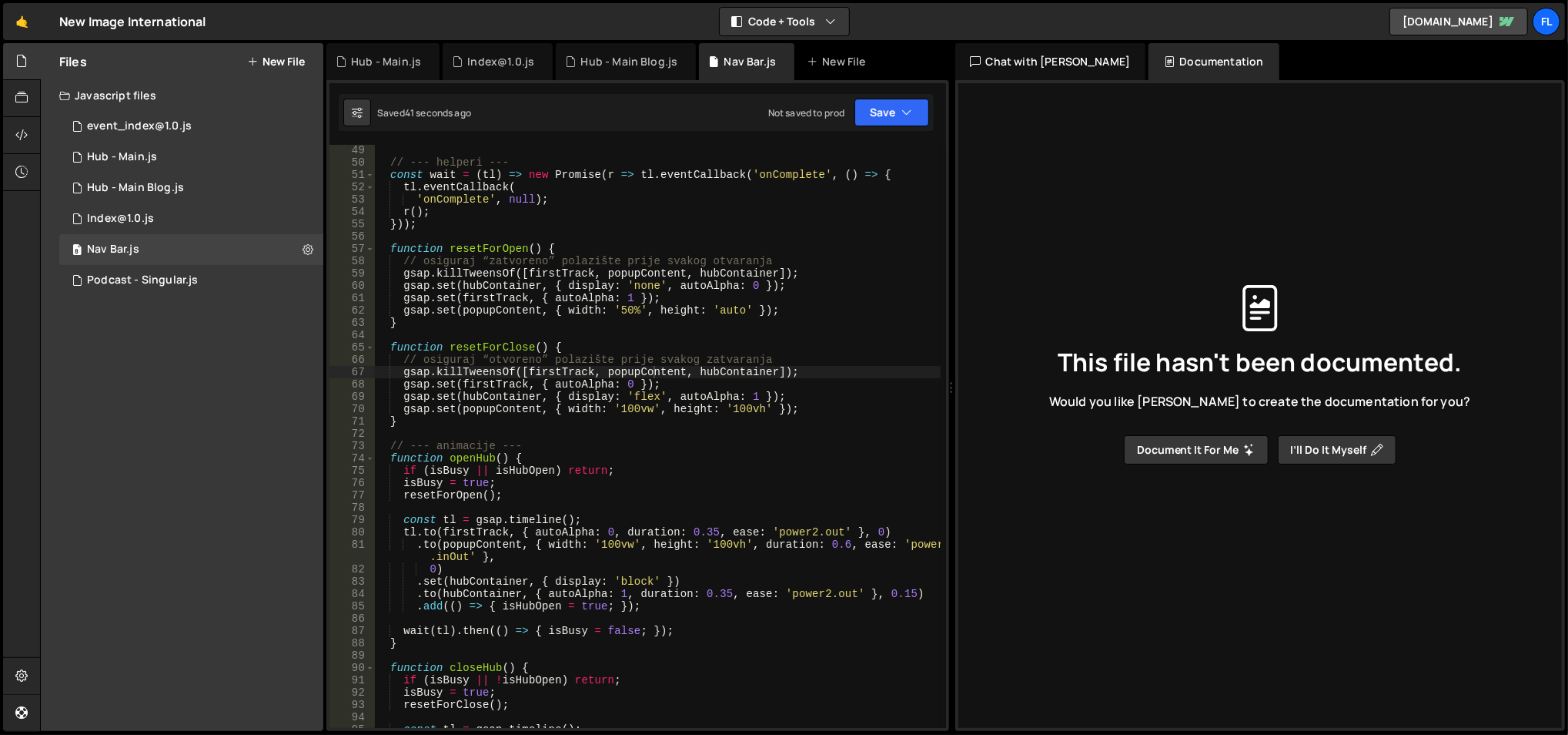
scroll to position [604, 0]
click at [632, 583] on div "// --- helperi --- const wait = ( tl ) => new Promise ( r => tl . eventCallback…" at bounding box center [657, 448] width 567 height 609
click at [618, 473] on div "// --- helperi --- const wait = ( tl ) => new Promise ( r => tl . eventCallback…" at bounding box center [657, 448] width 567 height 609
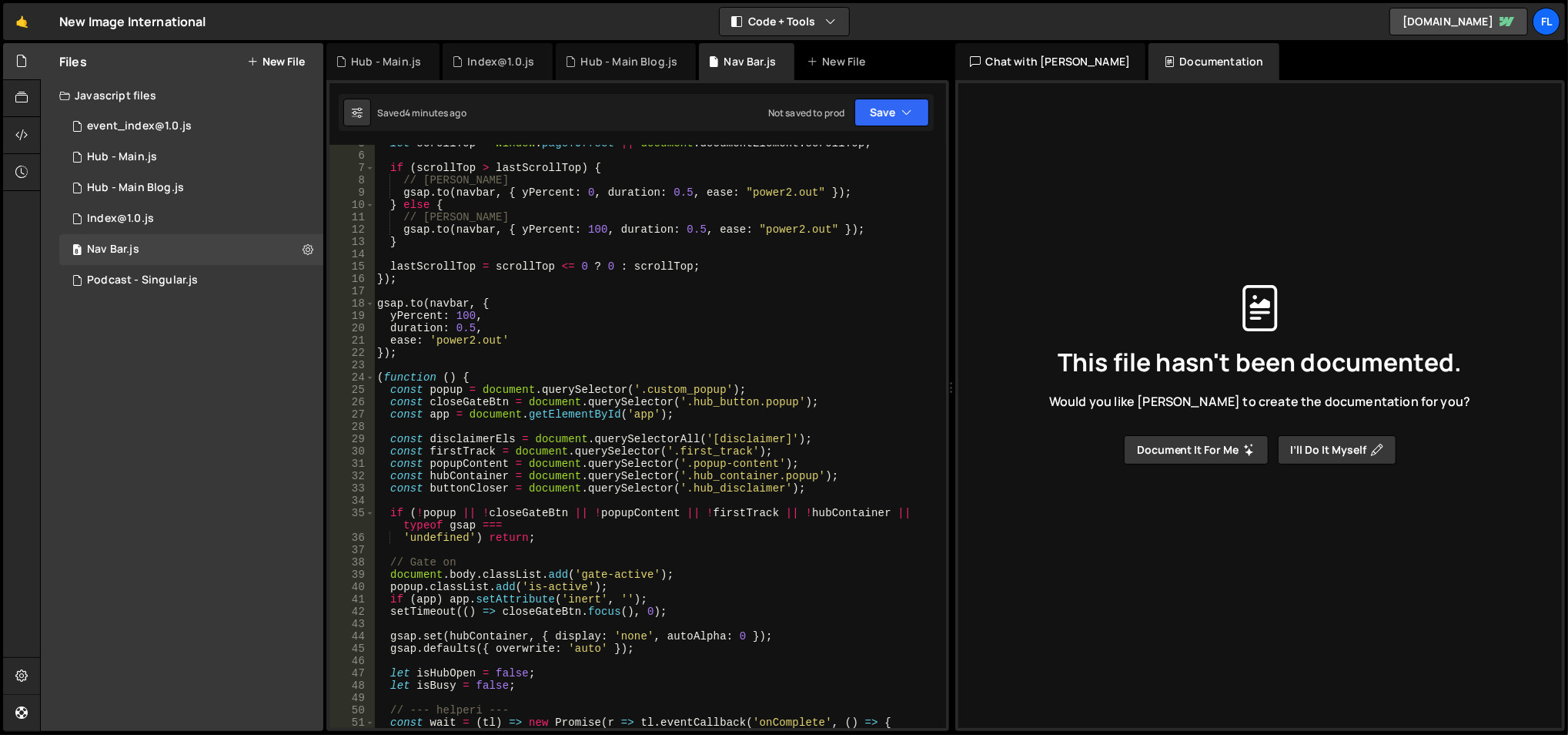
scroll to position [56, 0]
click at [370, 378] on span at bounding box center [370, 377] width 8 height 13
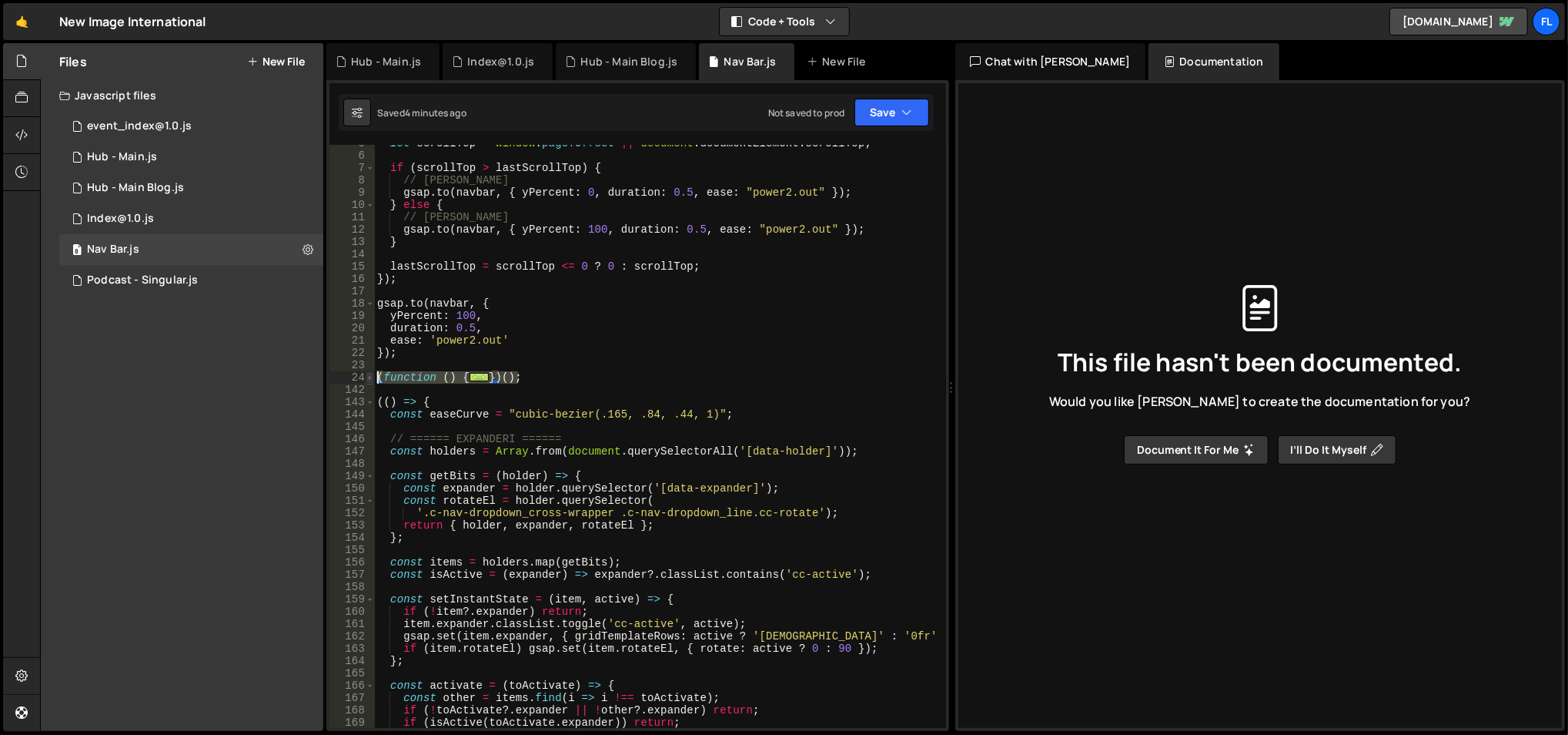
drag, startPoint x: 506, startPoint y: 371, endPoint x: 367, endPoint y: 374, distance: 139.0
click at [367, 374] on div "if (isBusy || isHubOpen) return; 5 6 7 8 9 10 11 12 13 14 15 16 17 18 19 20 21 …" at bounding box center [638, 437] width 617 height 583
type textarea "(function () { const popup = document.querySelector('.custom_popup');"
paste textarea
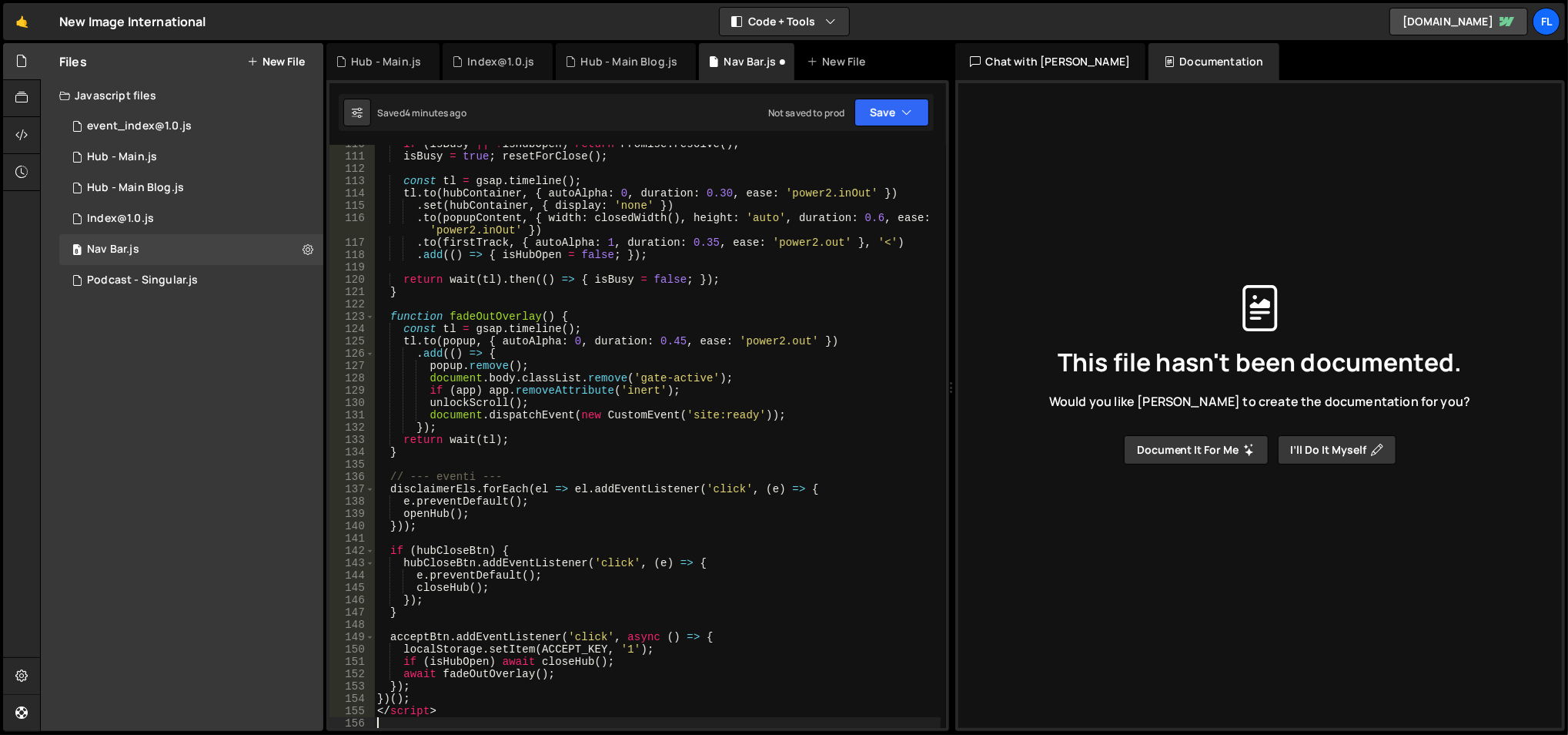
scroll to position [1468, 0]
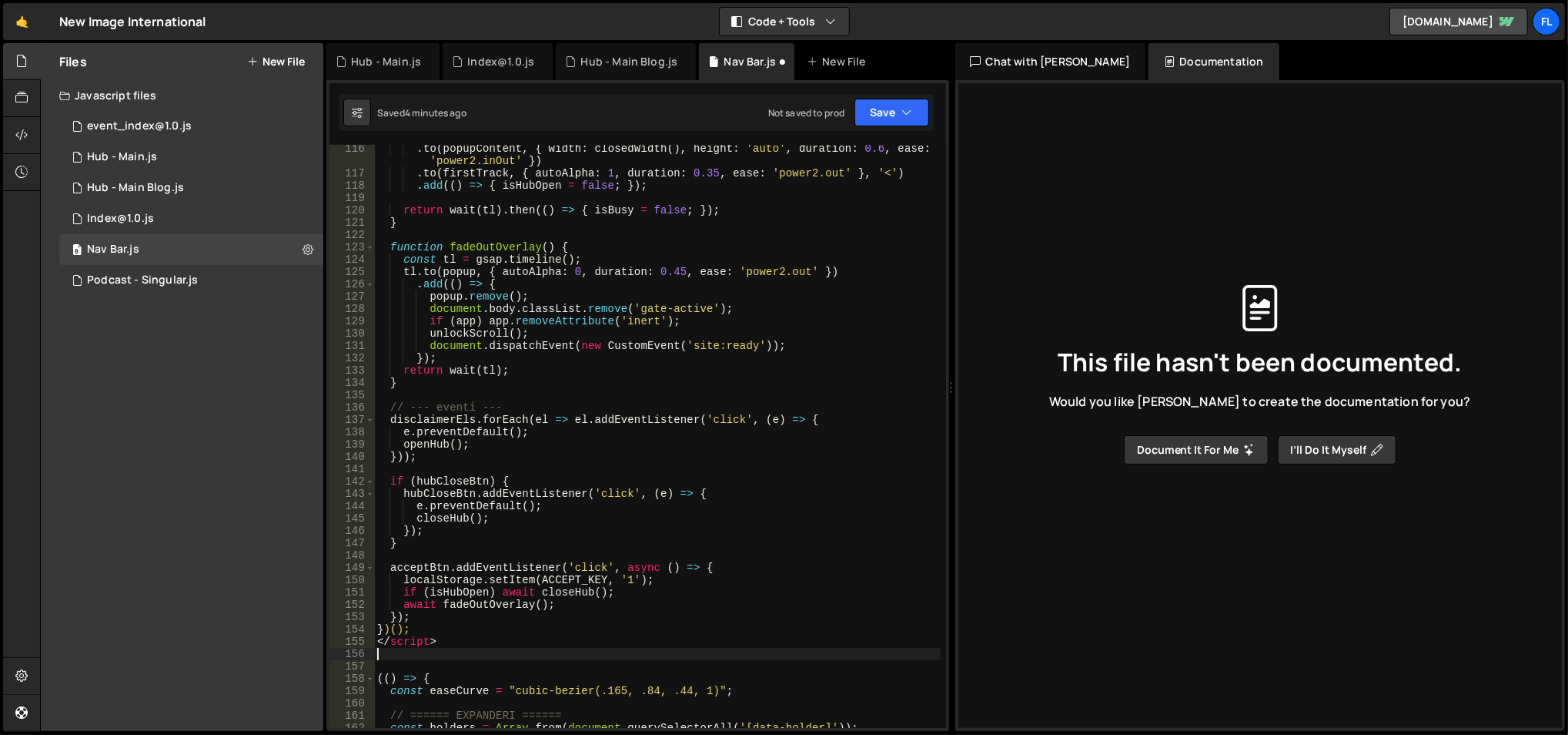
click at [414, 643] on div ". to ( popupContent , { width : closedWidth ( ) , height : 'auto' , duration : …" at bounding box center [657, 453] width 567 height 621
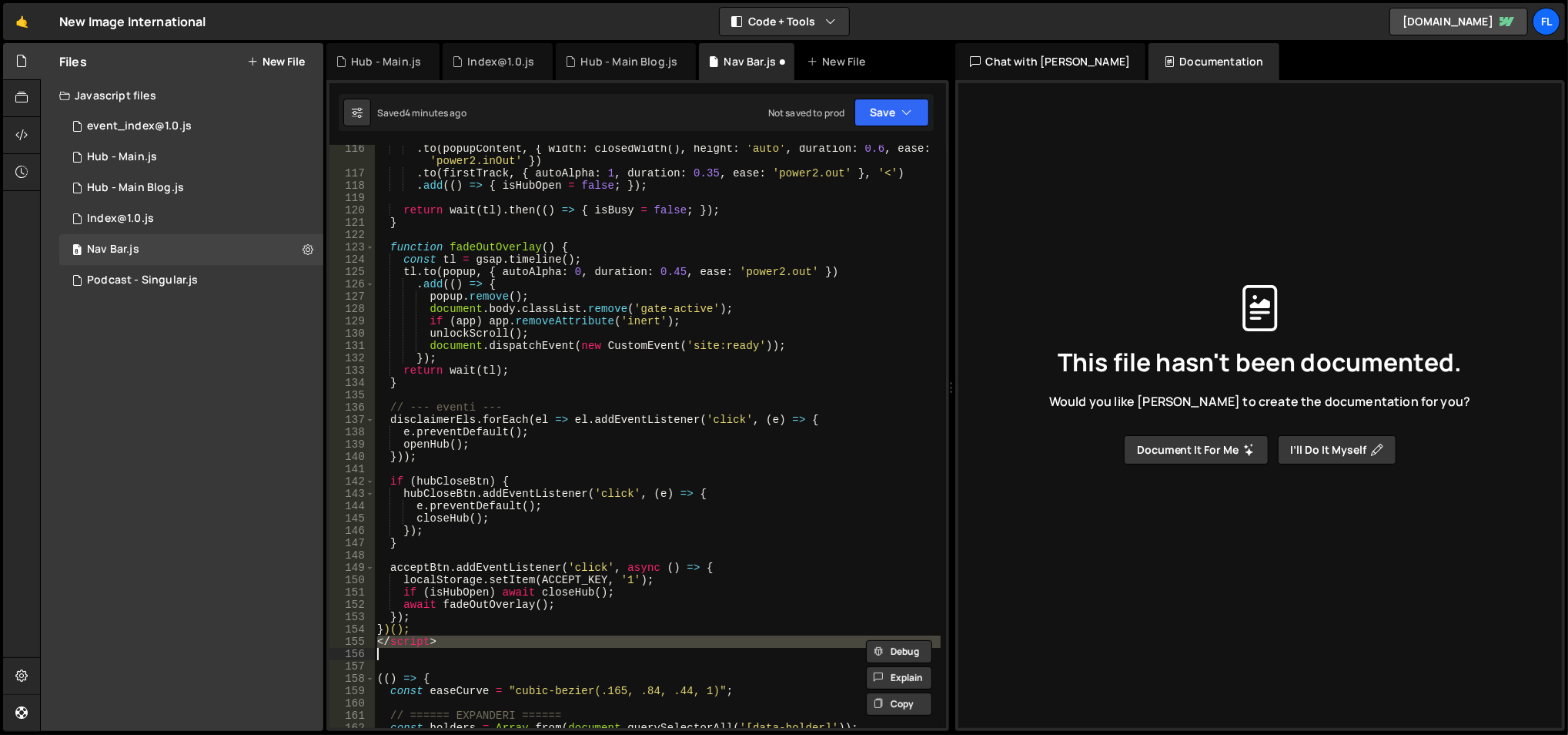
click at [414, 643] on div ". to ( popupContent , { width : closedWidth ( ) , height : 'auto' , duration : …" at bounding box center [657, 453] width 567 height 621
type textarea "</script>"
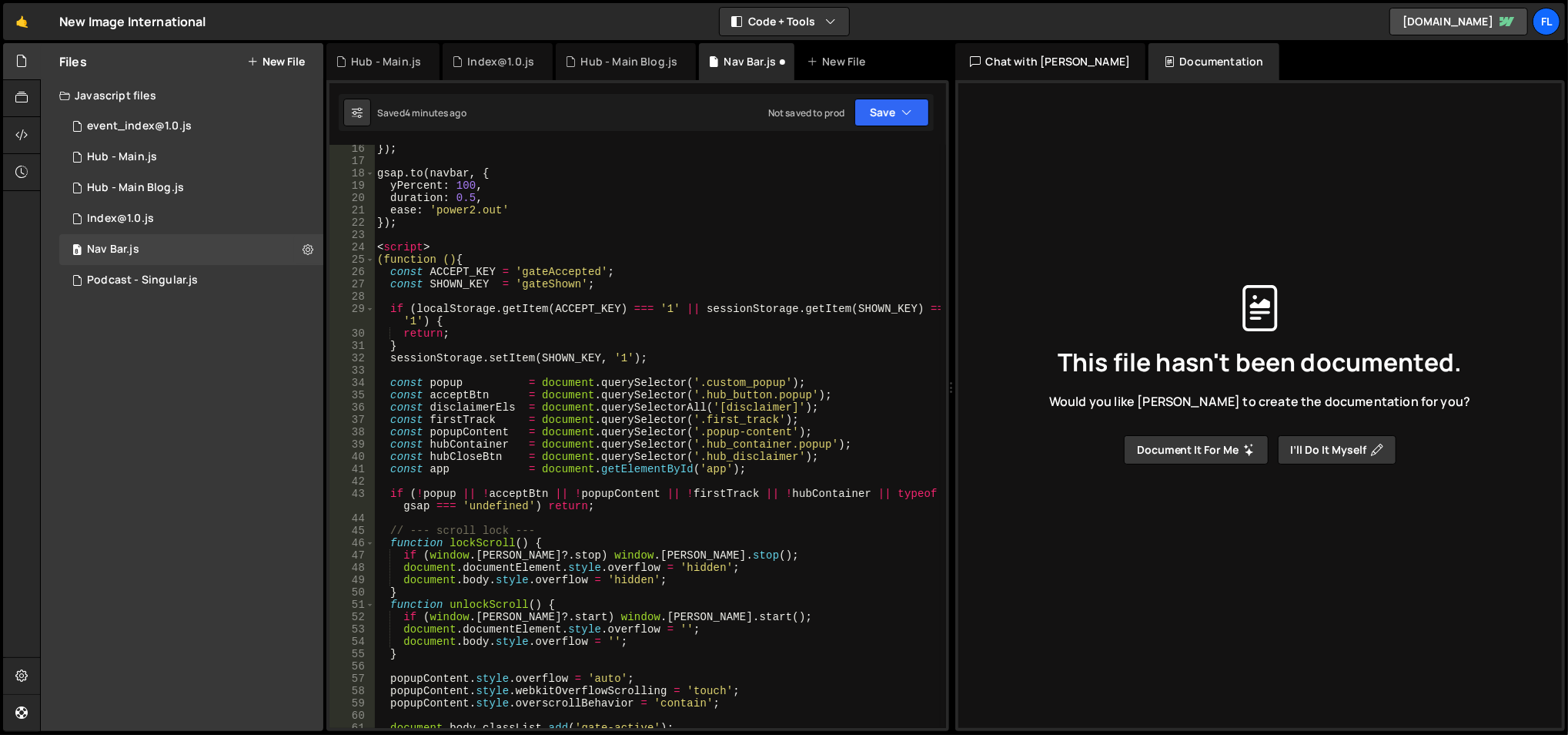
scroll to position [187, 0]
click at [405, 245] on div "}) ; gsap . to ( navbar , { yPercent : 100 , duration : 0.5 , ease : 'power2.ou…" at bounding box center [657, 447] width 567 height 609
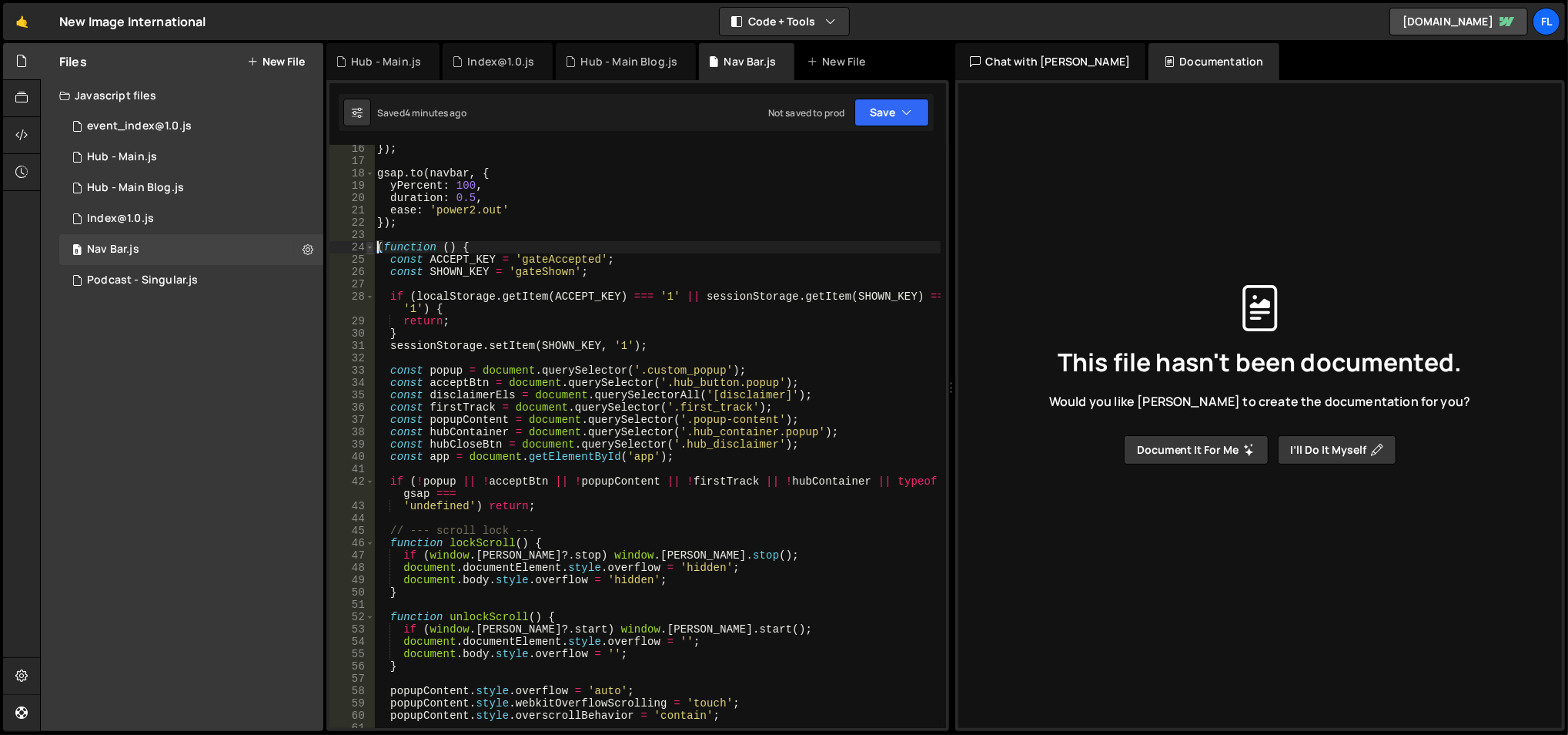
click at [367, 243] on span at bounding box center [370, 247] width 8 height 13
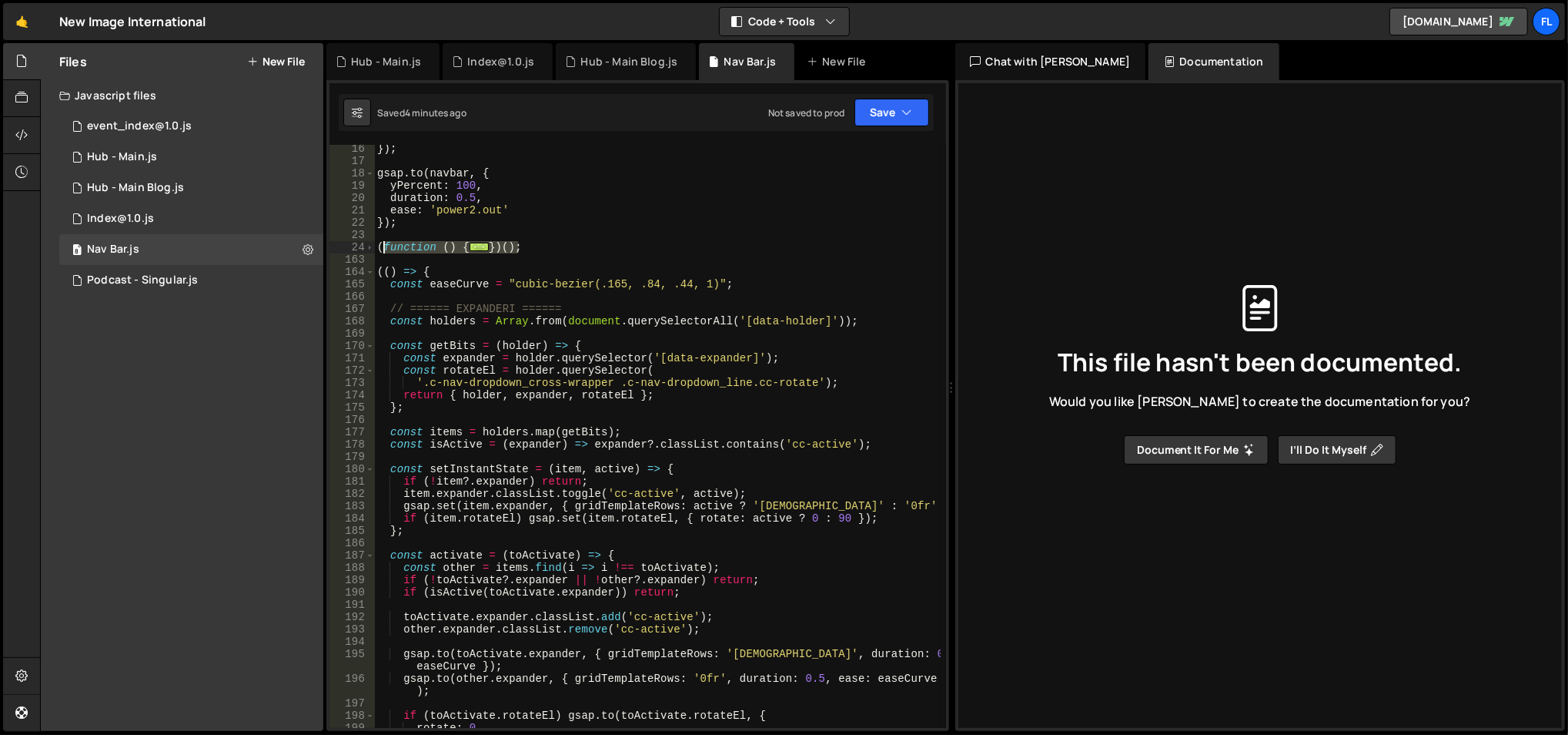
drag, startPoint x: 469, startPoint y: 241, endPoint x: 377, endPoint y: 244, distance: 92.0
click at [377, 244] on div "}) ; gsap . to ( navbar , { yPercent : 100 , duration : 0.5 , ease : 'power2.ou…" at bounding box center [657, 447] width 567 height 609
type textarea "(function () { const ACCEPT_KEY = 'gateAccepted';"
paste textarea
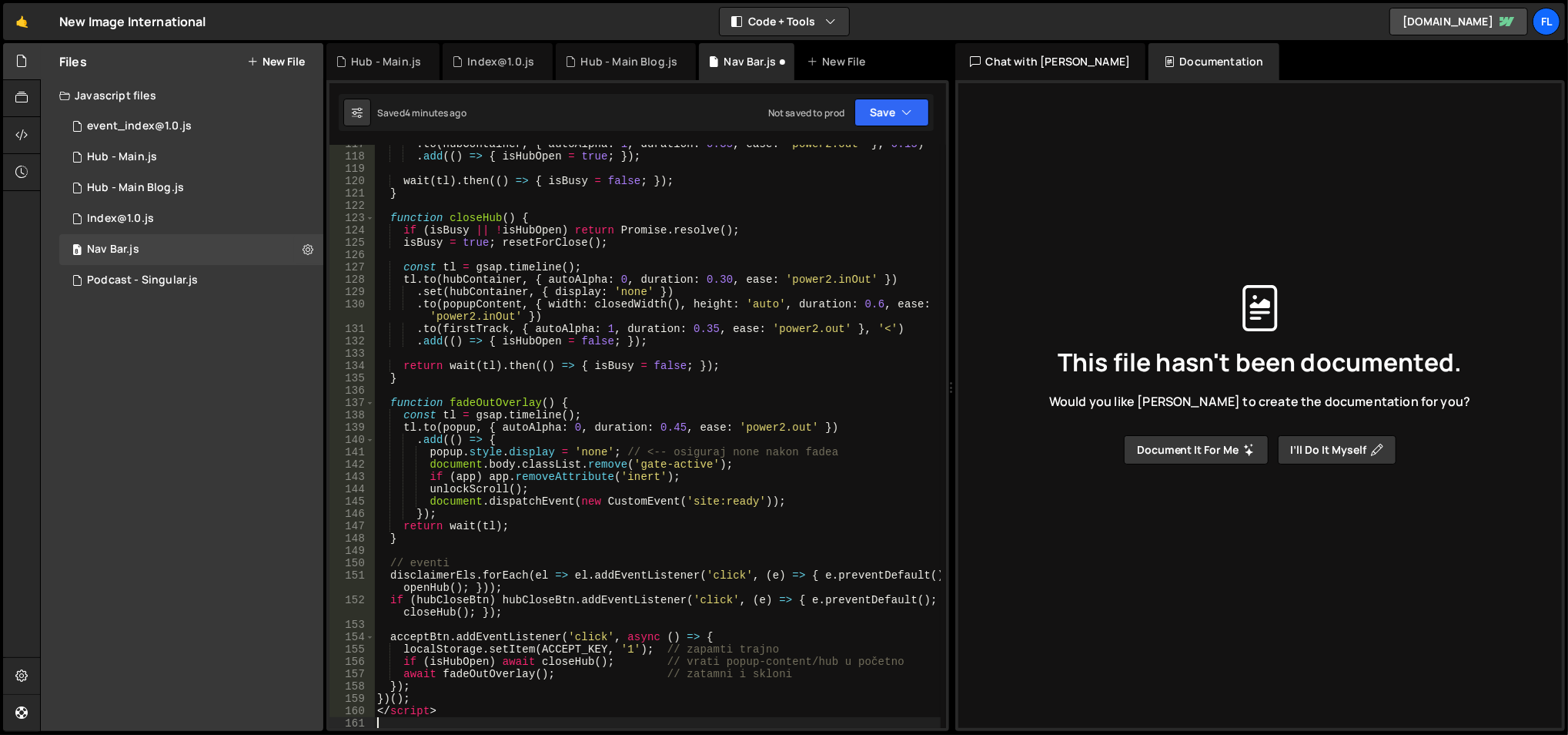
scroll to position [1473, 0]
click at [410, 709] on div ". to ( hubContainer , { autoAlpha : 1 , duration : 0.35 , ease : 'power2.out' }…" at bounding box center [657, 443] width 567 height 609
type textarea "</script>"
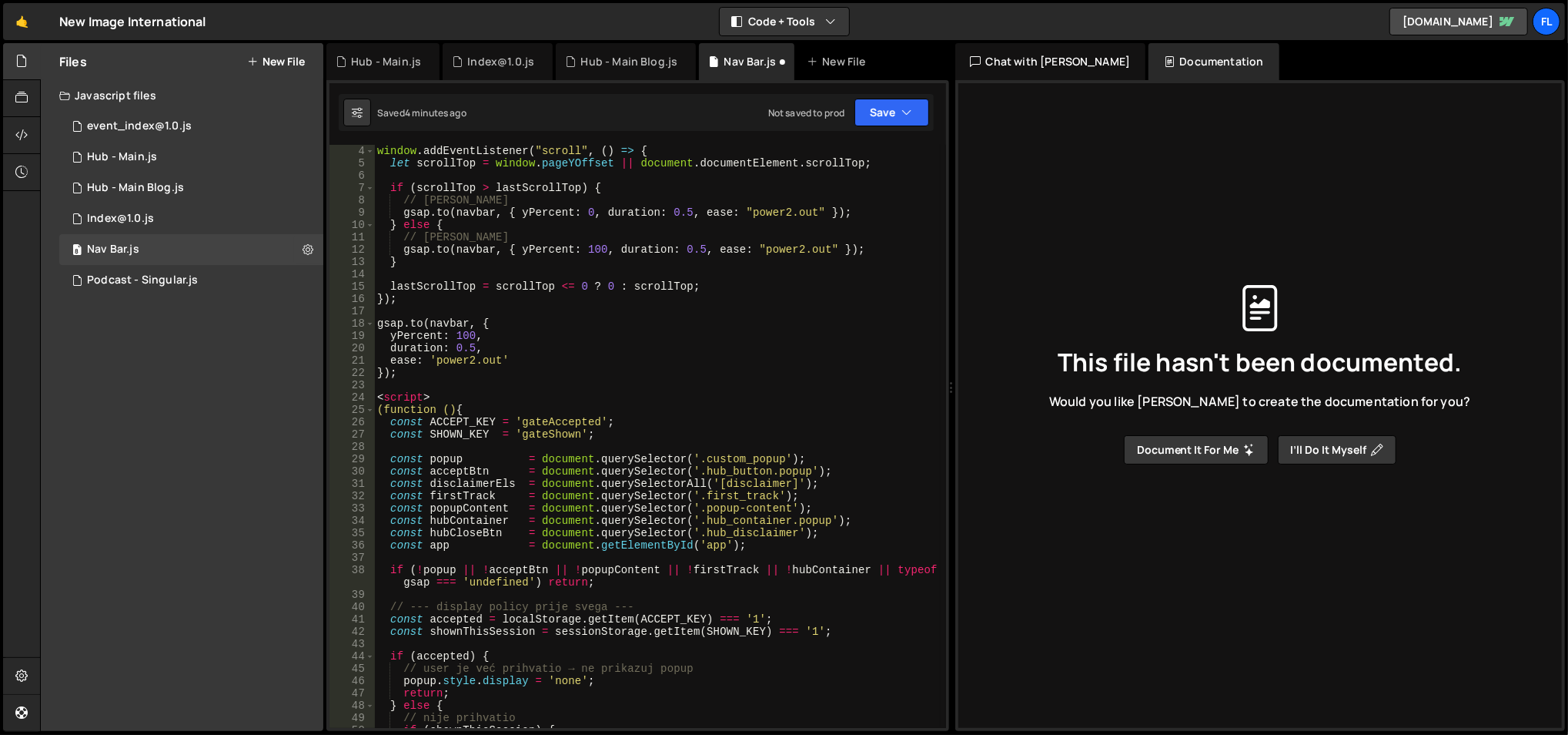
scroll to position [37, 0]
click at [409, 397] on div "window . addEventListener ( "scroll" , ( ) => { let scrollTop = window . pageYO…" at bounding box center [657, 449] width 567 height 609
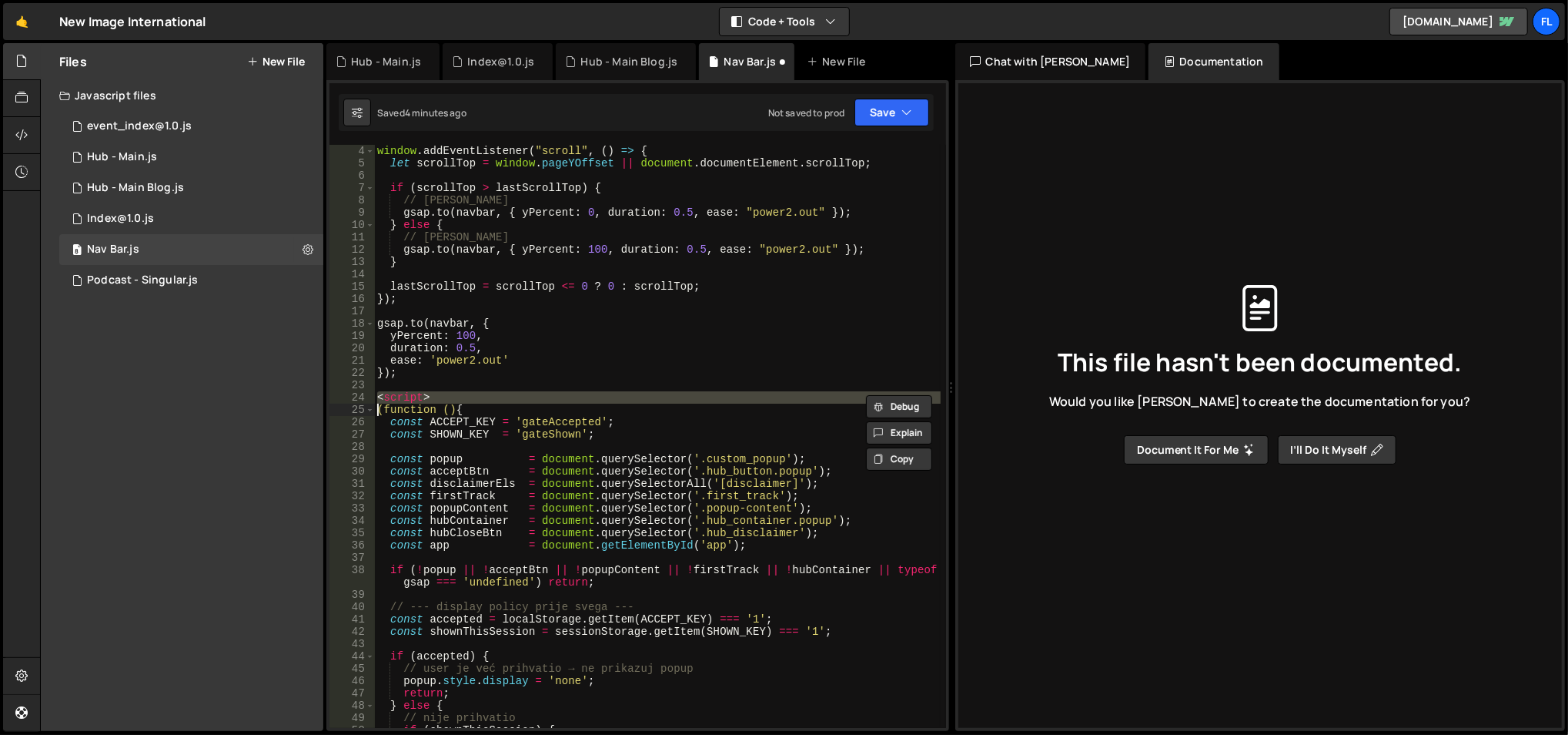
click at [409, 397] on div "window . addEventListener ( "scroll" , ( ) => { let scrollTop = window . pageYO…" at bounding box center [657, 449] width 567 height 609
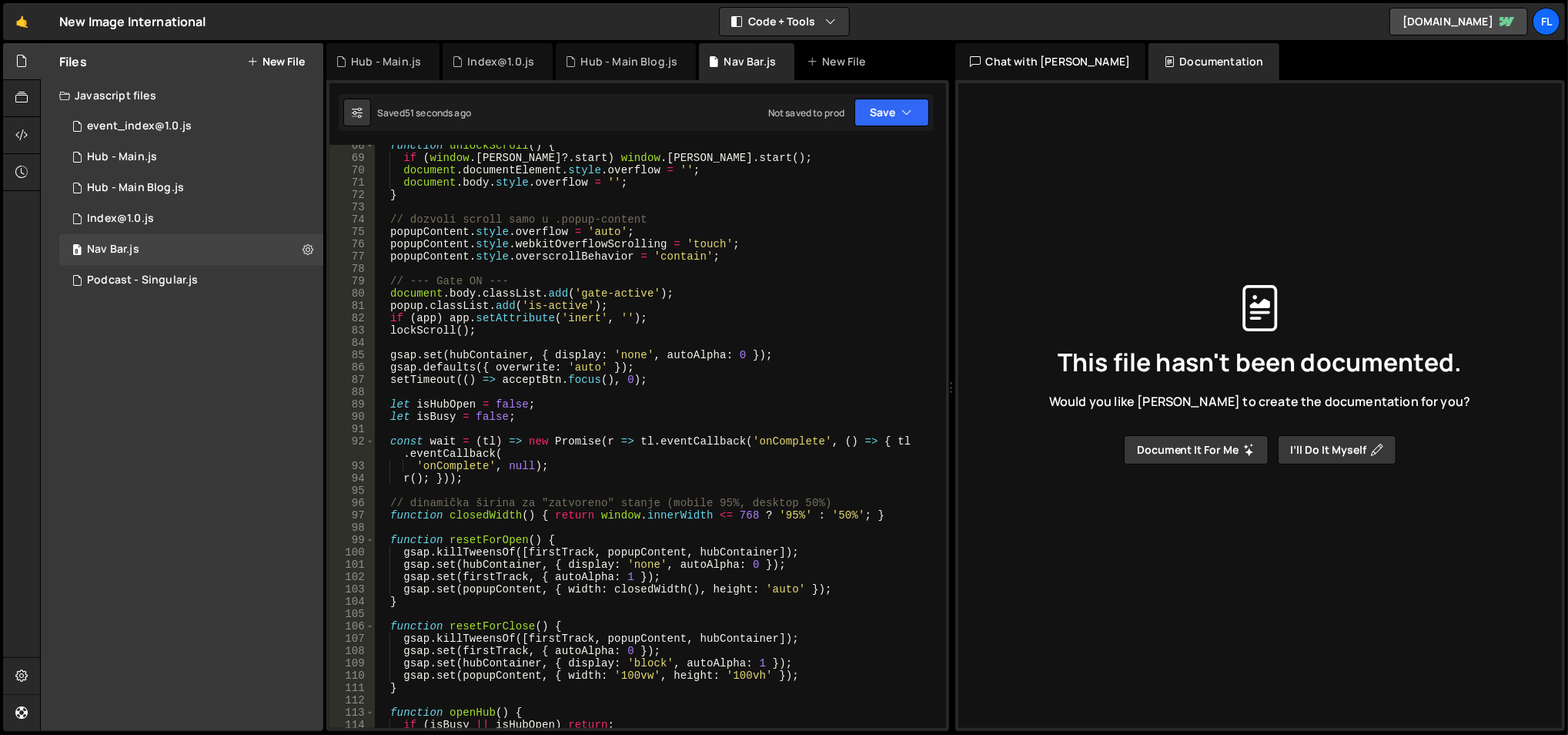
scroll to position [844, 0]
click at [639, 656] on div "function unlockScroll ( ) { if ( window . [PERSON_NAME] ?. start ) window . [PE…" at bounding box center [657, 443] width 567 height 609
click at [638, 666] on div "function unlockScroll ( ) { if ( window . [PERSON_NAME] ?. start ) window . [PE…" at bounding box center [657, 443] width 567 height 609
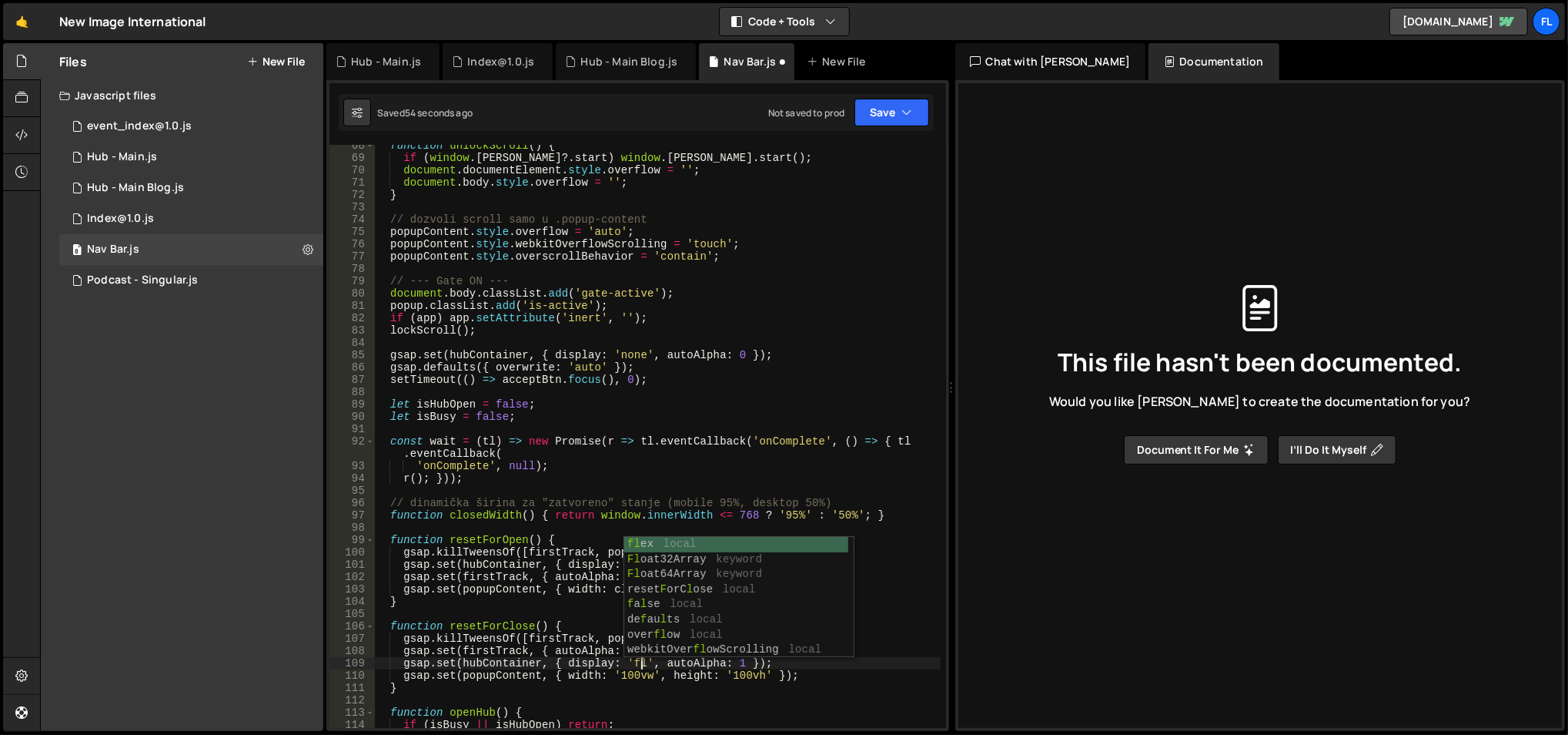
scroll to position [0, 19]
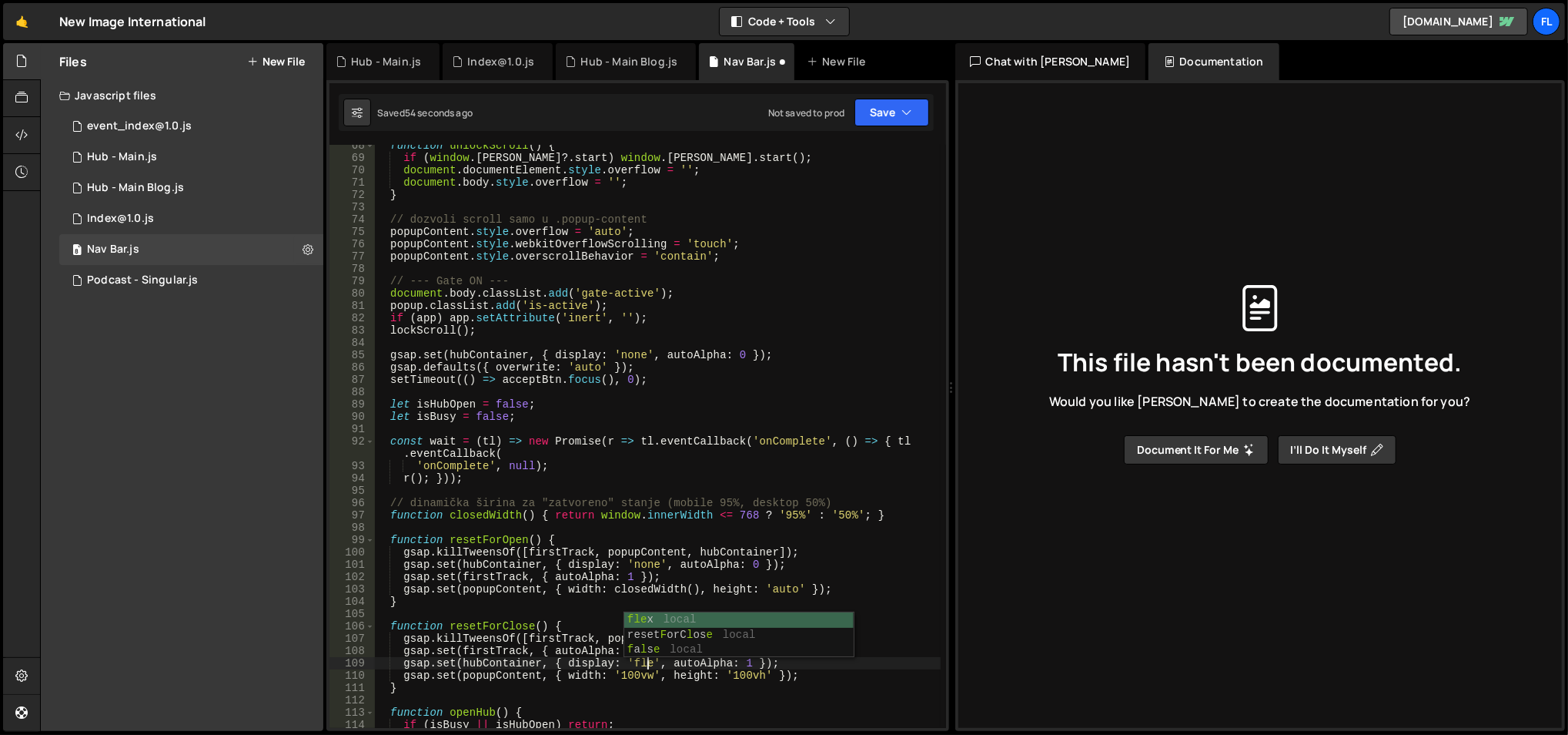
type textarea "gsap.set(hubContainer, { display: 'flex', autoAlpha: 1 });"
click at [612, 609] on div "function unlockScroll ( ) { if ( window . [PERSON_NAME] ?. start ) window . [PE…" at bounding box center [657, 443] width 567 height 609
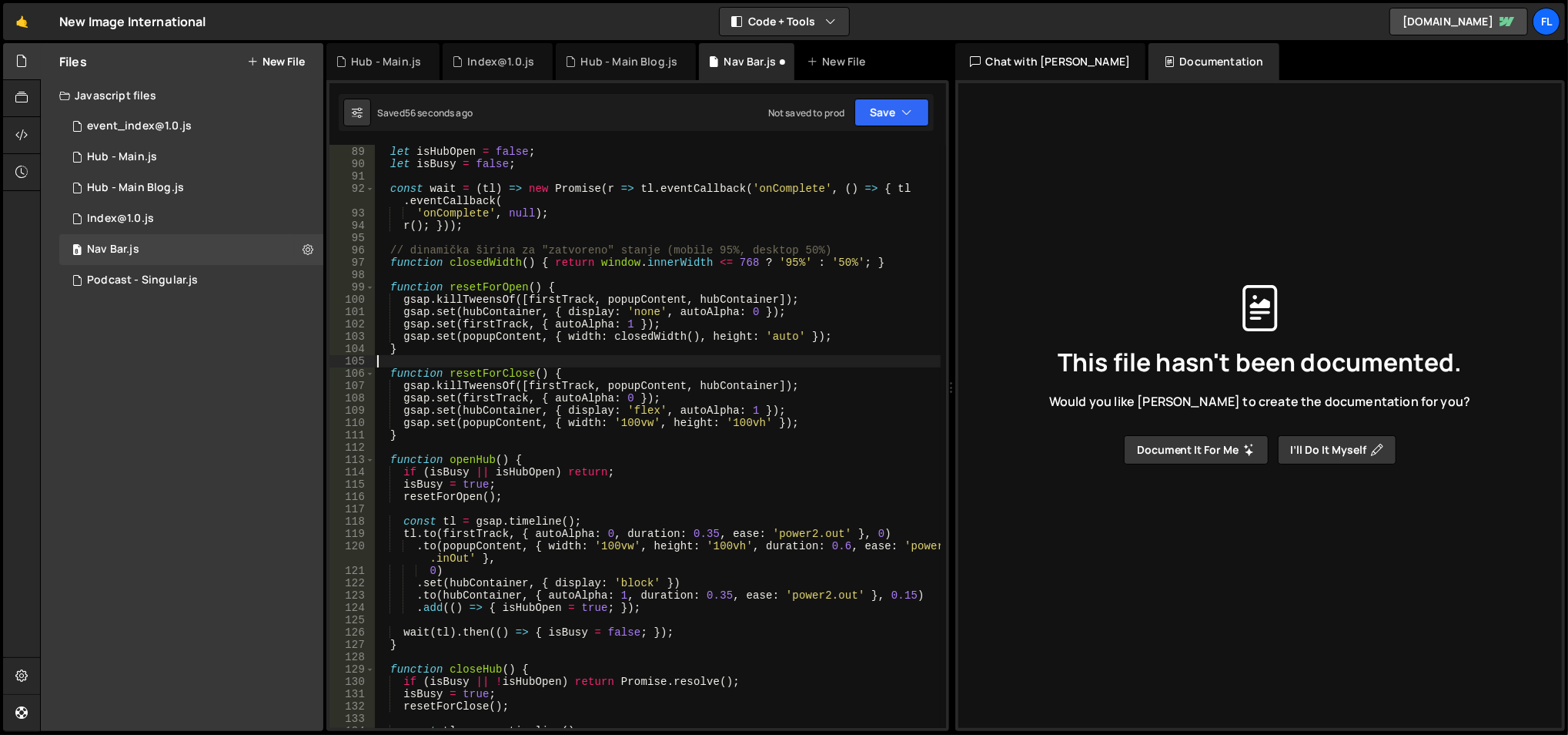
scroll to position [1095, 0]
click at [627, 581] on div "let isHubOpen = false ; let isBusy = false ; const wait = ( tl ) => new Promise…" at bounding box center [657, 437] width 567 height 609
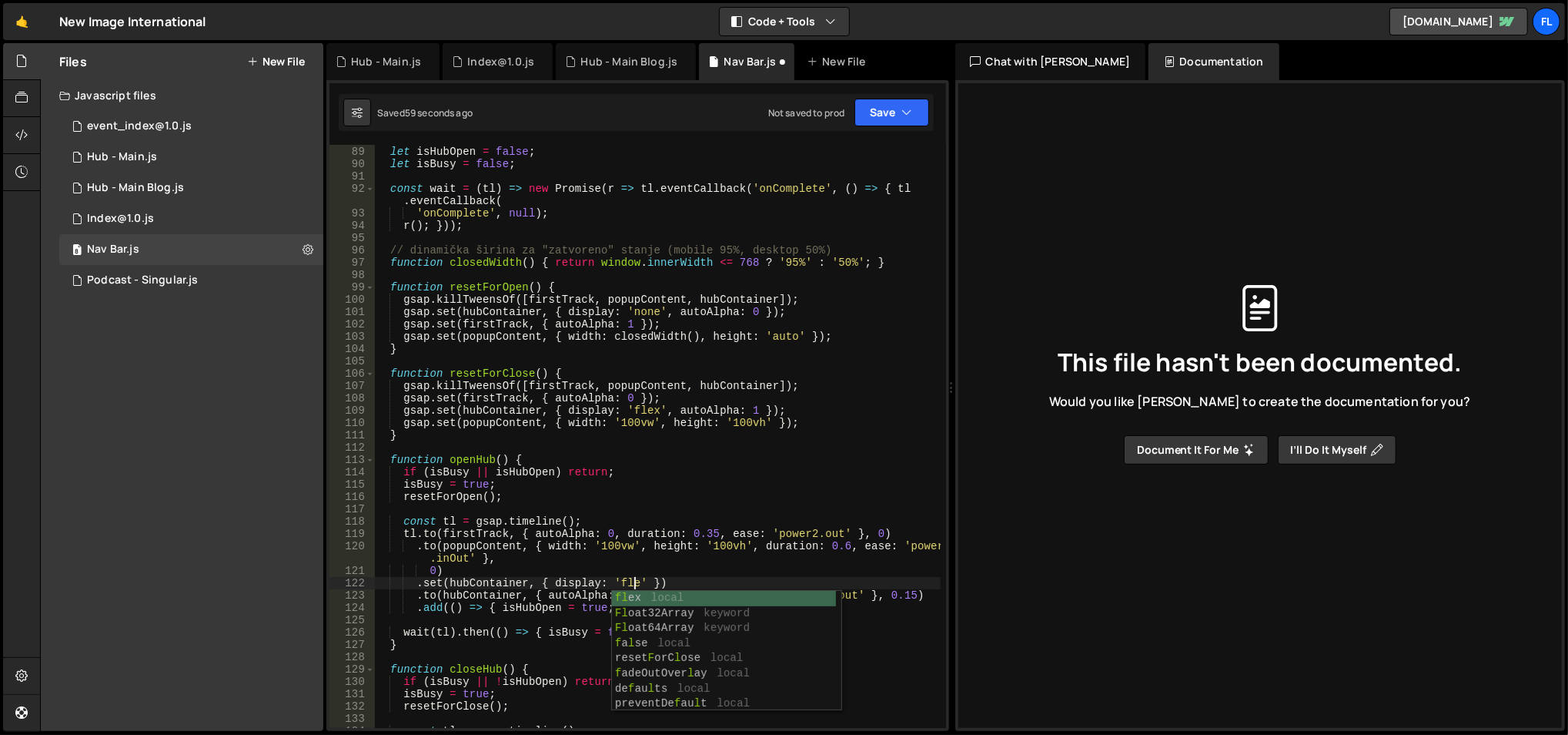
scroll to position [0, 18]
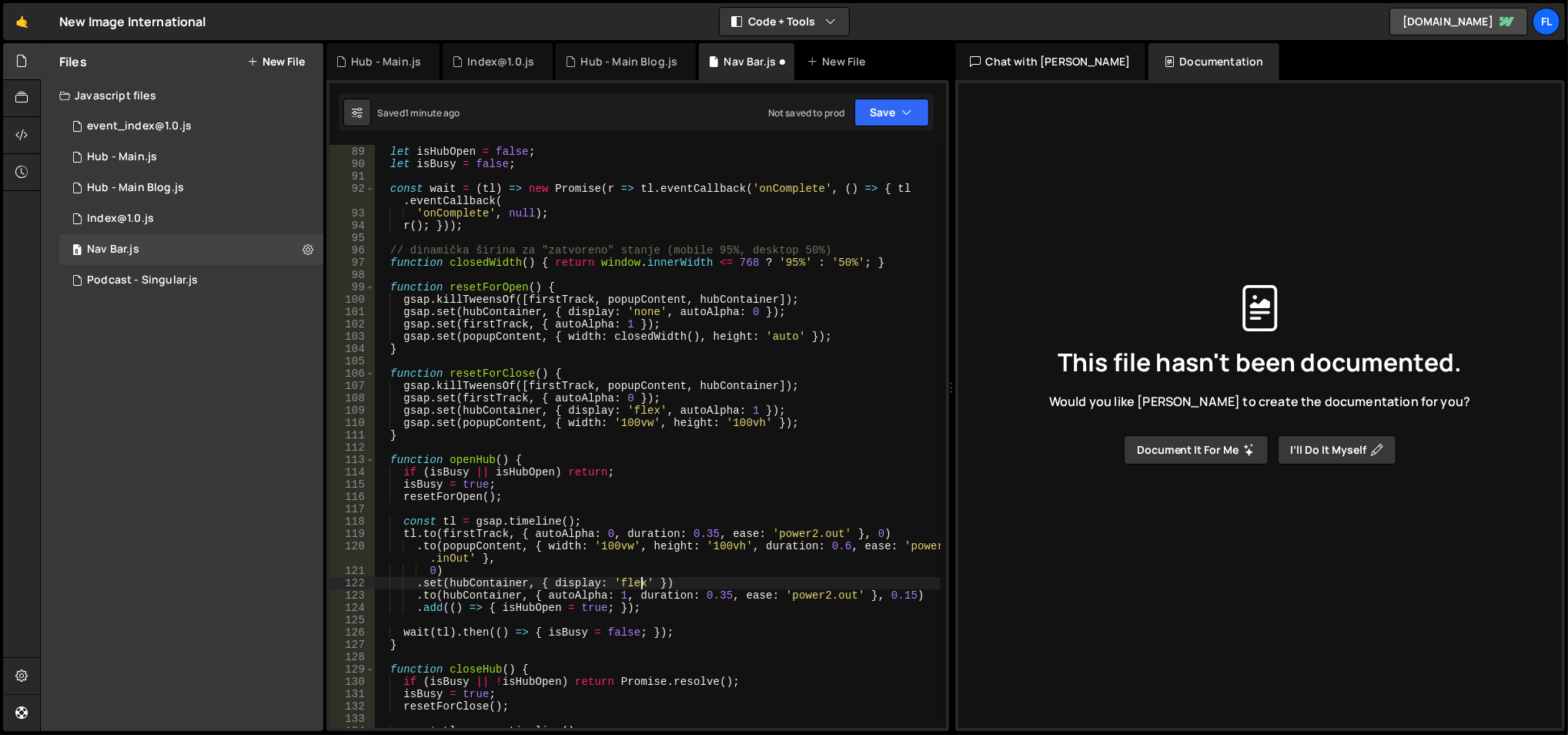
click at [620, 527] on div "let isHubOpen = false ; let isBusy = false ; const wait = ( tl ) => new Promise…" at bounding box center [657, 437] width 567 height 609
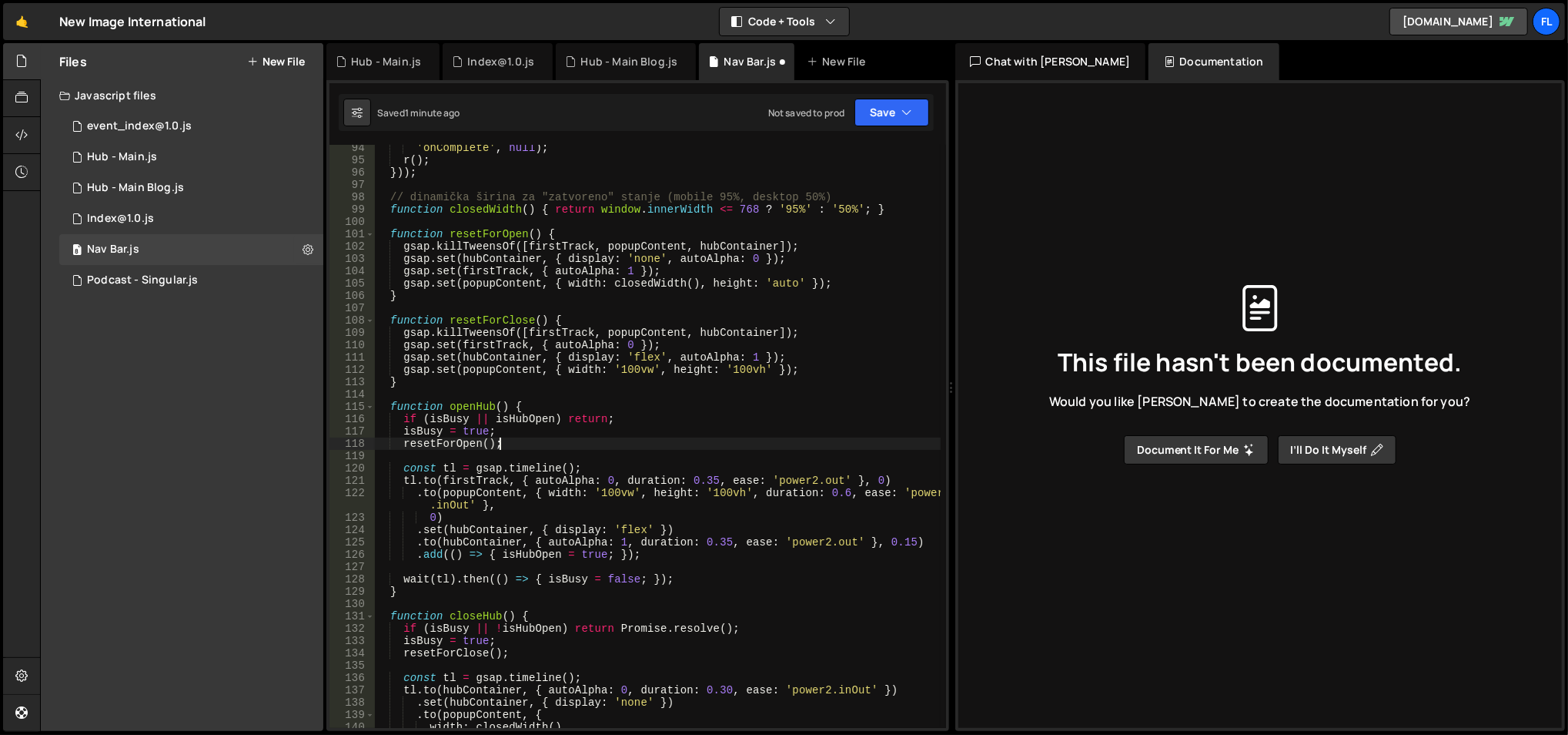
scroll to position [0, 7]
type textarea "resetForOpen();"
